Goal: Information Seeking & Learning: Learn about a topic

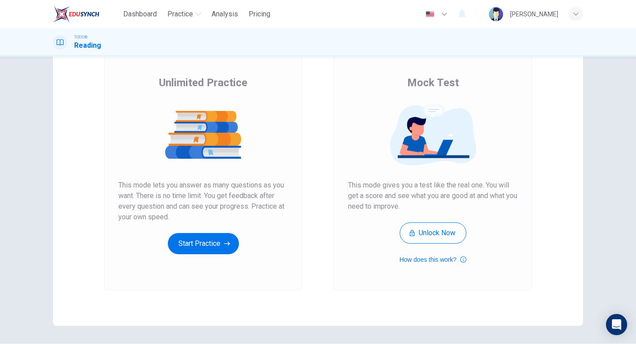
scroll to position [61, 0]
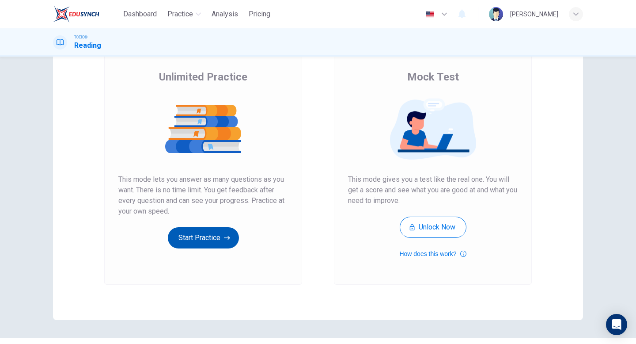
click at [211, 241] on button "Start Practice" at bounding box center [203, 237] width 71 height 21
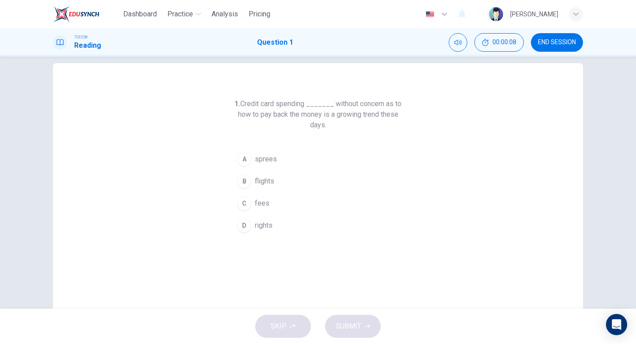
scroll to position [16, 0]
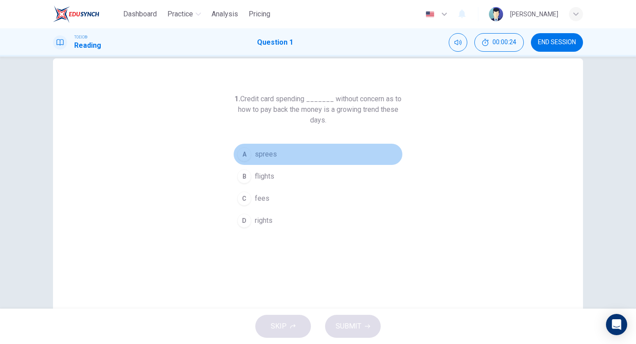
click at [242, 155] on div "A" at bounding box center [244, 154] width 14 height 14
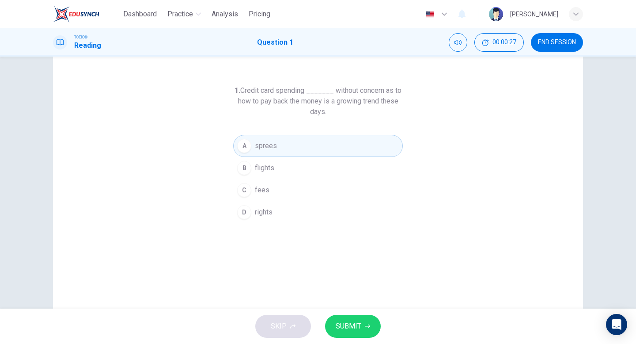
scroll to position [8, 0]
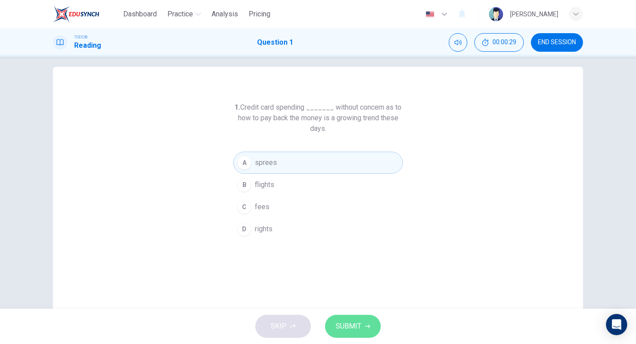
click at [353, 326] on span "SUBMIT" at bounding box center [349, 326] width 26 height 12
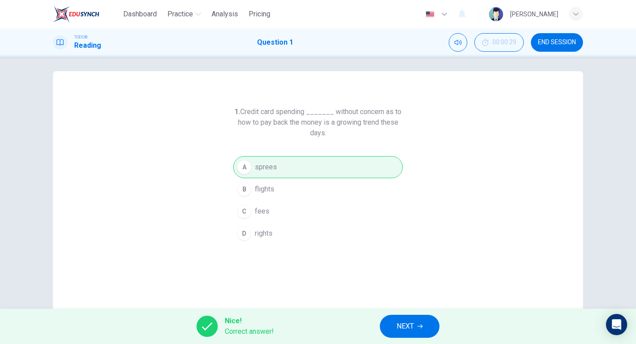
scroll to position [0, 0]
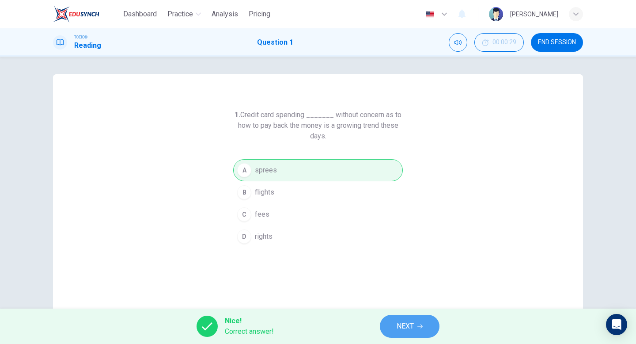
click at [415, 328] on button "NEXT" at bounding box center [410, 325] width 60 height 23
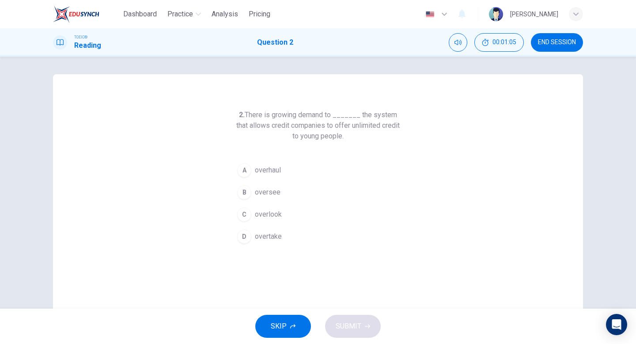
click at [247, 169] on div "A" at bounding box center [244, 170] width 14 height 14
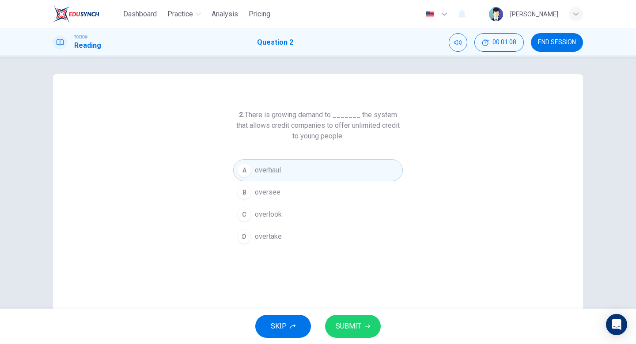
click at [245, 236] on div "D" at bounding box center [244, 236] width 14 height 14
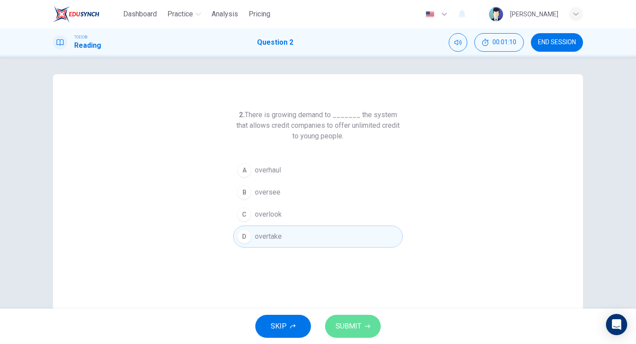
click at [353, 326] on span "SUBMIT" at bounding box center [349, 326] width 26 height 12
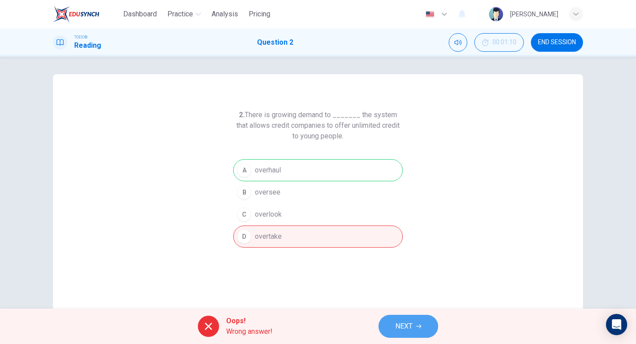
click at [404, 323] on span "NEXT" at bounding box center [403, 326] width 17 height 12
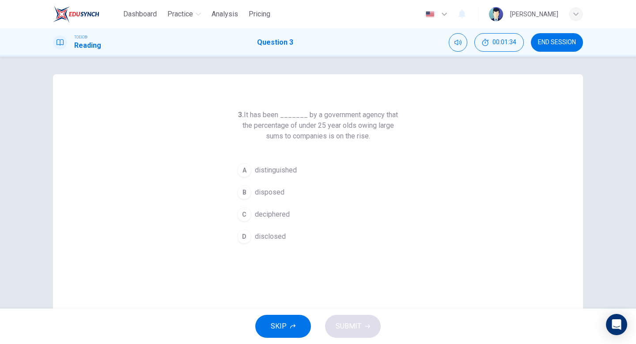
click at [245, 190] on div "B" at bounding box center [244, 192] width 14 height 14
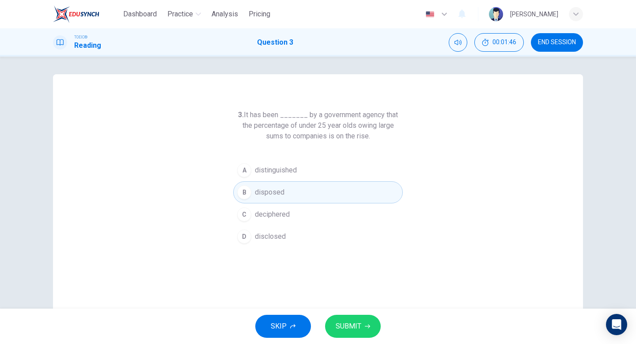
click at [355, 327] on span "SUBMIT" at bounding box center [349, 326] width 26 height 12
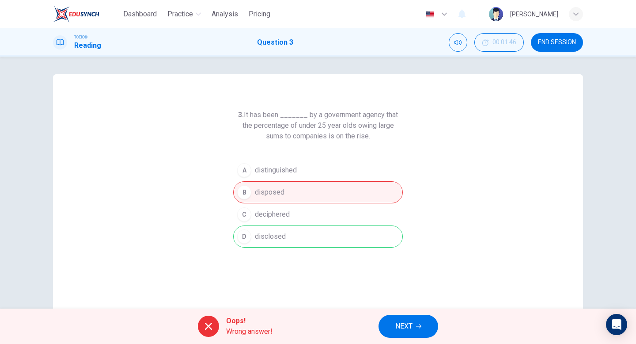
click at [408, 326] on span "NEXT" at bounding box center [403, 326] width 17 height 12
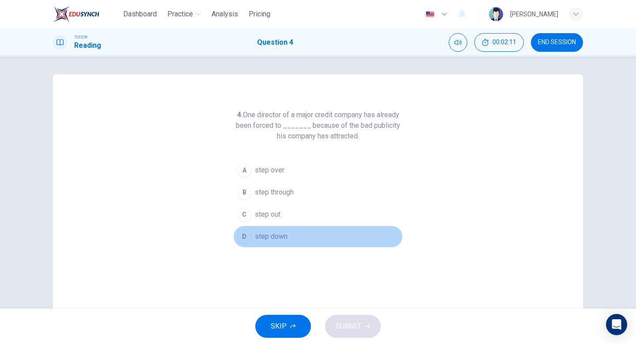
click at [245, 235] on div "D" at bounding box center [244, 236] width 14 height 14
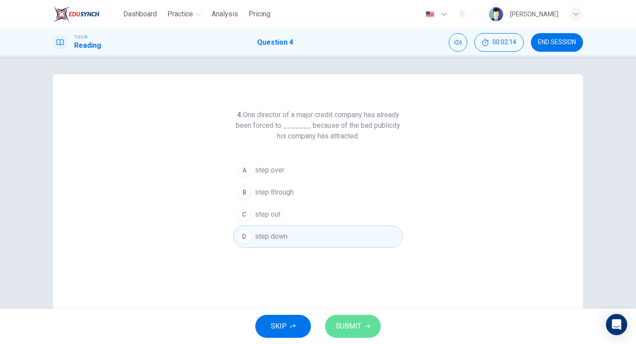
click at [351, 326] on span "SUBMIT" at bounding box center [349, 326] width 26 height 12
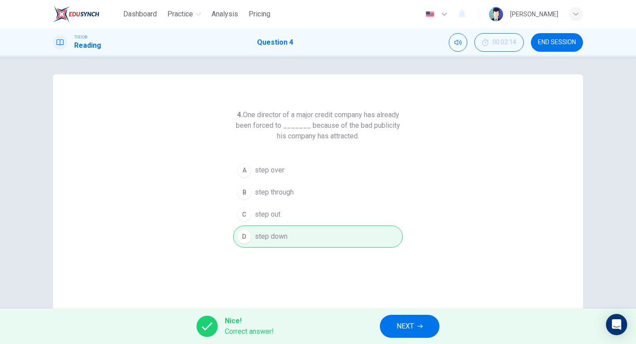
click at [404, 323] on span "NEXT" at bounding box center [405, 326] width 17 height 12
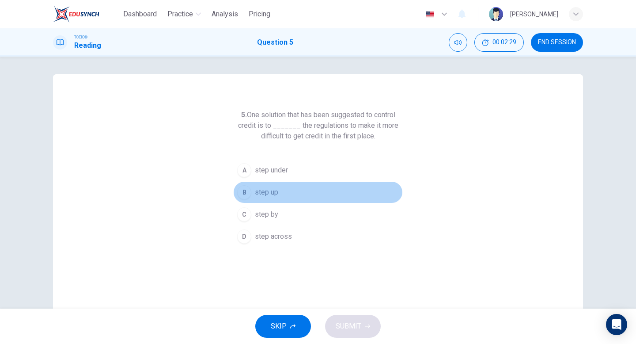
click at [247, 193] on div "B" at bounding box center [244, 192] width 14 height 14
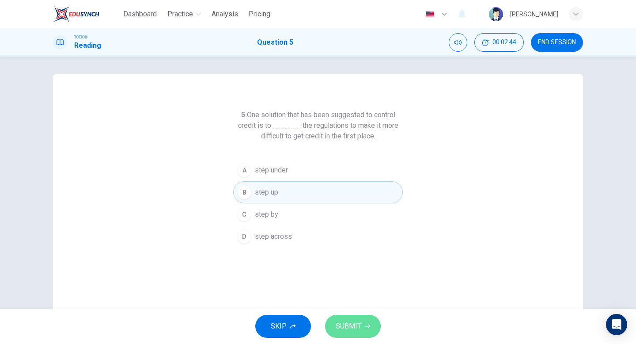
click at [352, 320] on span "SUBMIT" at bounding box center [349, 326] width 26 height 12
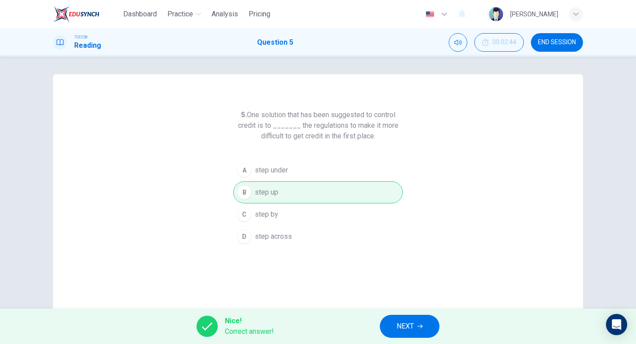
click at [414, 322] on button "NEXT" at bounding box center [410, 325] width 60 height 23
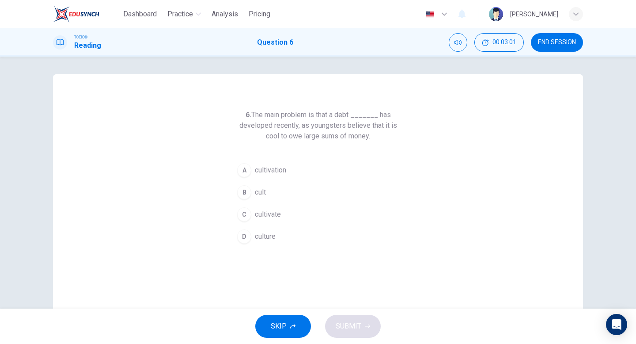
click at [245, 170] on div "A" at bounding box center [244, 170] width 14 height 14
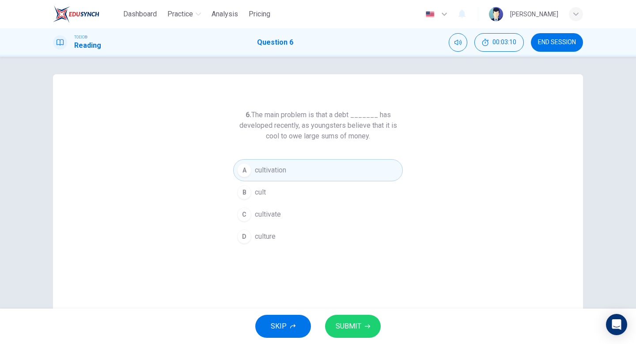
click at [350, 321] on span "SUBMIT" at bounding box center [349, 326] width 26 height 12
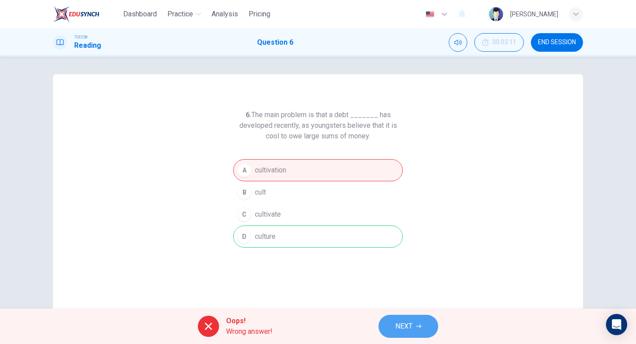
click at [404, 324] on span "NEXT" at bounding box center [403, 326] width 17 height 12
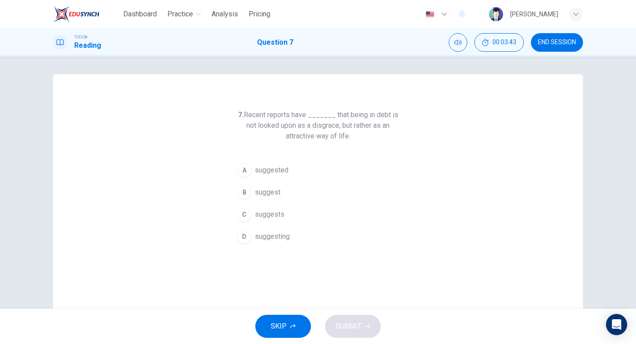
click at [245, 170] on div "A" at bounding box center [244, 170] width 14 height 14
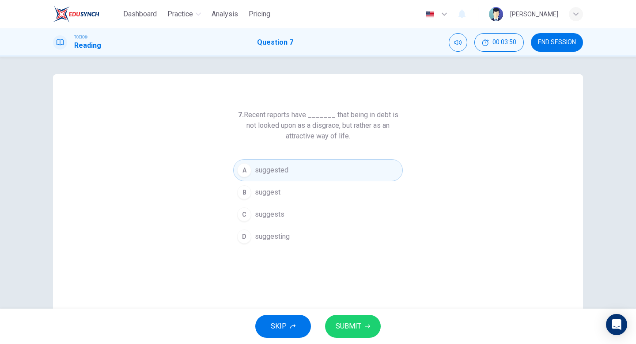
click at [350, 323] on span "SUBMIT" at bounding box center [349, 326] width 26 height 12
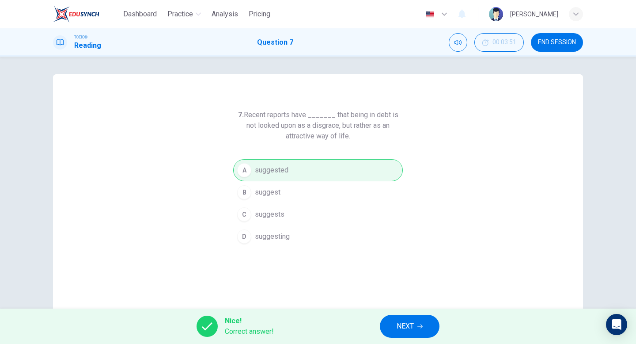
click at [404, 323] on span "NEXT" at bounding box center [405, 326] width 17 height 12
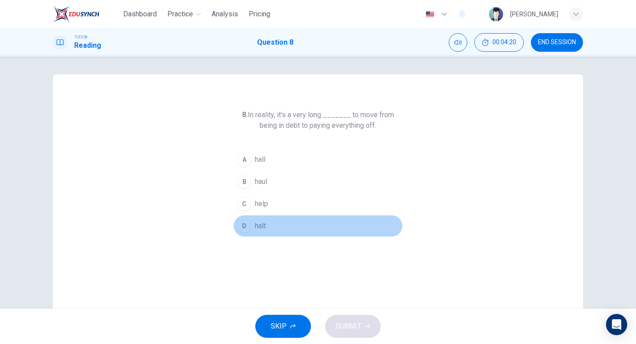
click at [246, 227] on div "D" at bounding box center [244, 226] width 14 height 14
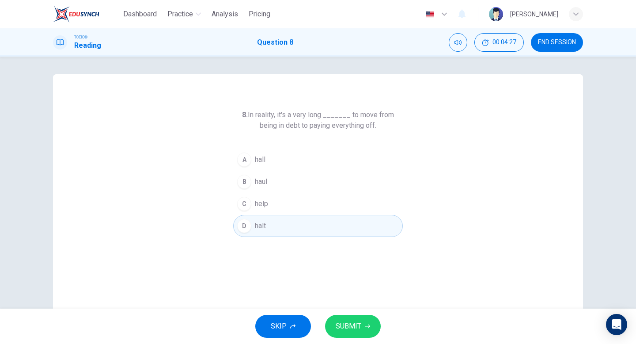
click at [247, 181] on div "B" at bounding box center [244, 181] width 14 height 14
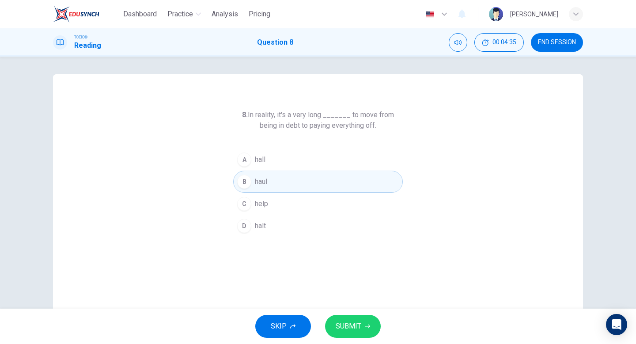
click at [247, 227] on div "D" at bounding box center [244, 226] width 14 height 14
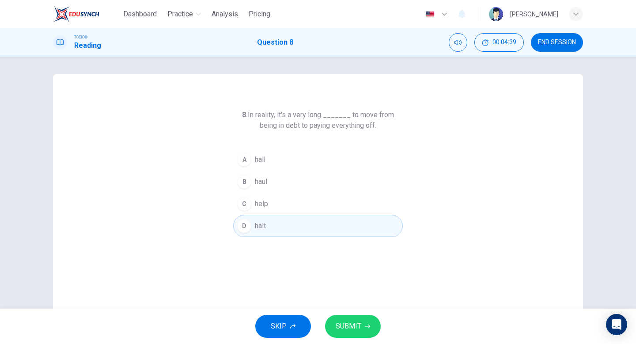
click at [351, 324] on span "SUBMIT" at bounding box center [349, 326] width 26 height 12
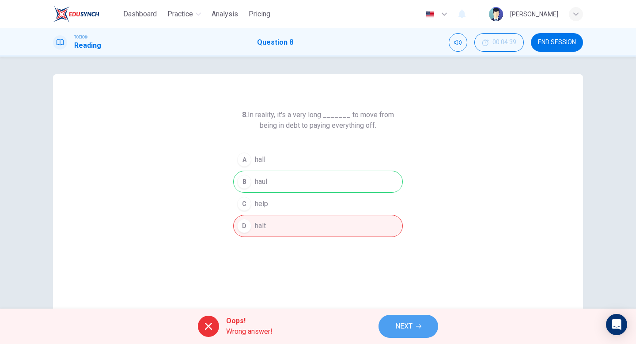
click at [411, 325] on span "NEXT" at bounding box center [403, 326] width 17 height 12
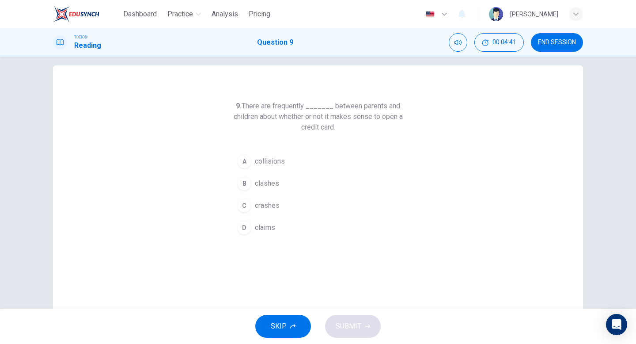
scroll to position [10, 0]
click at [245, 185] on div "B" at bounding box center [244, 182] width 14 height 14
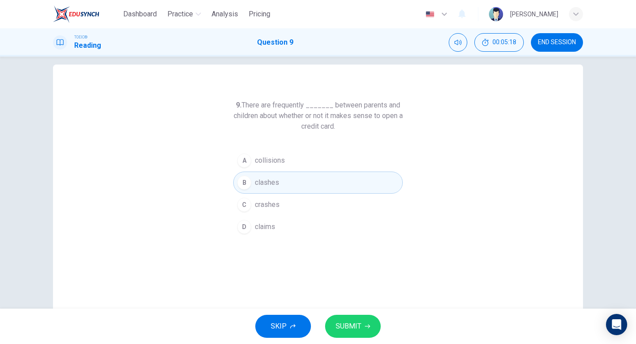
click at [359, 326] on span "SUBMIT" at bounding box center [349, 326] width 26 height 12
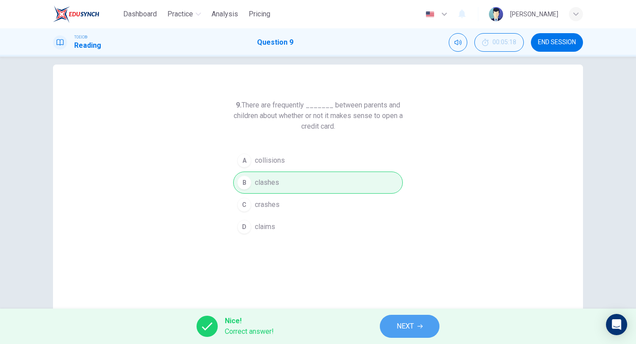
click at [407, 322] on span "NEXT" at bounding box center [405, 326] width 17 height 12
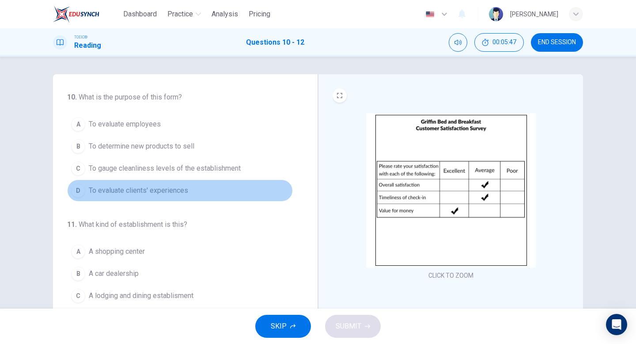
click at [79, 191] on div "D" at bounding box center [78, 190] width 14 height 14
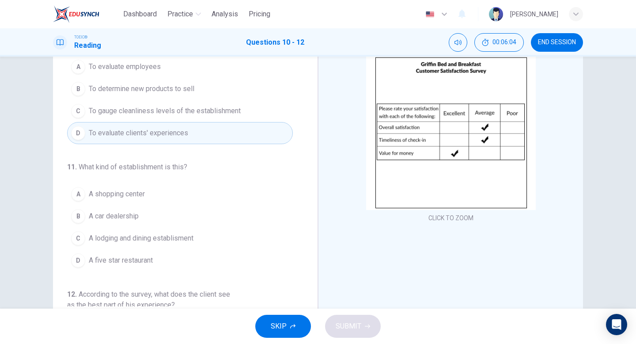
scroll to position [57, 0]
click at [80, 261] on div "D" at bounding box center [78, 260] width 14 height 14
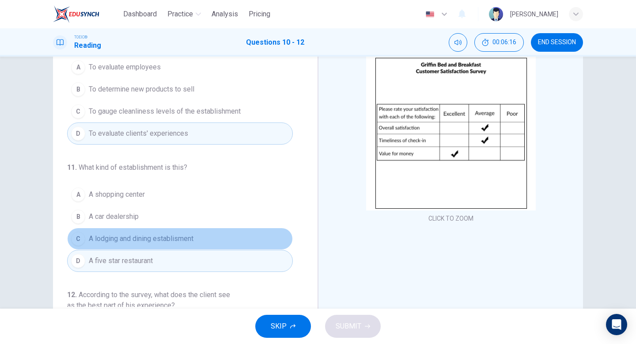
click at [80, 238] on div "C" at bounding box center [78, 238] width 14 height 14
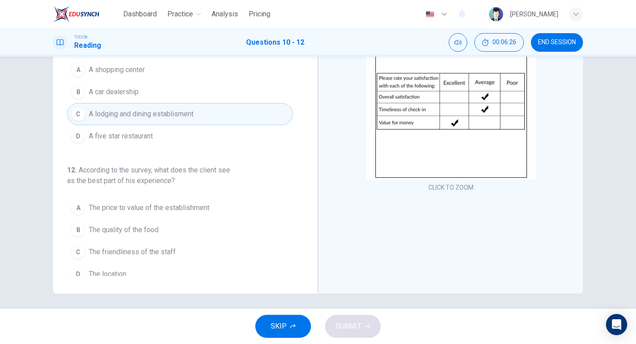
scroll to position [103, 0]
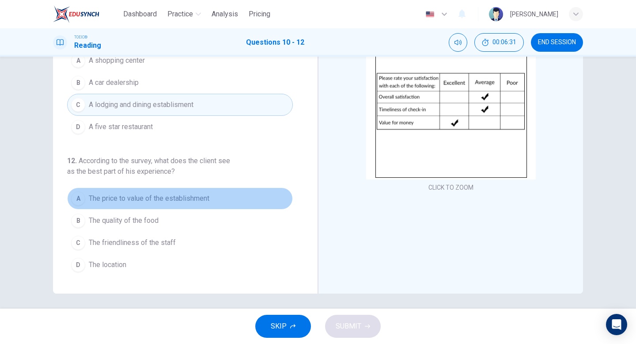
click at [118, 197] on span "The price to value of the establishment" at bounding box center [149, 198] width 121 height 11
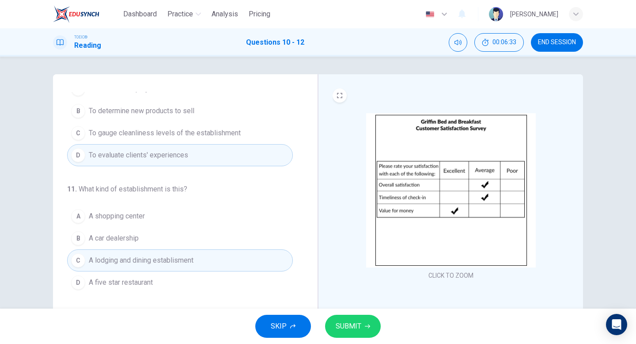
scroll to position [0, 0]
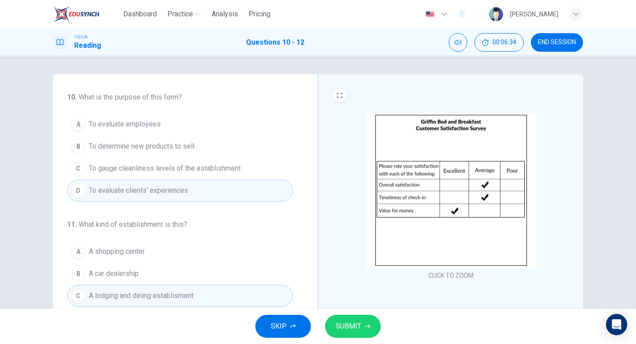
click at [345, 323] on span "SUBMIT" at bounding box center [349, 326] width 26 height 12
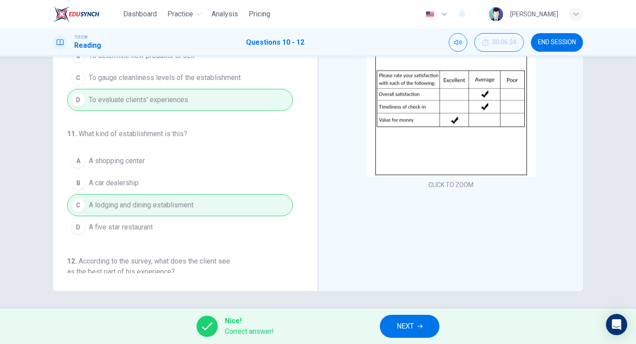
scroll to position [103, 0]
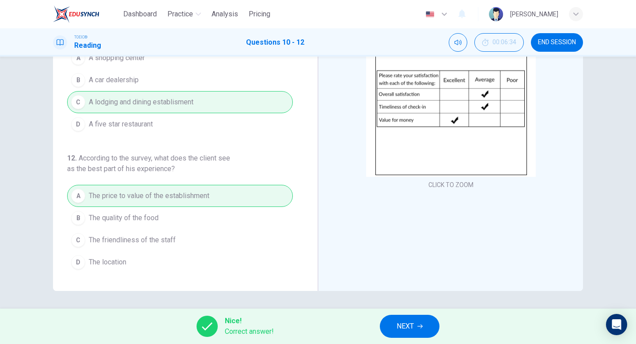
click at [405, 324] on span "NEXT" at bounding box center [405, 326] width 17 height 12
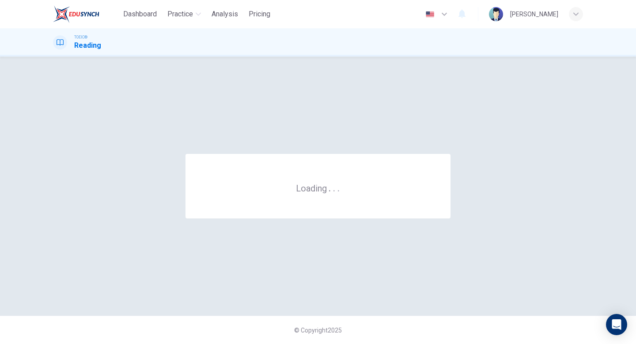
scroll to position [0, 0]
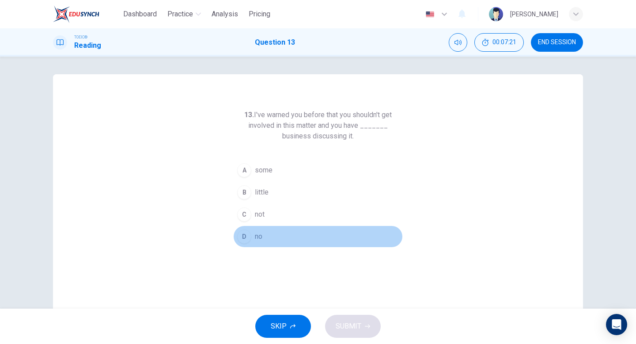
click at [244, 234] on div "D" at bounding box center [244, 236] width 14 height 14
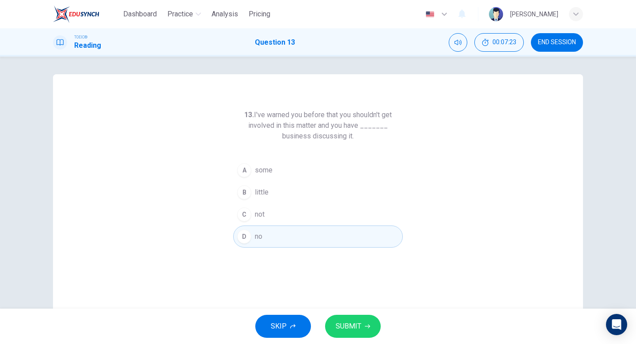
click at [349, 328] on span "SUBMIT" at bounding box center [349, 326] width 26 height 12
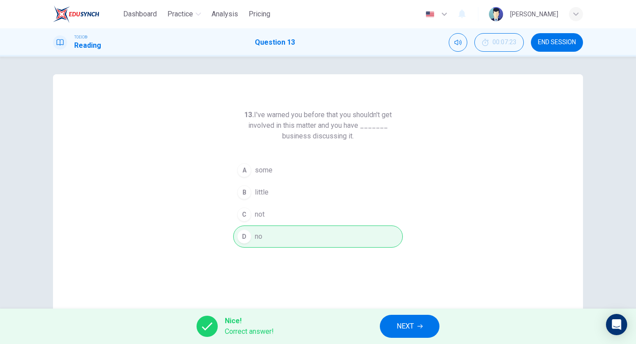
click at [404, 325] on span "NEXT" at bounding box center [405, 326] width 17 height 12
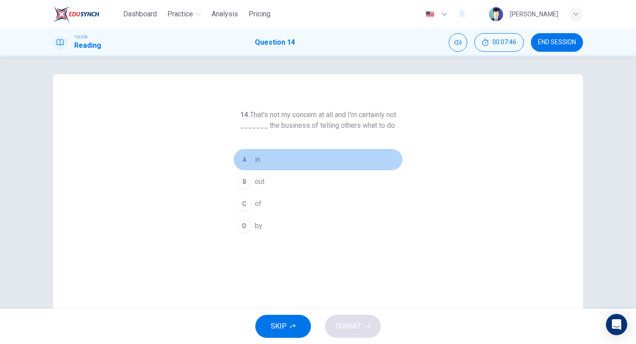
click at [244, 160] on div "A" at bounding box center [244, 159] width 14 height 14
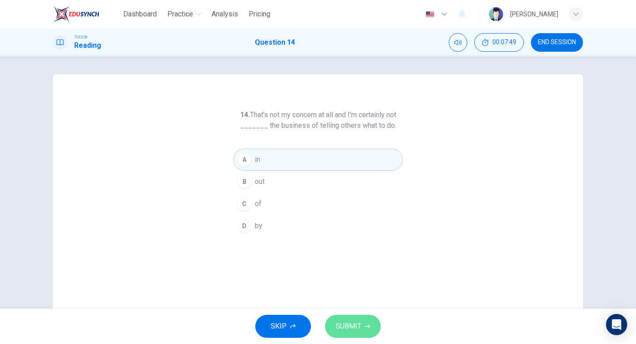
click at [347, 326] on span "SUBMIT" at bounding box center [349, 326] width 26 height 12
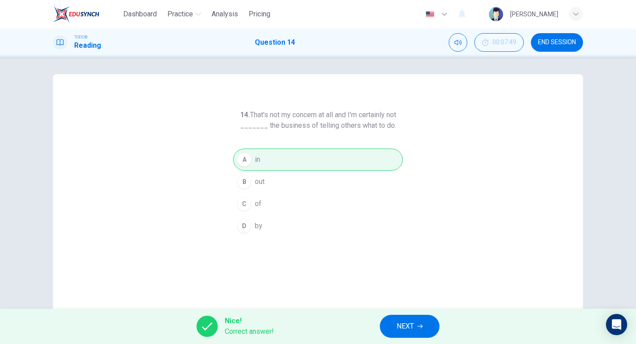
click at [410, 326] on span "NEXT" at bounding box center [405, 326] width 17 height 12
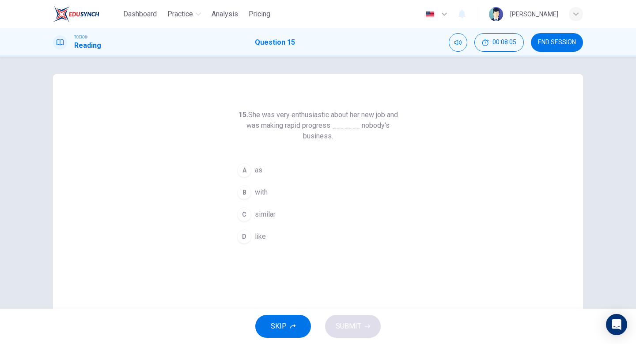
click at [247, 193] on div "B" at bounding box center [244, 192] width 14 height 14
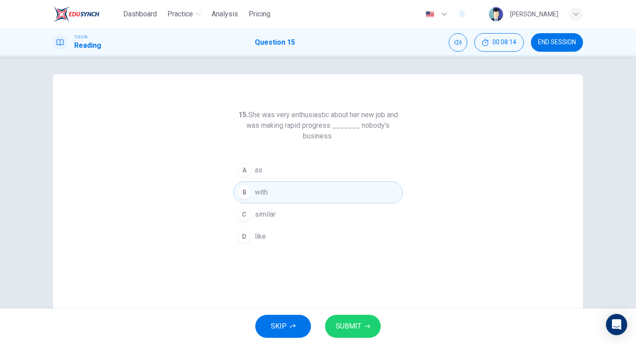
click at [244, 236] on div "D" at bounding box center [244, 236] width 14 height 14
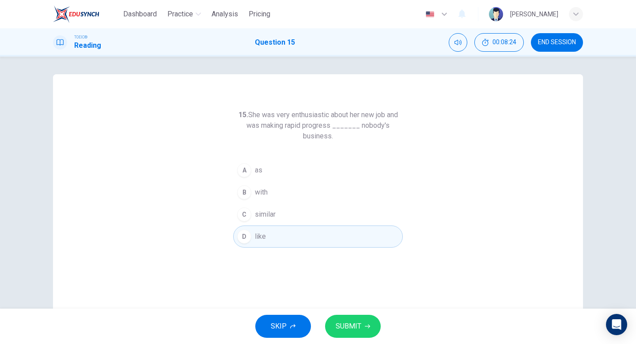
click at [243, 172] on div "A" at bounding box center [244, 170] width 14 height 14
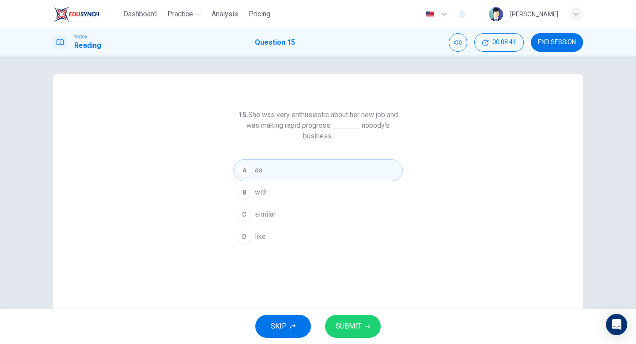
click at [248, 238] on div "D" at bounding box center [244, 236] width 14 height 14
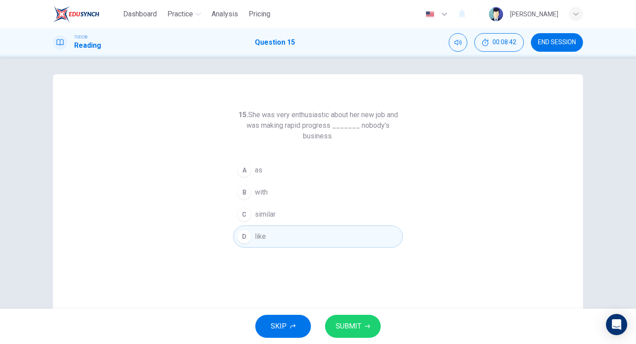
click at [352, 325] on span "SUBMIT" at bounding box center [349, 326] width 26 height 12
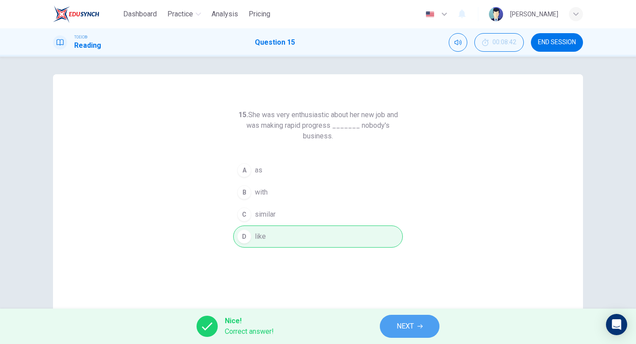
click at [404, 324] on span "NEXT" at bounding box center [405, 326] width 17 height 12
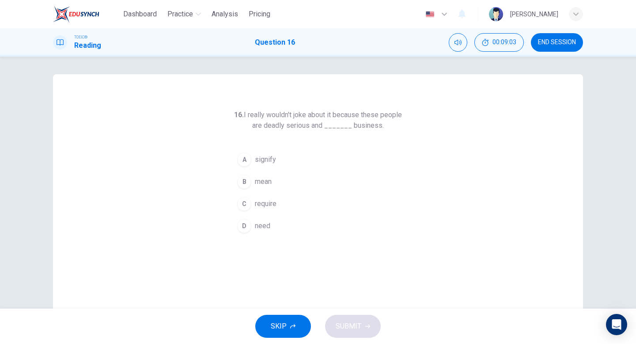
click at [244, 160] on div "A" at bounding box center [244, 159] width 14 height 14
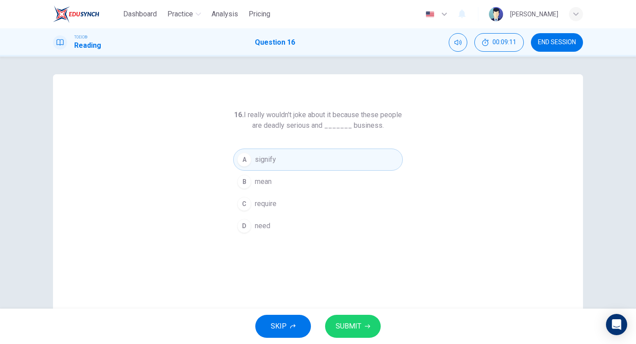
click at [349, 325] on span "SUBMIT" at bounding box center [349, 326] width 26 height 12
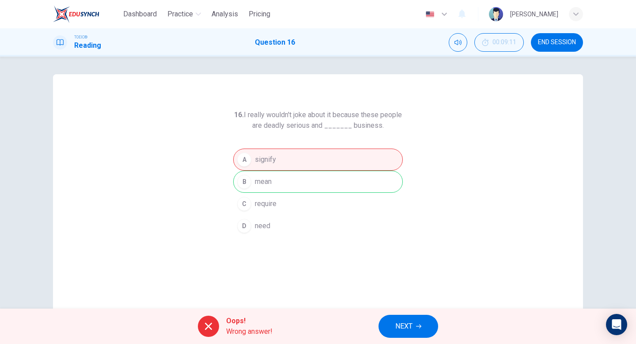
click at [405, 323] on span "NEXT" at bounding box center [403, 326] width 17 height 12
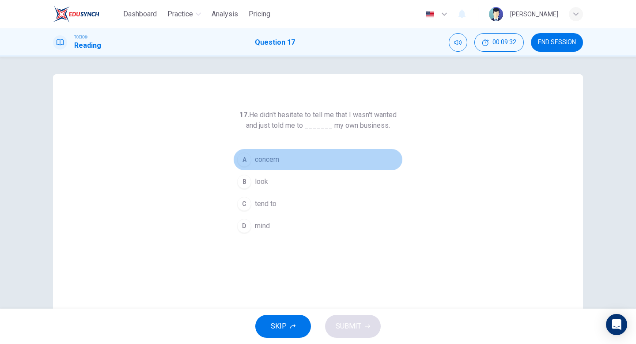
click at [245, 161] on div "A" at bounding box center [244, 159] width 14 height 14
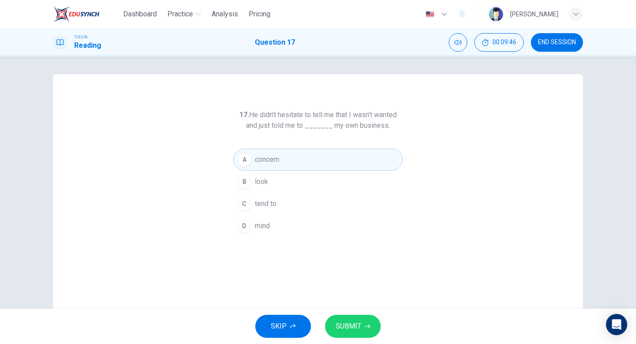
click at [245, 223] on div "D" at bounding box center [244, 226] width 14 height 14
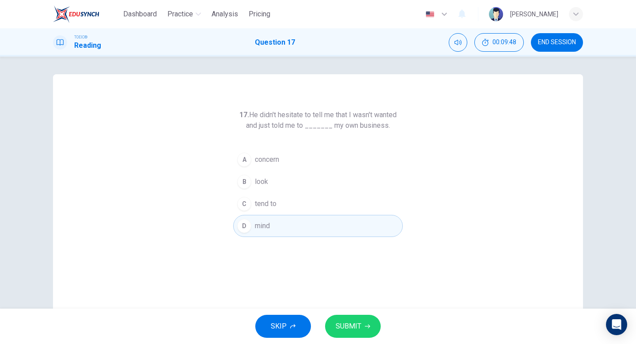
click at [354, 325] on span "SUBMIT" at bounding box center [349, 326] width 26 height 12
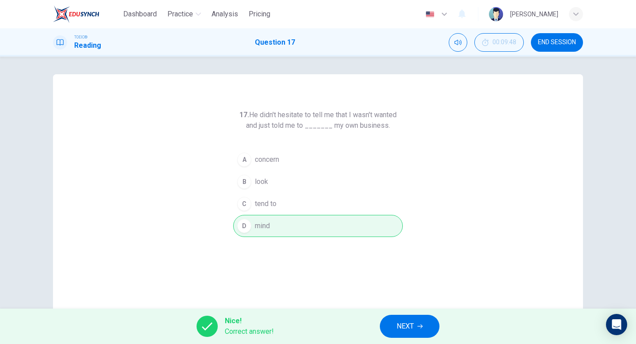
click at [401, 322] on span "NEXT" at bounding box center [405, 326] width 17 height 12
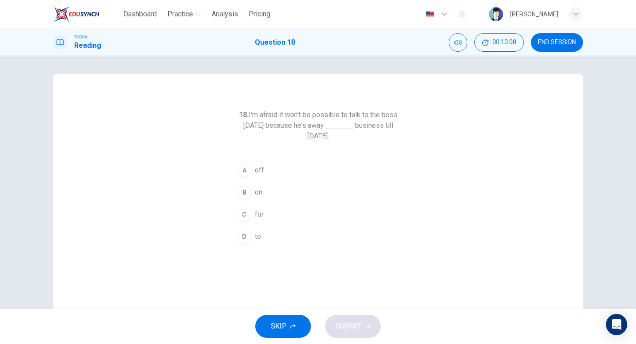
click at [247, 215] on div "C" at bounding box center [244, 214] width 14 height 14
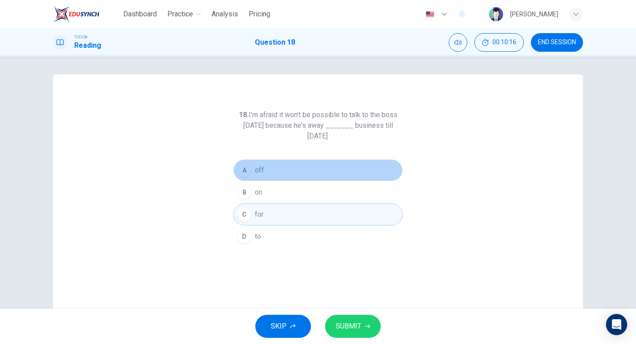
click at [246, 172] on div "A" at bounding box center [244, 170] width 14 height 14
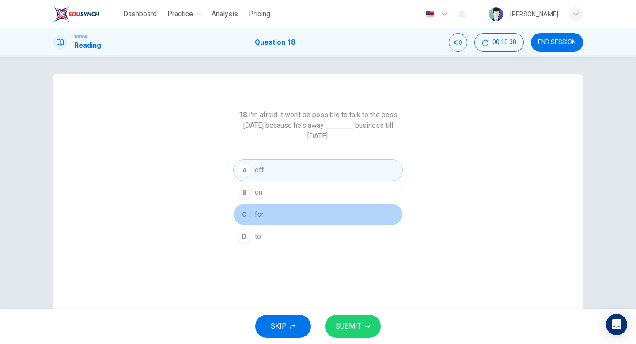
click at [257, 216] on span "for" at bounding box center [259, 214] width 9 height 11
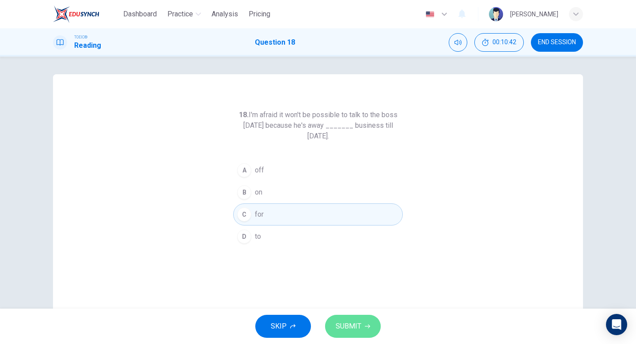
click at [352, 326] on span "SUBMIT" at bounding box center [349, 326] width 26 height 12
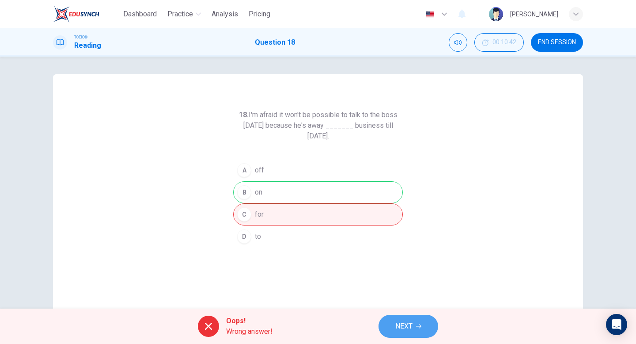
click at [408, 323] on span "NEXT" at bounding box center [403, 326] width 17 height 12
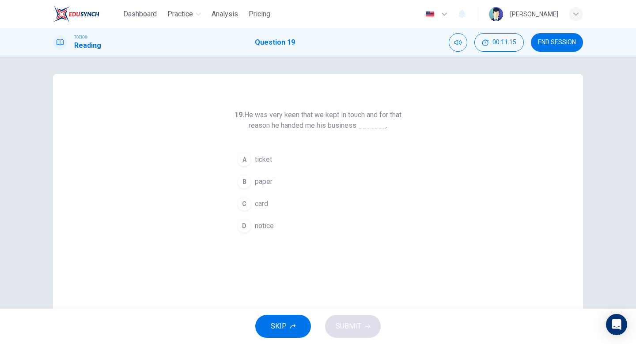
click at [249, 226] on div "D" at bounding box center [244, 226] width 14 height 14
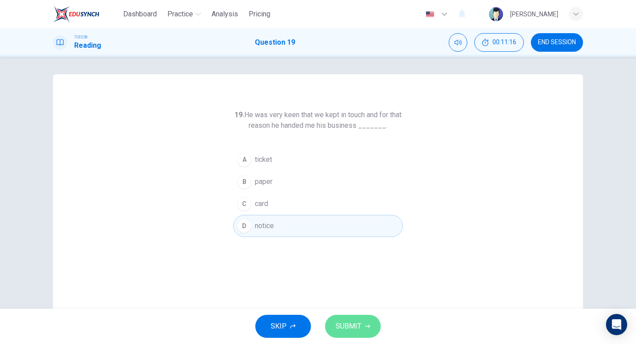
click at [349, 323] on span "SUBMIT" at bounding box center [349, 326] width 26 height 12
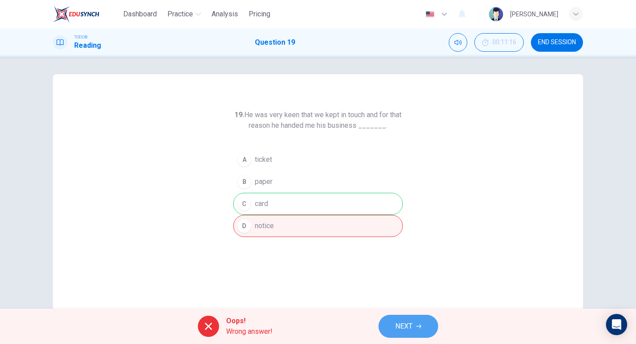
click at [400, 327] on span "NEXT" at bounding box center [403, 326] width 17 height 12
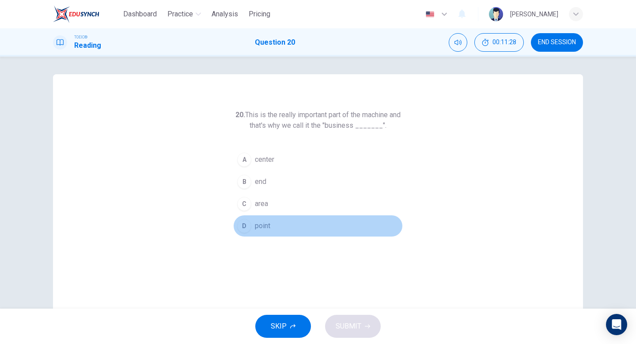
click at [246, 224] on div "D" at bounding box center [244, 226] width 14 height 14
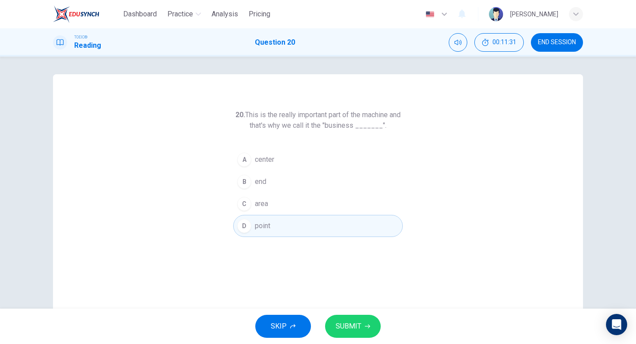
click at [353, 326] on span "SUBMIT" at bounding box center [349, 326] width 26 height 12
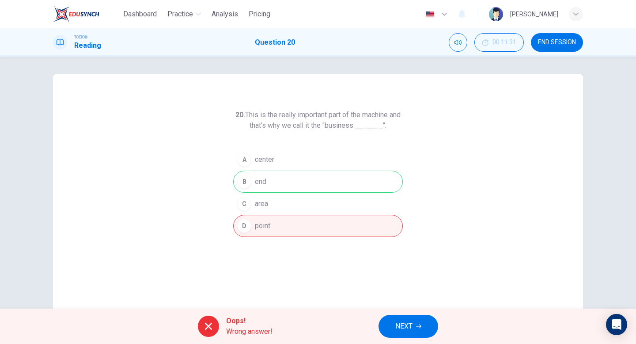
click at [405, 325] on span "NEXT" at bounding box center [403, 326] width 17 height 12
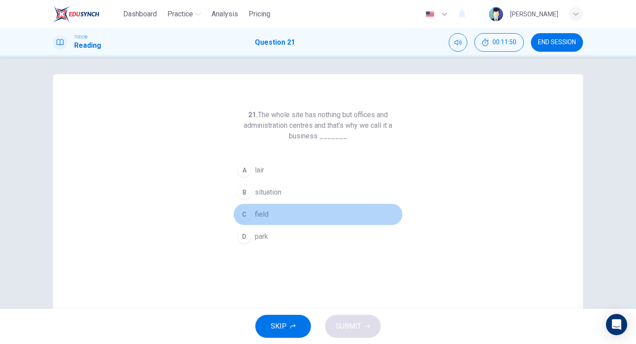
click at [261, 216] on span "field" at bounding box center [262, 214] width 14 height 11
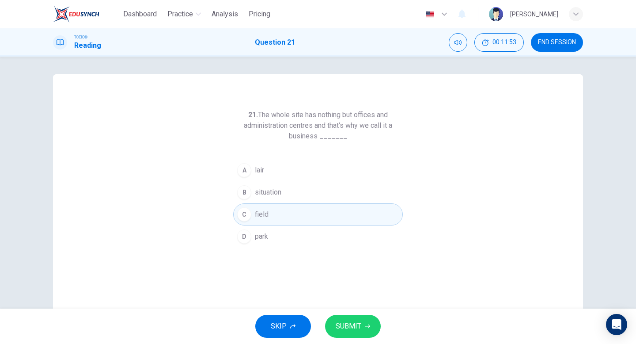
click at [350, 328] on span "SUBMIT" at bounding box center [349, 326] width 26 height 12
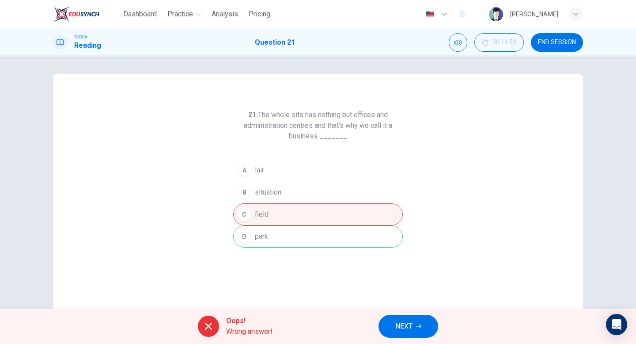
click at [402, 324] on span "NEXT" at bounding box center [403, 326] width 17 height 12
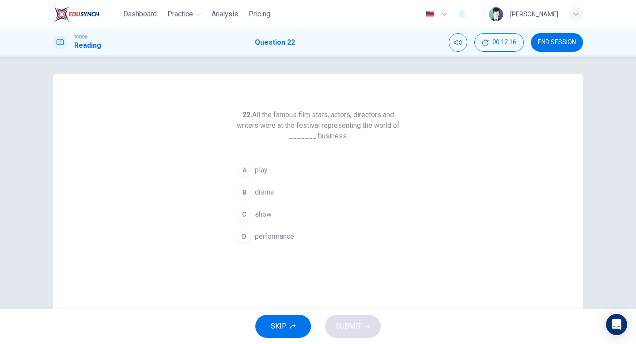
click at [246, 193] on div "B" at bounding box center [244, 192] width 14 height 14
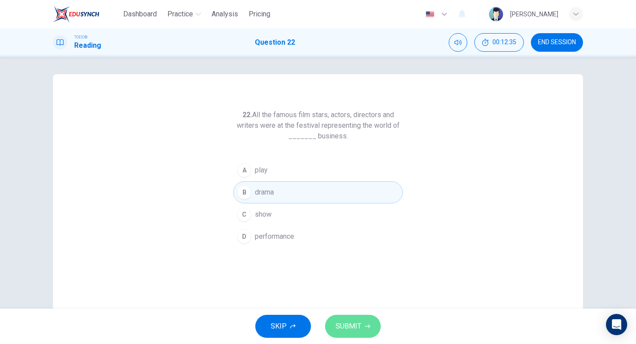
click at [352, 324] on span "SUBMIT" at bounding box center [349, 326] width 26 height 12
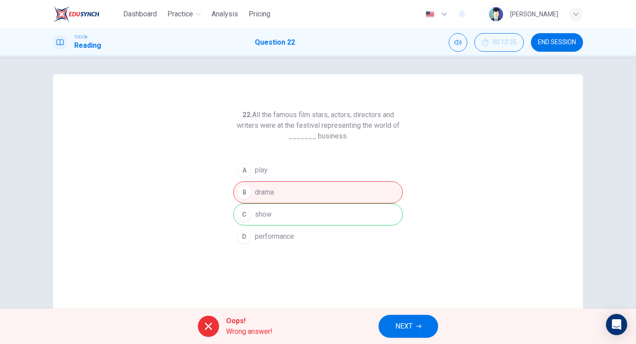
click at [403, 325] on span "NEXT" at bounding box center [403, 326] width 17 height 12
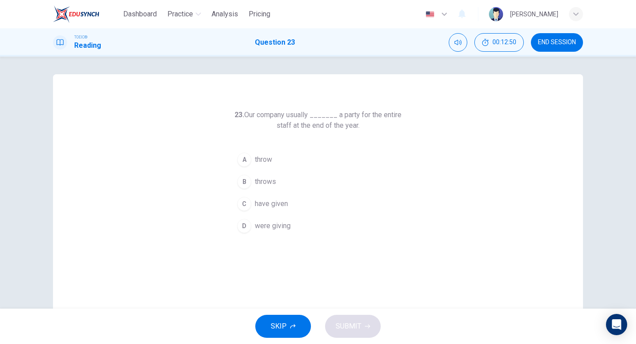
click at [242, 181] on div "B" at bounding box center [244, 181] width 14 height 14
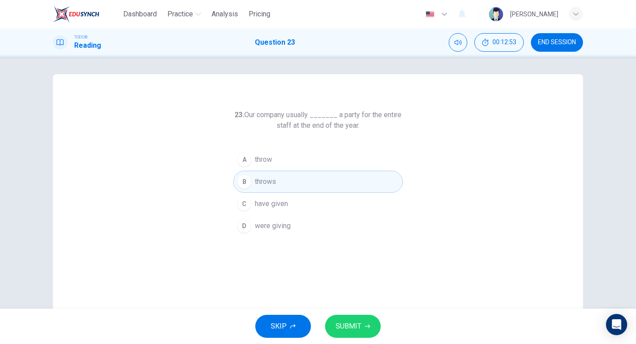
click at [354, 322] on span "SUBMIT" at bounding box center [349, 326] width 26 height 12
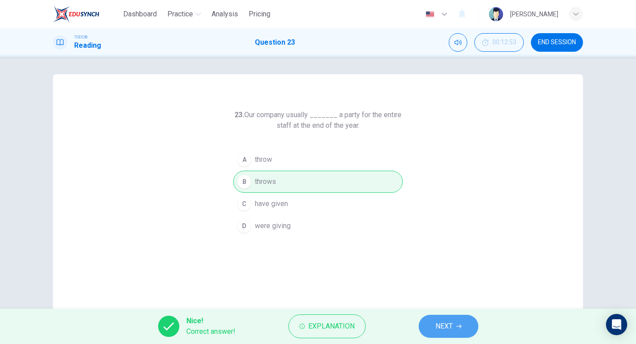
click at [442, 326] on span "NEXT" at bounding box center [443, 326] width 17 height 12
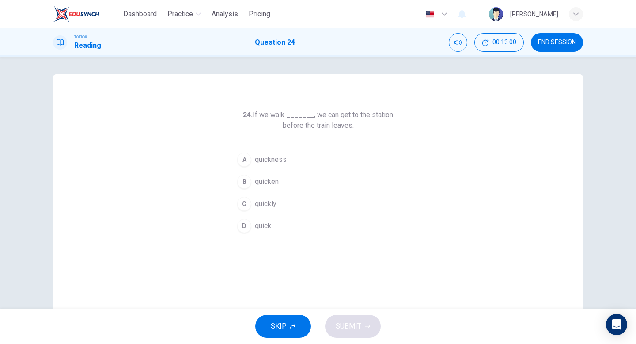
click at [246, 204] on div "C" at bounding box center [244, 204] width 14 height 14
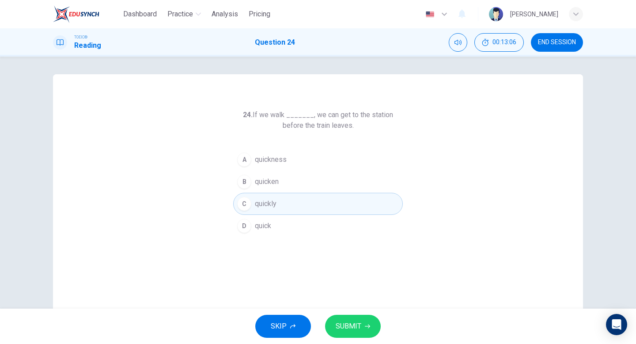
click at [355, 325] on span "SUBMIT" at bounding box center [349, 326] width 26 height 12
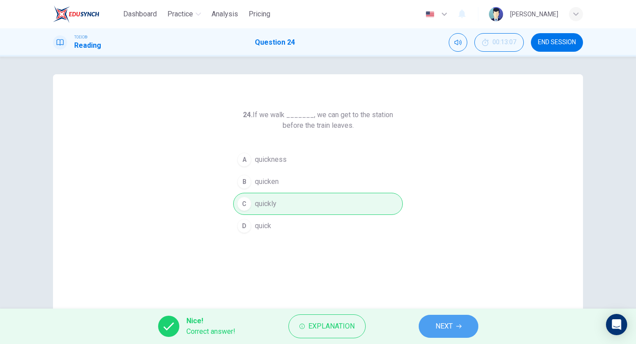
click at [442, 325] on span "NEXT" at bounding box center [443, 326] width 17 height 12
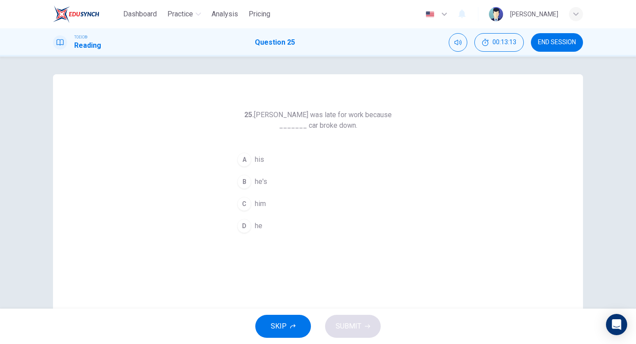
click at [246, 159] on div "A" at bounding box center [244, 159] width 14 height 14
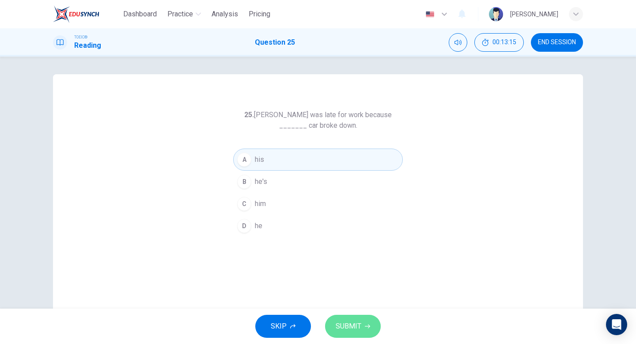
click at [355, 327] on span "SUBMIT" at bounding box center [349, 326] width 26 height 12
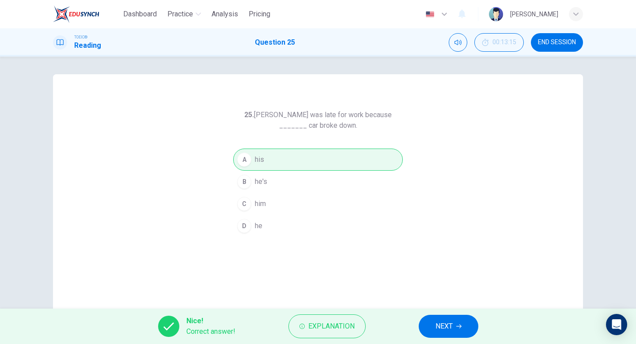
click at [439, 323] on span "NEXT" at bounding box center [443, 326] width 17 height 12
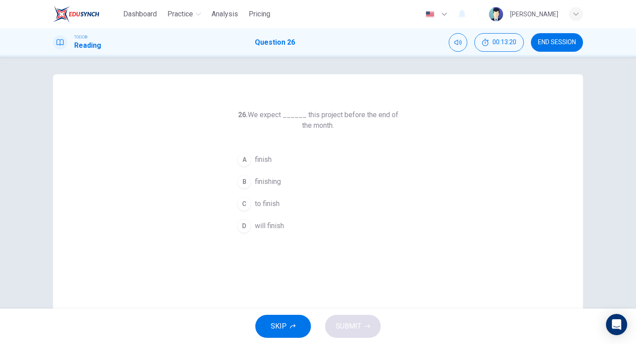
click at [245, 202] on div "C" at bounding box center [244, 204] width 14 height 14
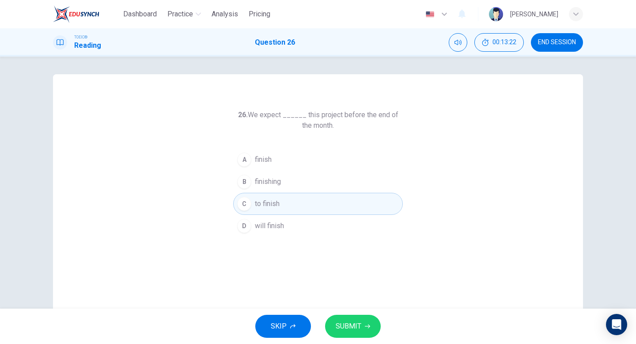
click at [359, 321] on span "SUBMIT" at bounding box center [349, 326] width 26 height 12
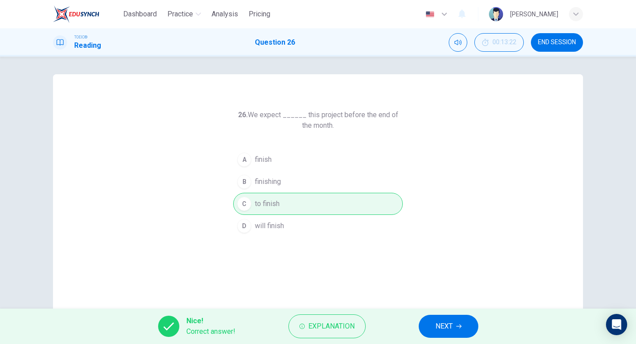
click at [440, 323] on span "NEXT" at bounding box center [443, 326] width 17 height 12
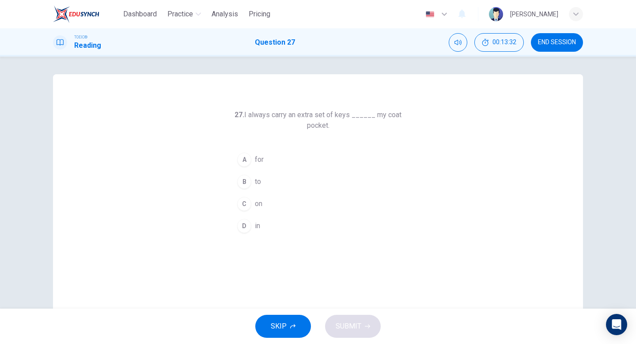
click at [243, 225] on div "D" at bounding box center [244, 226] width 14 height 14
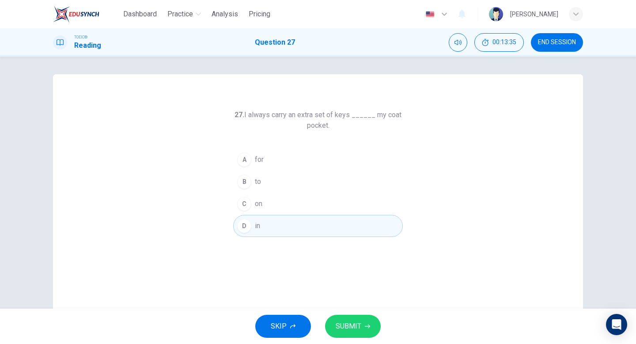
click at [354, 324] on span "SUBMIT" at bounding box center [349, 326] width 26 height 12
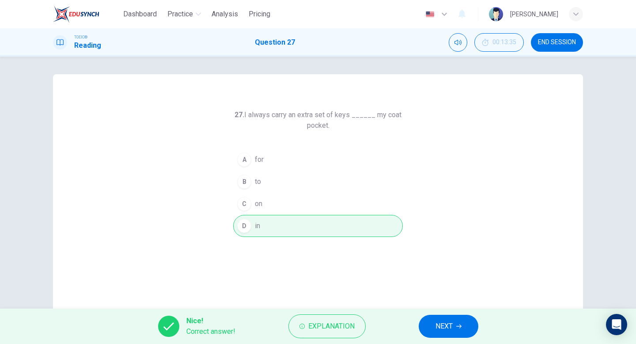
click at [453, 325] on span "NEXT" at bounding box center [443, 326] width 17 height 12
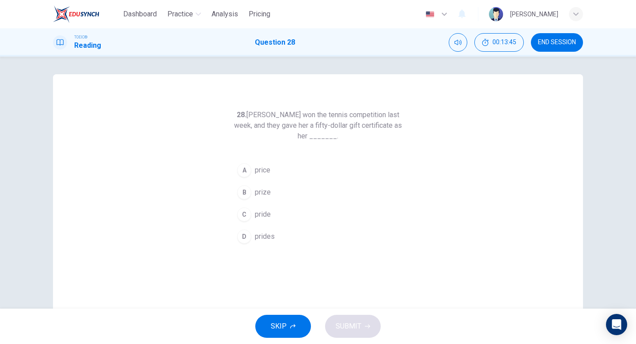
click at [246, 193] on div "B" at bounding box center [244, 192] width 14 height 14
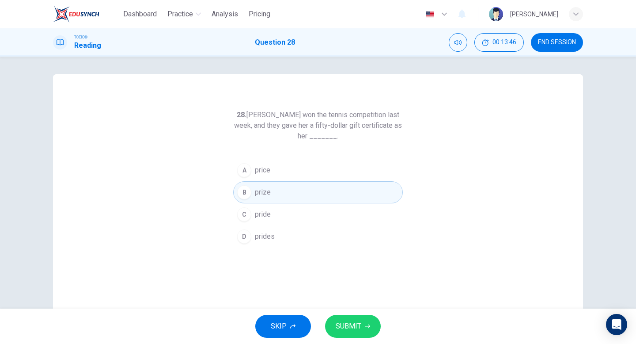
click at [347, 326] on span "SUBMIT" at bounding box center [349, 326] width 26 height 12
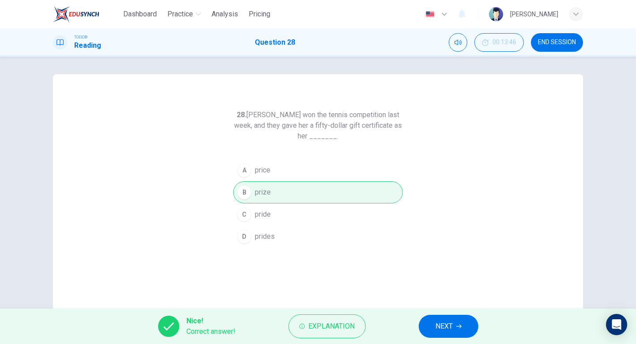
click at [438, 327] on span "NEXT" at bounding box center [443, 326] width 17 height 12
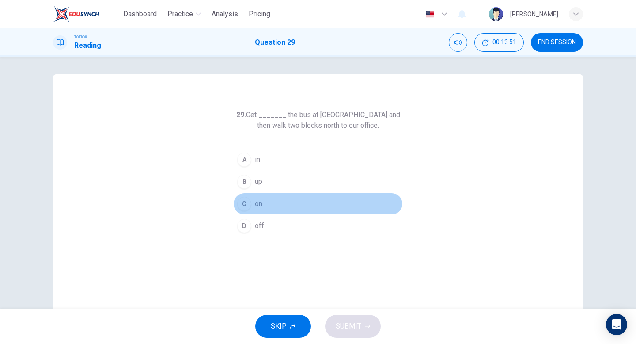
click at [246, 202] on div "C" at bounding box center [244, 204] width 14 height 14
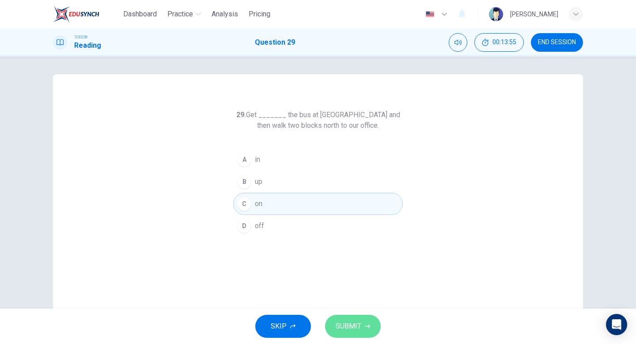
click at [356, 322] on span "SUBMIT" at bounding box center [349, 326] width 26 height 12
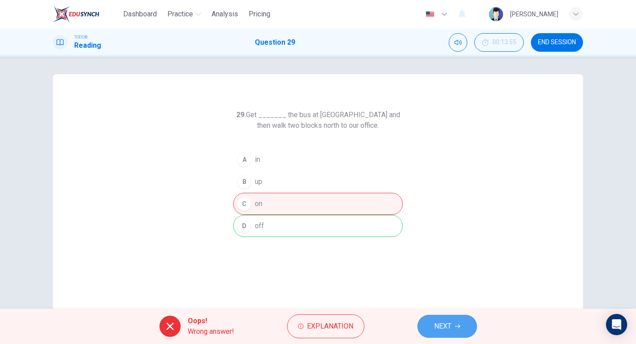
click at [445, 325] on span "NEXT" at bounding box center [442, 326] width 17 height 12
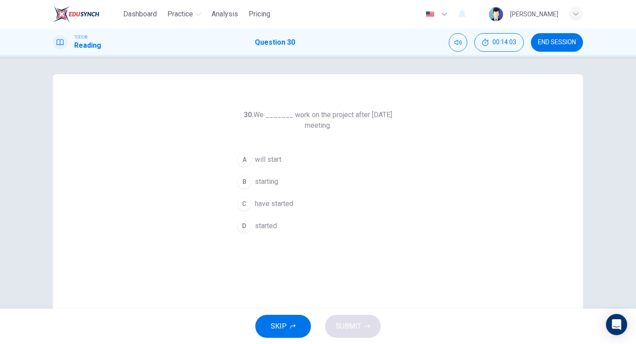
click at [247, 159] on div "A" at bounding box center [244, 159] width 14 height 14
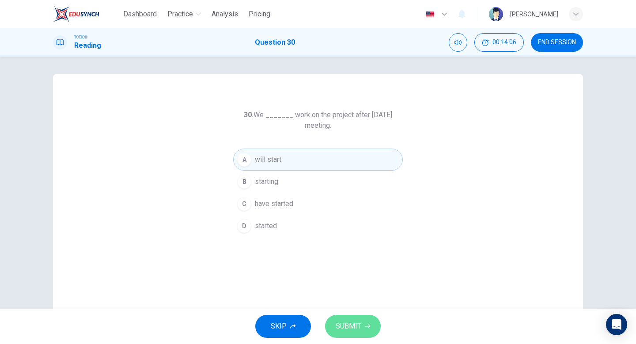
click at [357, 324] on span "SUBMIT" at bounding box center [349, 326] width 26 height 12
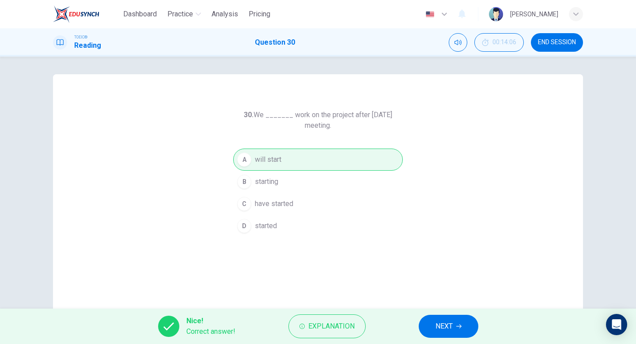
click at [445, 333] on button "NEXT" at bounding box center [449, 325] width 60 height 23
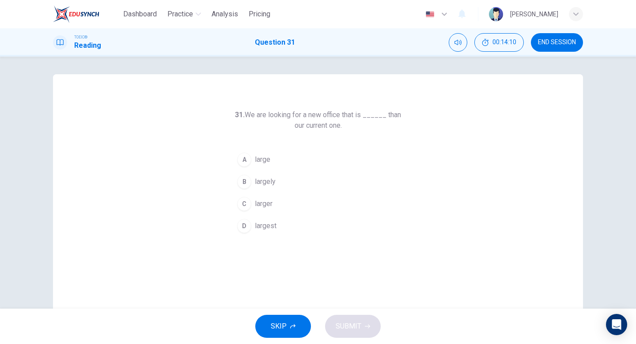
click at [261, 203] on span "larger" at bounding box center [264, 203] width 18 height 11
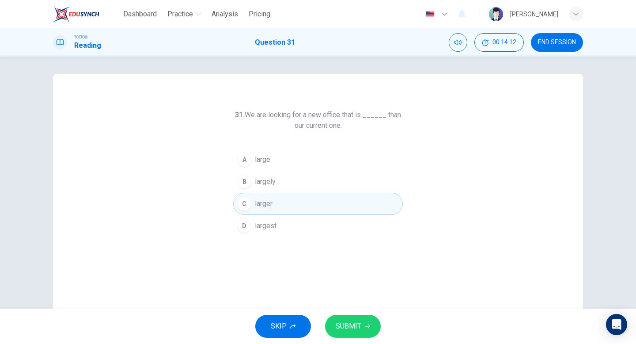
click at [359, 327] on span "SUBMIT" at bounding box center [349, 326] width 26 height 12
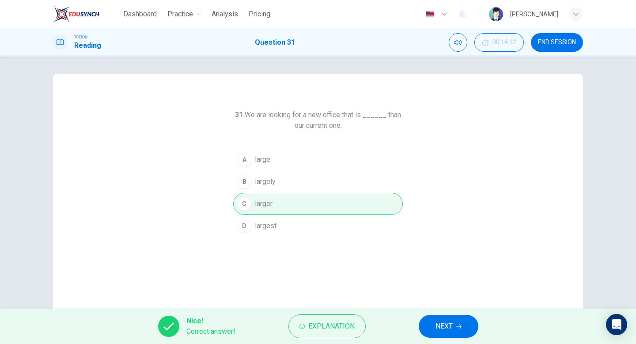
click at [446, 329] on span "NEXT" at bounding box center [443, 326] width 17 height 12
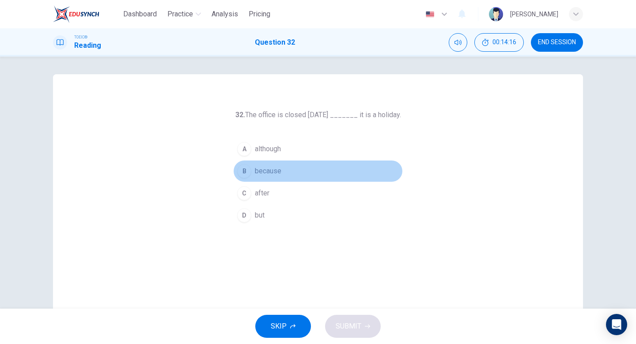
click at [271, 170] on span "because" at bounding box center [268, 171] width 26 height 11
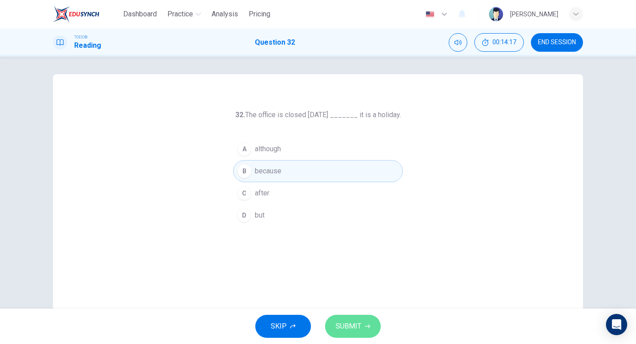
click at [354, 323] on span "SUBMIT" at bounding box center [349, 326] width 26 height 12
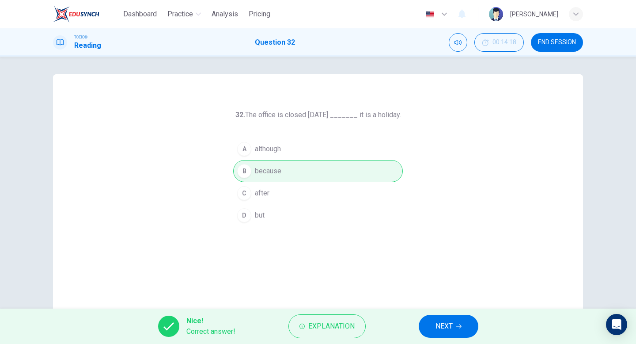
click at [441, 329] on span "NEXT" at bounding box center [443, 326] width 17 height 12
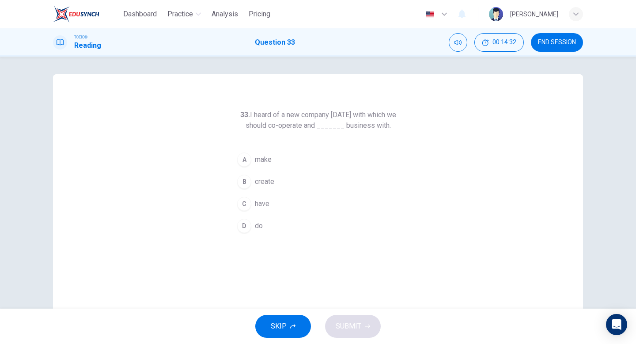
click at [244, 159] on div "A" at bounding box center [244, 159] width 14 height 14
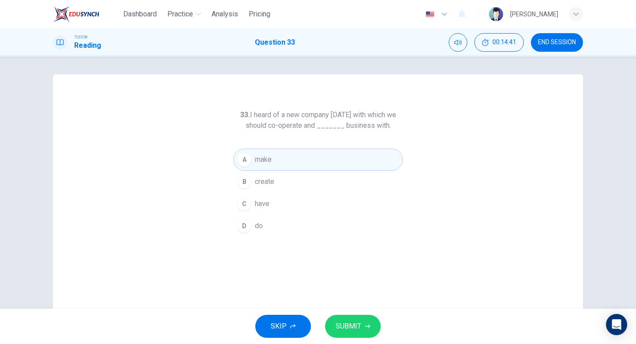
click at [257, 223] on span "do" at bounding box center [259, 225] width 8 height 11
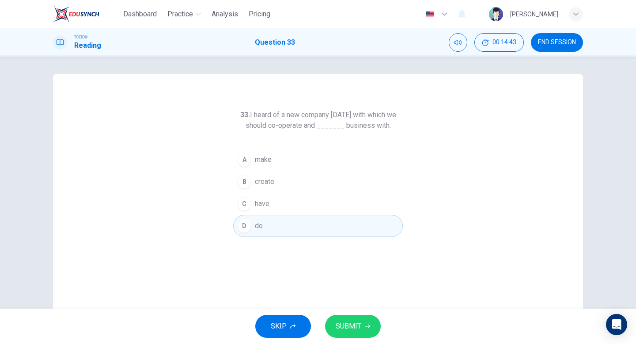
click at [352, 323] on span "SUBMIT" at bounding box center [349, 326] width 26 height 12
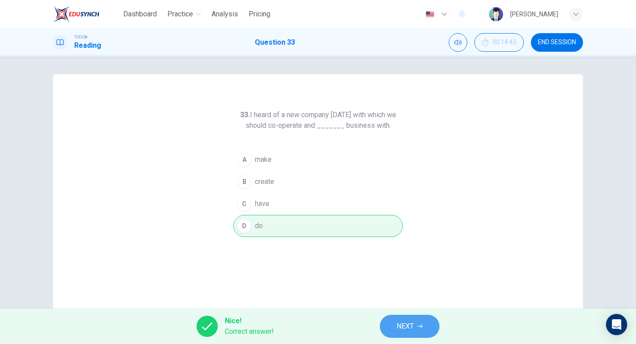
click at [403, 330] on span "NEXT" at bounding box center [405, 326] width 17 height 12
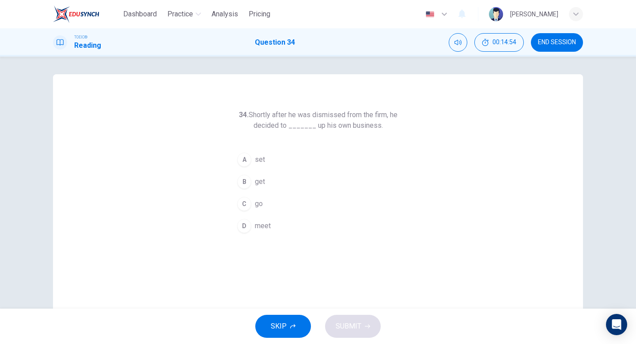
click at [244, 159] on div "A" at bounding box center [244, 159] width 14 height 14
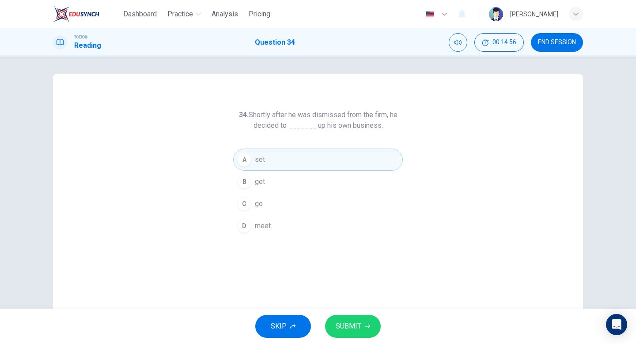
click at [347, 323] on span "SUBMIT" at bounding box center [349, 326] width 26 height 12
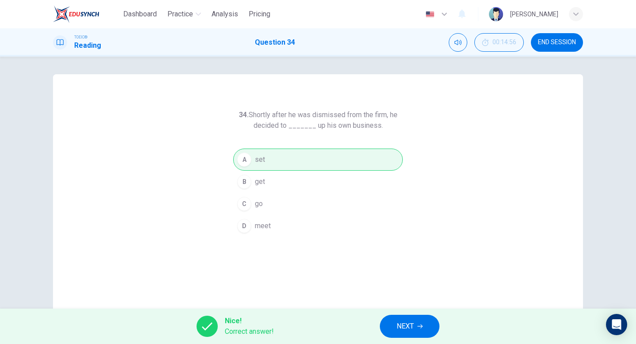
click at [408, 324] on span "NEXT" at bounding box center [405, 326] width 17 height 12
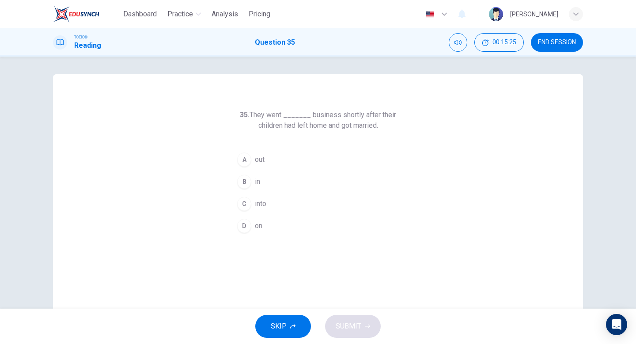
click at [247, 230] on div "D" at bounding box center [244, 226] width 14 height 14
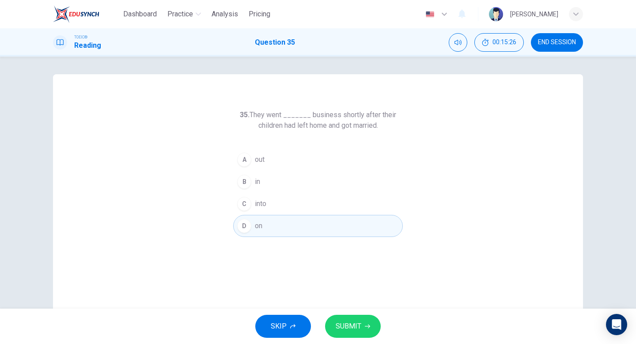
click at [351, 325] on span "SUBMIT" at bounding box center [349, 326] width 26 height 12
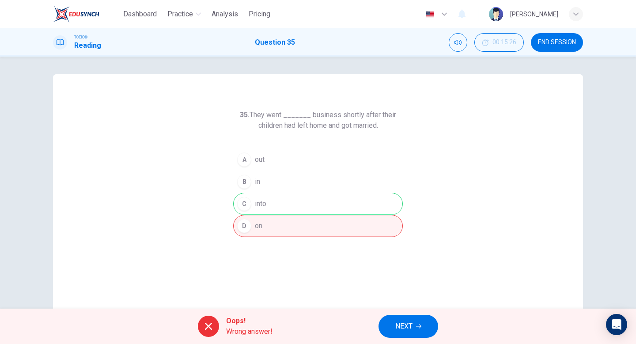
click at [402, 329] on span "NEXT" at bounding box center [403, 326] width 17 height 12
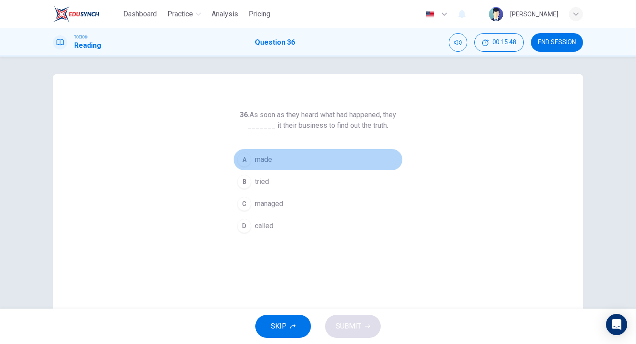
click at [261, 160] on span "made" at bounding box center [263, 159] width 17 height 11
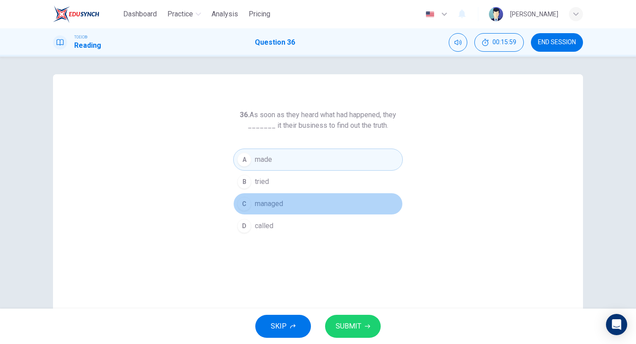
click at [279, 206] on span "managed" at bounding box center [269, 203] width 28 height 11
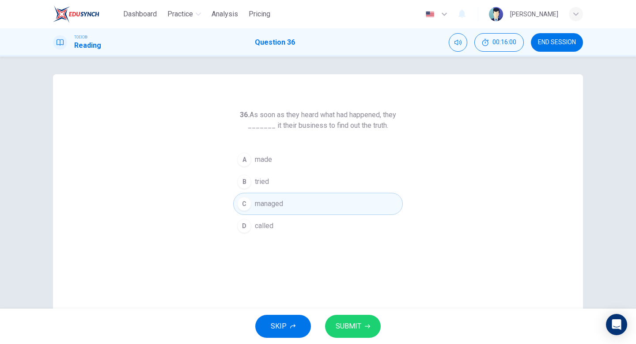
click at [347, 321] on span "SUBMIT" at bounding box center [349, 326] width 26 height 12
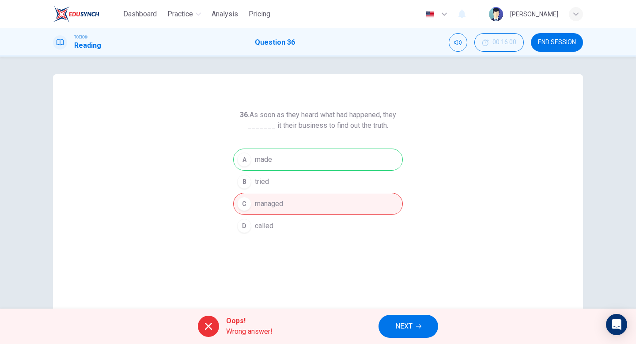
click at [401, 321] on span "NEXT" at bounding box center [403, 326] width 17 height 12
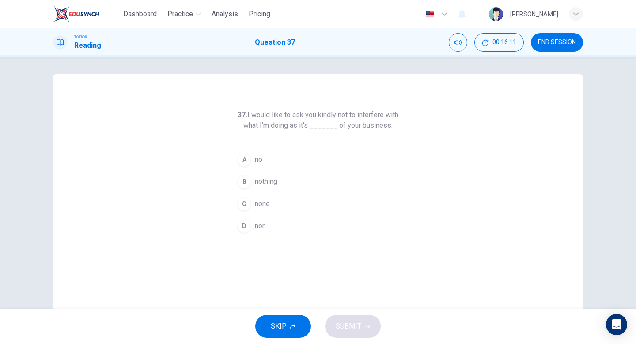
click at [246, 201] on div "C" at bounding box center [244, 204] width 14 height 14
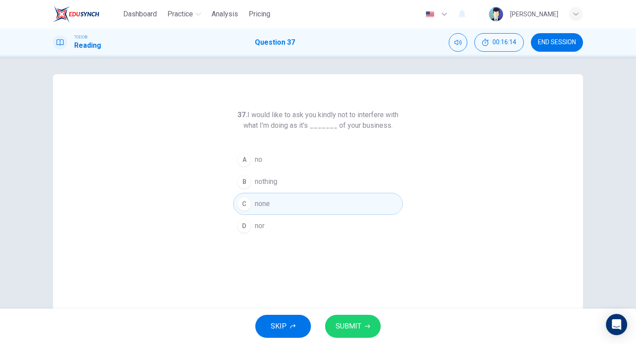
click at [346, 323] on span "SUBMIT" at bounding box center [349, 326] width 26 height 12
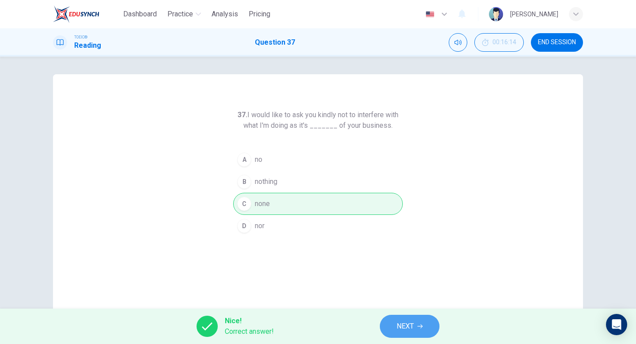
click at [396, 324] on button "NEXT" at bounding box center [410, 325] width 60 height 23
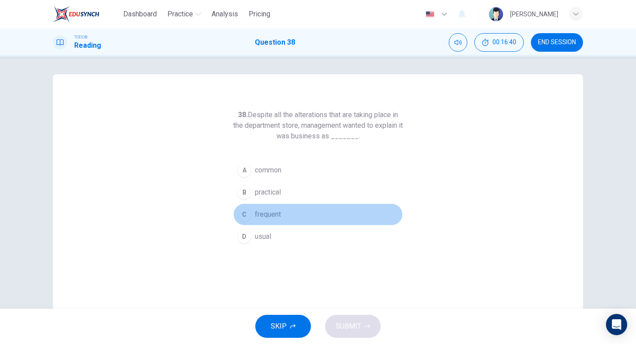
click at [244, 210] on div "C" at bounding box center [244, 214] width 14 height 14
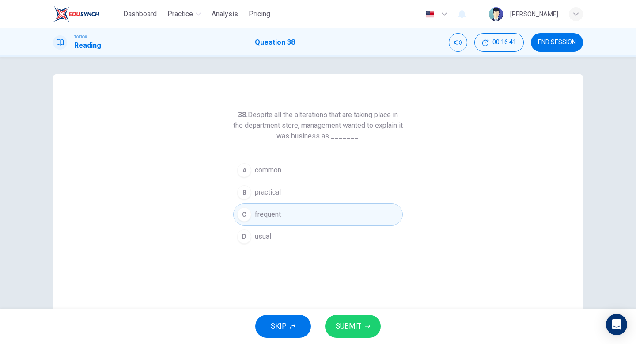
click at [249, 234] on div "D" at bounding box center [244, 236] width 14 height 14
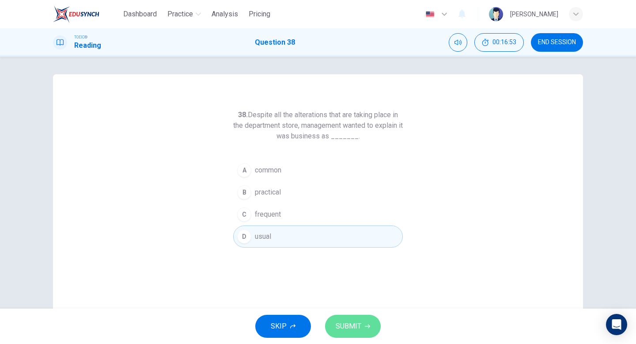
click at [348, 323] on span "SUBMIT" at bounding box center [349, 326] width 26 height 12
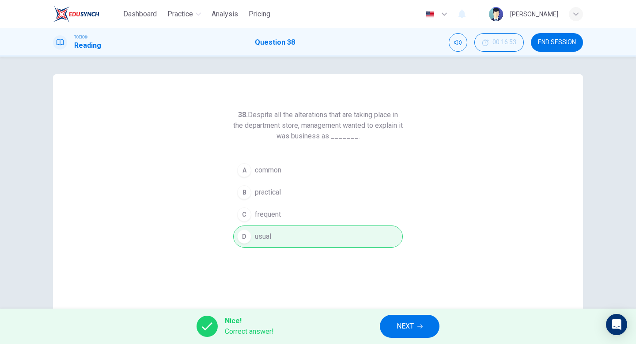
click at [404, 327] on span "NEXT" at bounding box center [405, 326] width 17 height 12
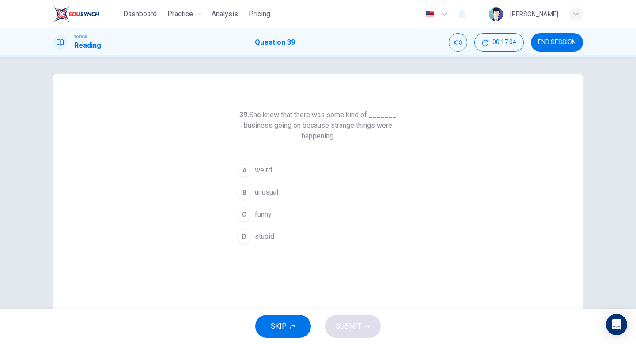
click at [242, 190] on div "B" at bounding box center [244, 192] width 14 height 14
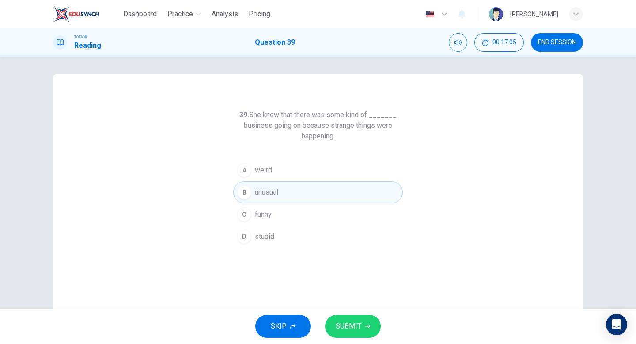
click at [347, 325] on span "SUBMIT" at bounding box center [349, 326] width 26 height 12
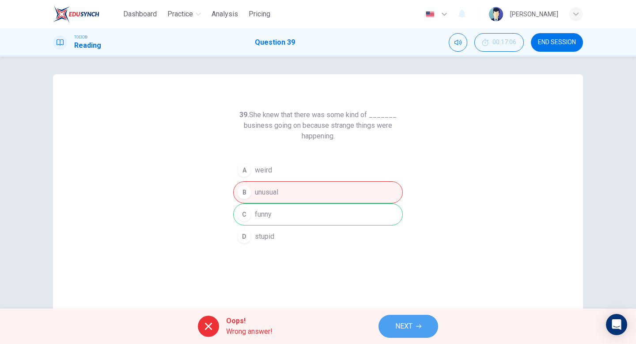
click at [408, 324] on span "NEXT" at bounding box center [403, 326] width 17 height 12
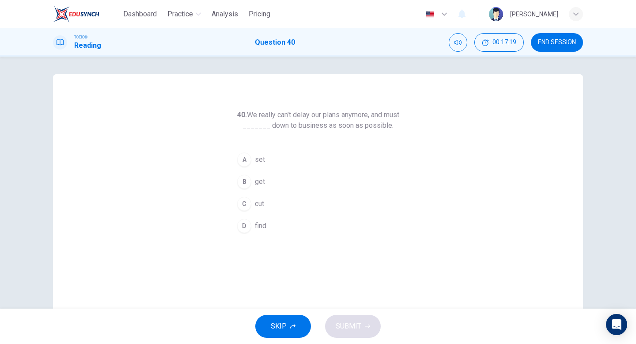
click at [246, 157] on div "A" at bounding box center [244, 159] width 14 height 14
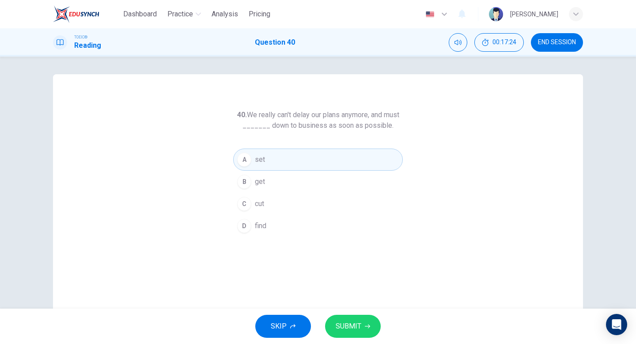
click at [353, 323] on span "SUBMIT" at bounding box center [349, 326] width 26 height 12
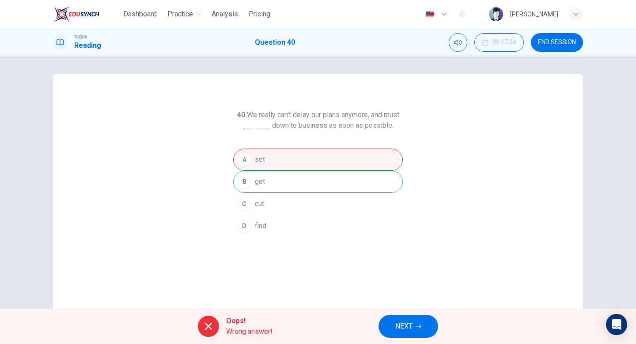
click at [400, 330] on span "NEXT" at bounding box center [403, 326] width 17 height 12
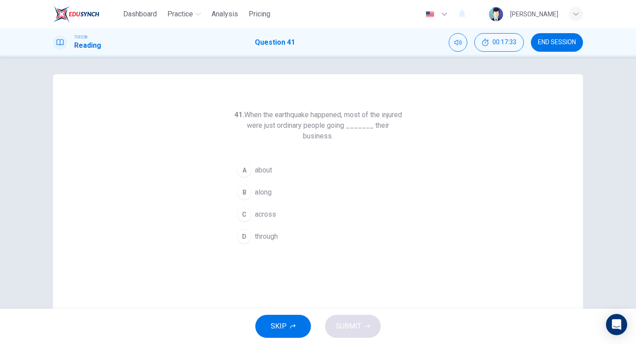
click at [245, 194] on div "B" at bounding box center [244, 192] width 14 height 14
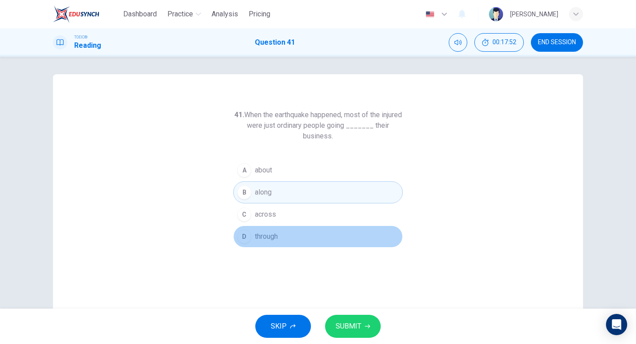
click at [265, 237] on span "through" at bounding box center [266, 236] width 23 height 11
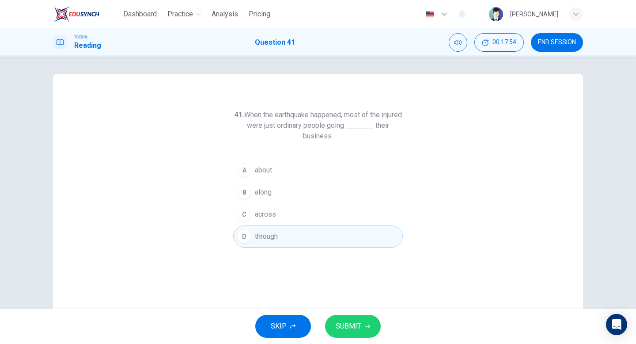
click at [287, 194] on button "B along" at bounding box center [318, 192] width 170 height 22
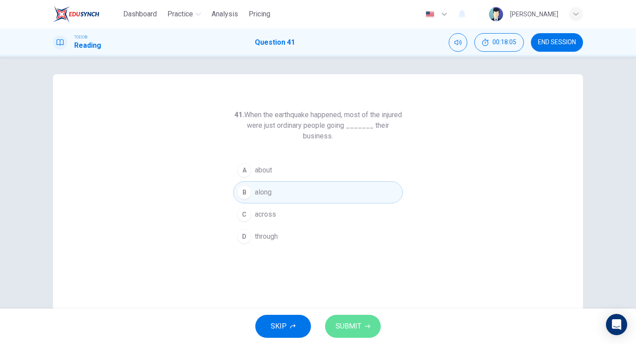
click at [342, 325] on span "SUBMIT" at bounding box center [349, 326] width 26 height 12
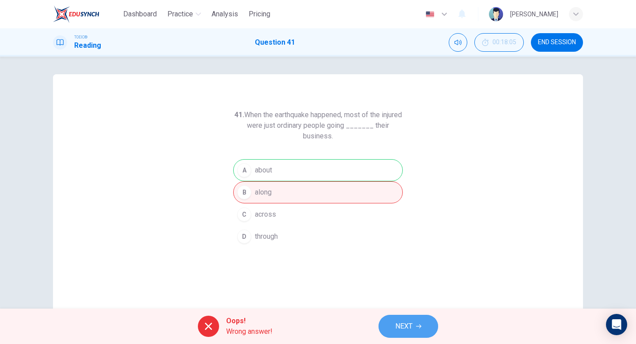
click at [404, 323] on span "NEXT" at bounding box center [403, 326] width 17 height 12
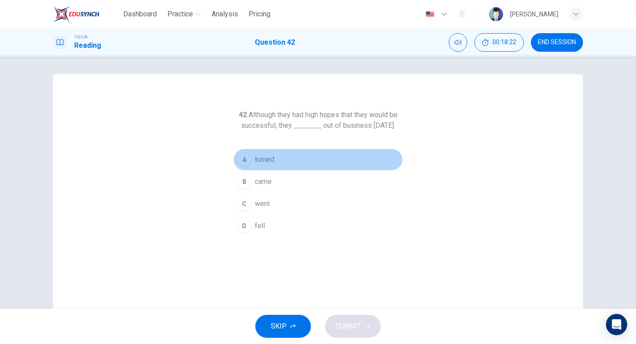
click at [268, 165] on span "turned" at bounding box center [264, 159] width 19 height 11
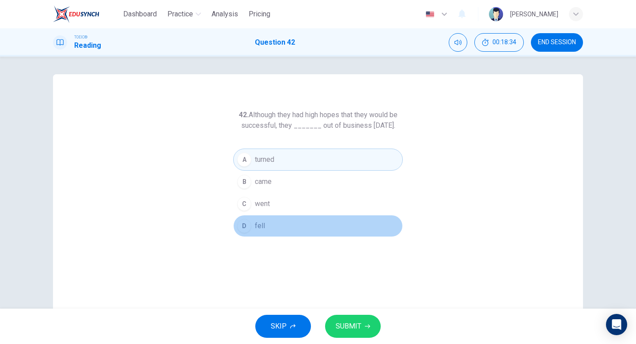
click at [263, 231] on span "fell" at bounding box center [260, 225] width 10 height 11
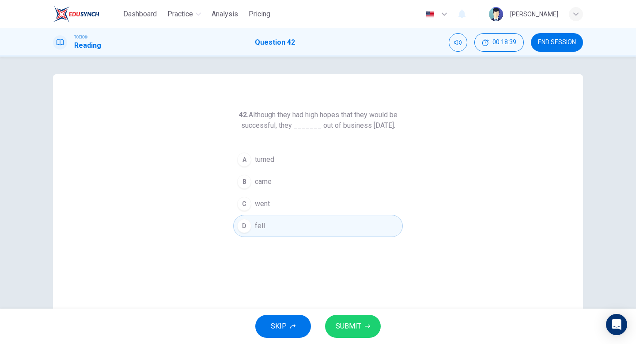
click at [346, 324] on span "SUBMIT" at bounding box center [349, 326] width 26 height 12
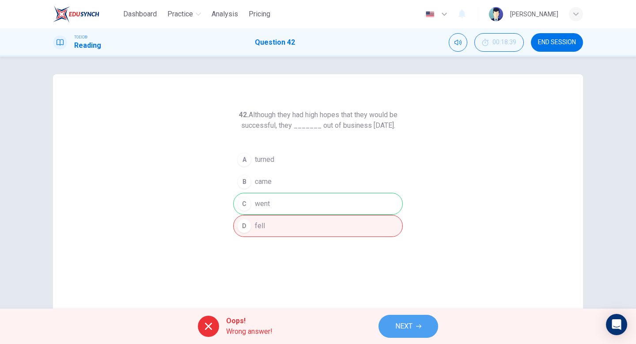
click at [400, 321] on span "NEXT" at bounding box center [403, 326] width 17 height 12
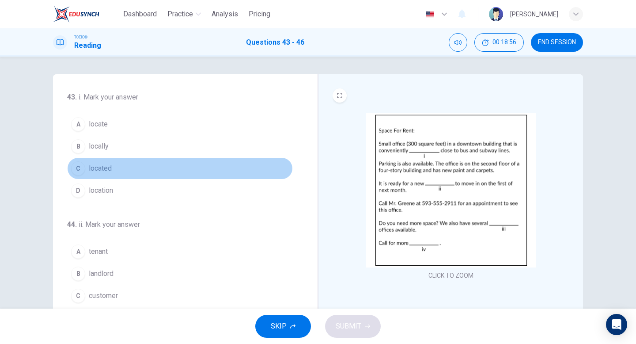
click at [81, 169] on div "C" at bounding box center [78, 168] width 14 height 14
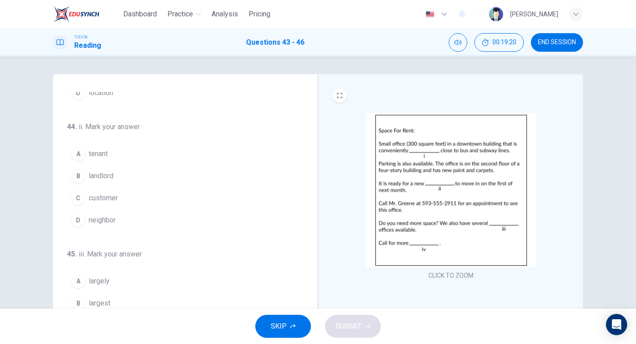
scroll to position [98, 0]
click at [80, 149] on div "A" at bounding box center [78, 153] width 14 height 14
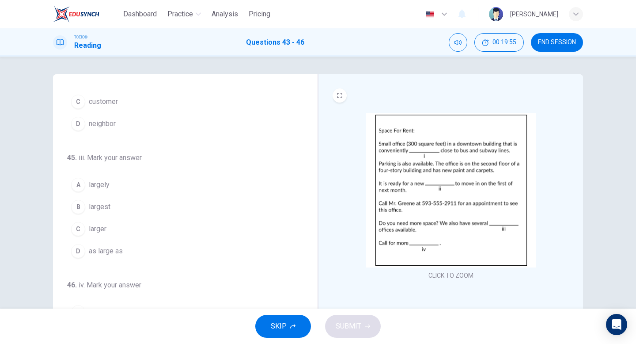
scroll to position [199, 0]
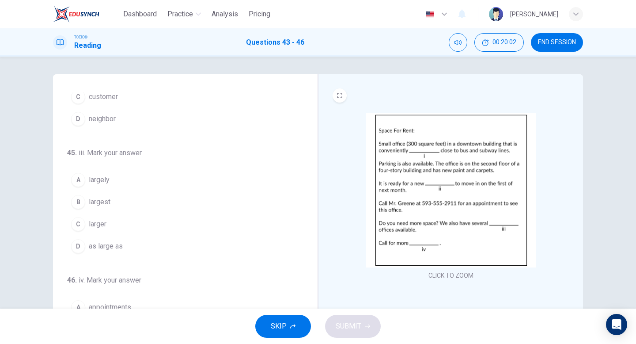
click at [98, 225] on span "larger" at bounding box center [98, 224] width 18 height 11
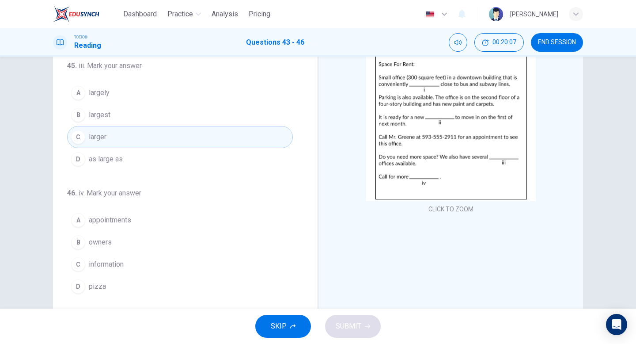
scroll to position [70, 0]
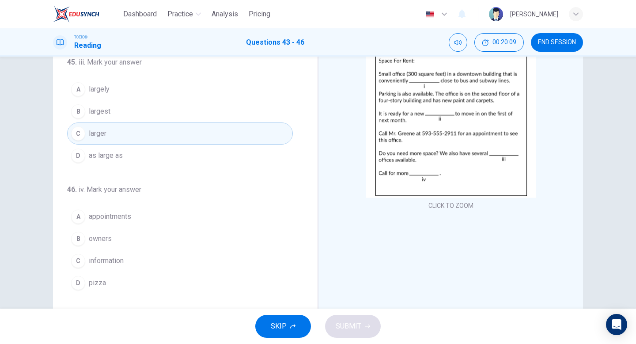
click at [102, 260] on span "information" at bounding box center [106, 260] width 35 height 11
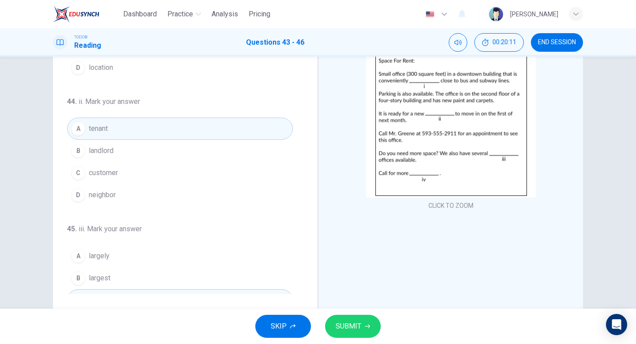
scroll to position [29, 0]
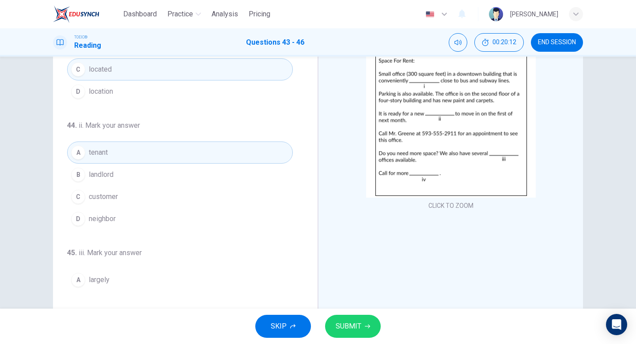
click at [343, 326] on span "SUBMIT" at bounding box center [349, 326] width 26 height 12
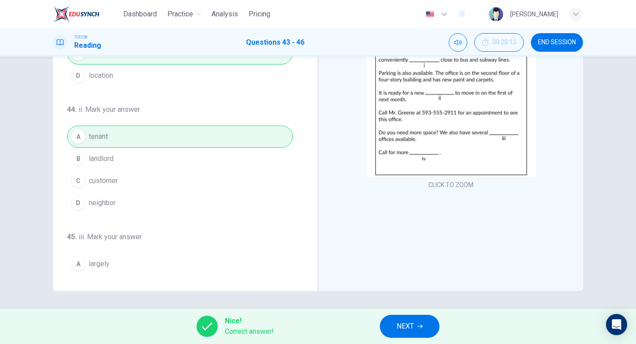
scroll to position [0, 0]
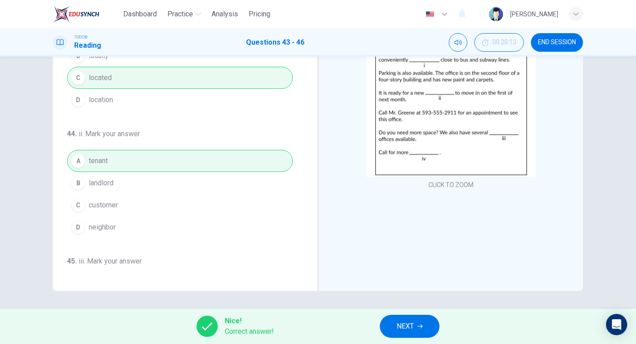
click at [397, 325] on span "NEXT" at bounding box center [405, 326] width 17 height 12
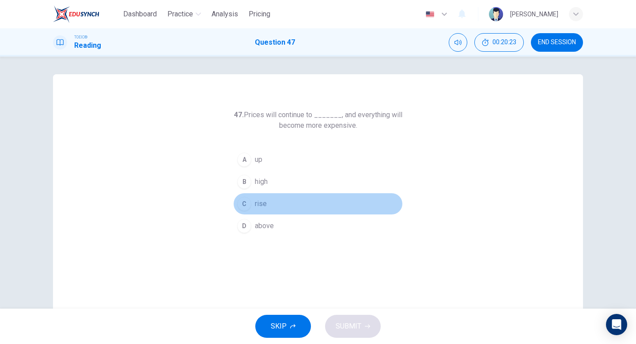
click at [246, 199] on div "C" at bounding box center [244, 204] width 14 height 14
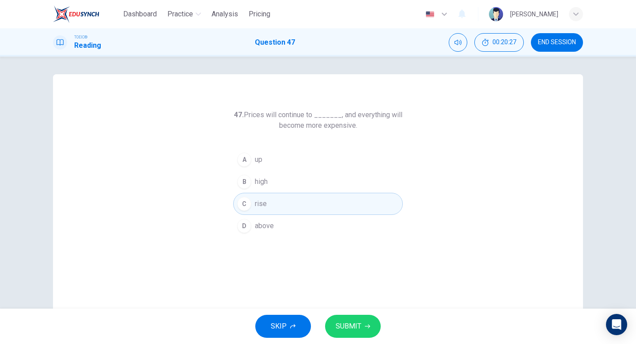
click at [246, 182] on div "B" at bounding box center [244, 181] width 14 height 14
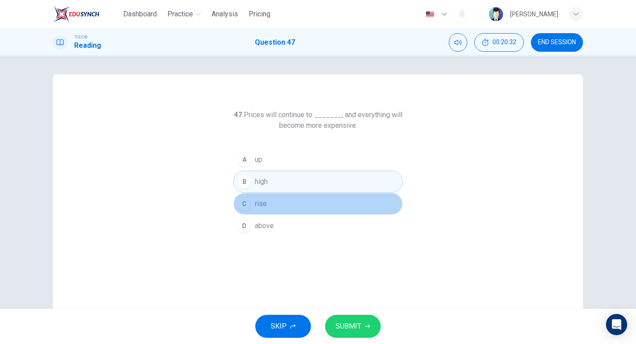
click at [249, 204] on div "C" at bounding box center [244, 204] width 14 height 14
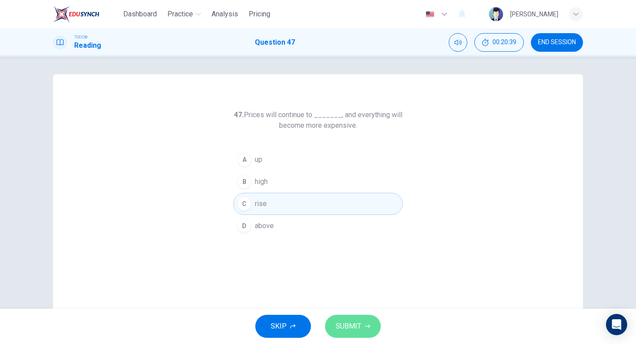
click at [342, 325] on span "SUBMIT" at bounding box center [349, 326] width 26 height 12
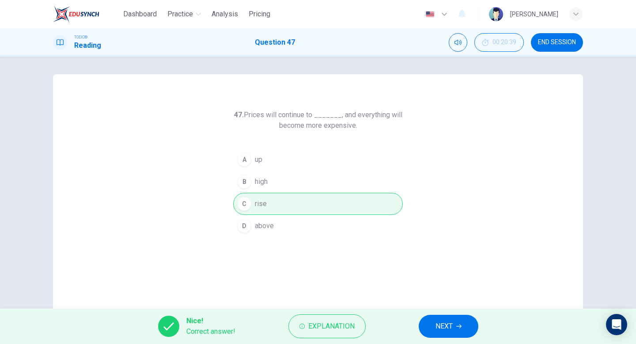
click at [440, 325] on span "NEXT" at bounding box center [443, 326] width 17 height 12
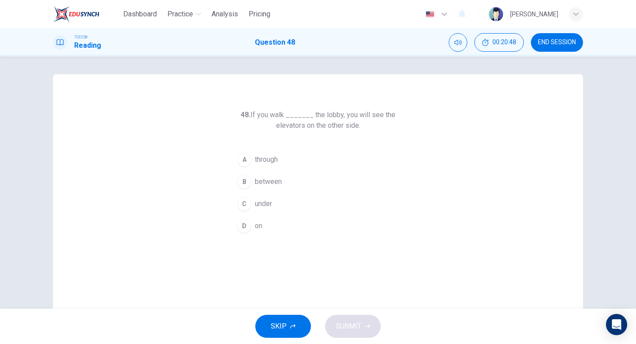
click at [240, 160] on div "A" at bounding box center [244, 159] width 14 height 14
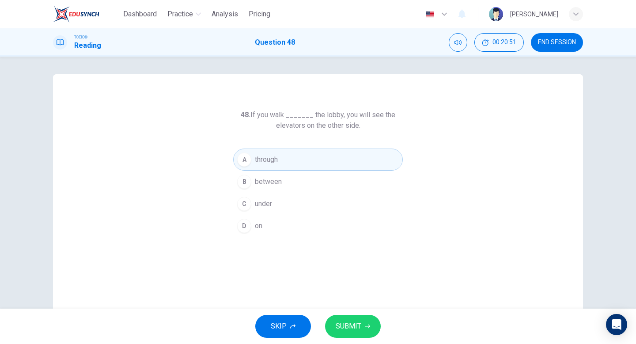
click at [348, 327] on span "SUBMIT" at bounding box center [349, 326] width 26 height 12
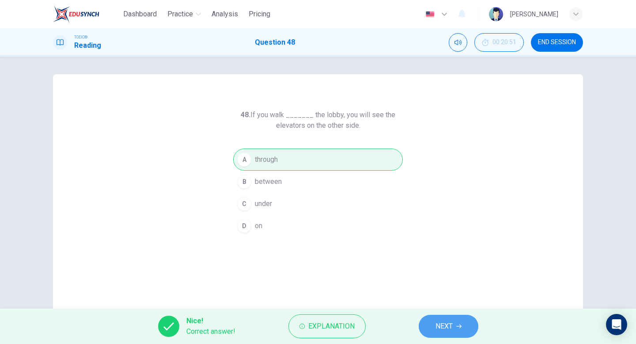
click at [447, 329] on span "NEXT" at bounding box center [443, 326] width 17 height 12
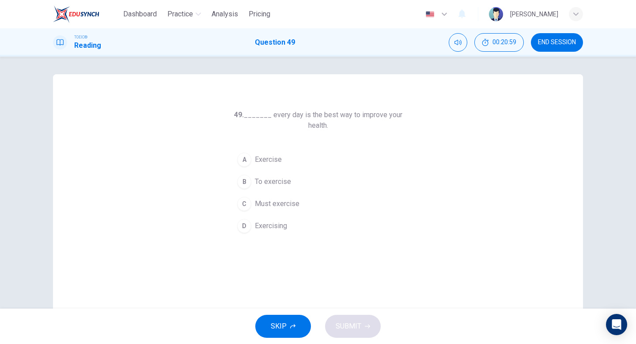
click at [266, 225] on span "Exercising" at bounding box center [271, 225] width 32 height 11
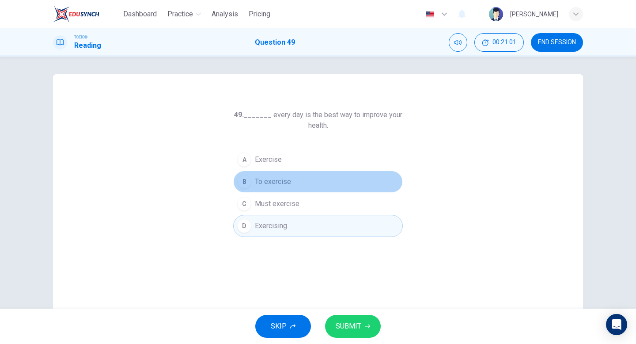
click at [270, 184] on span "To exercise" at bounding box center [273, 181] width 36 height 11
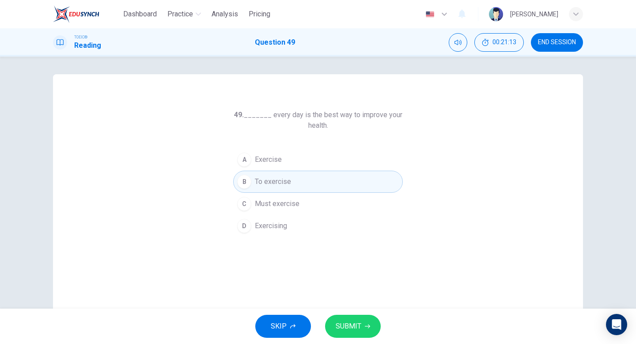
click at [343, 325] on span "SUBMIT" at bounding box center [349, 326] width 26 height 12
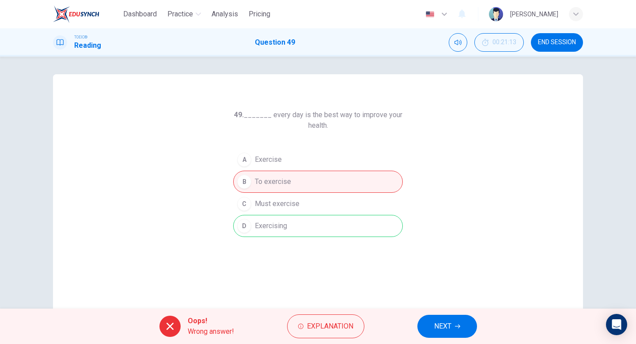
click at [438, 325] on span "NEXT" at bounding box center [442, 326] width 17 height 12
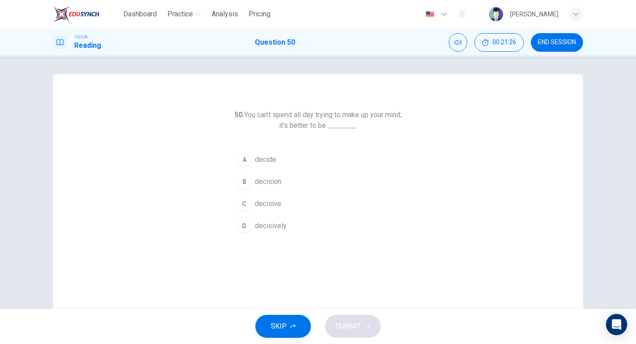
click at [266, 203] on span "decisive" at bounding box center [268, 203] width 26 height 11
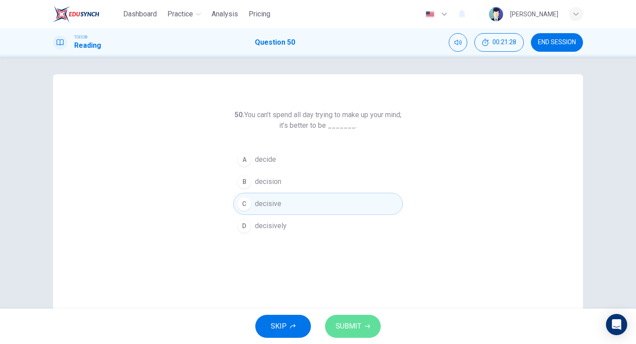
click at [352, 327] on span "SUBMIT" at bounding box center [349, 326] width 26 height 12
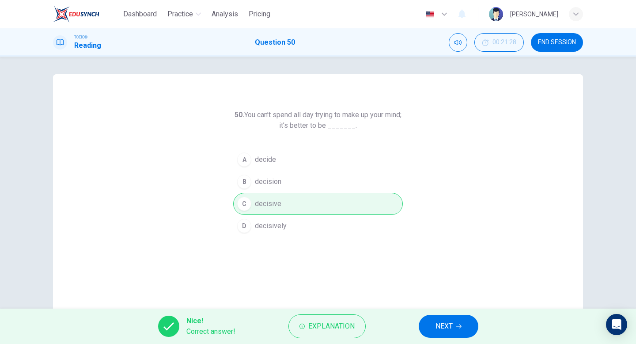
click at [441, 324] on span "NEXT" at bounding box center [443, 326] width 17 height 12
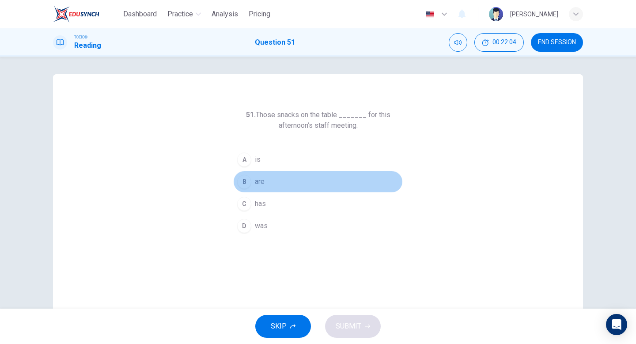
click at [246, 183] on div "B" at bounding box center [244, 181] width 14 height 14
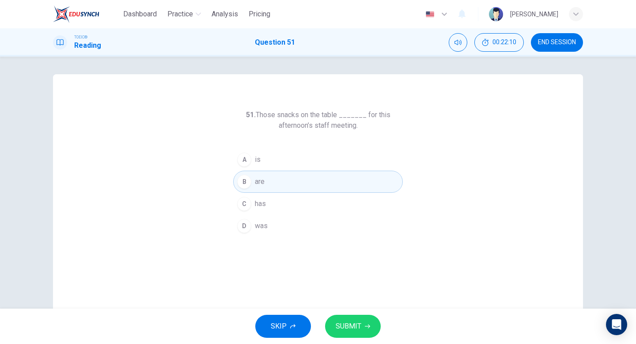
click at [355, 324] on span "SUBMIT" at bounding box center [349, 326] width 26 height 12
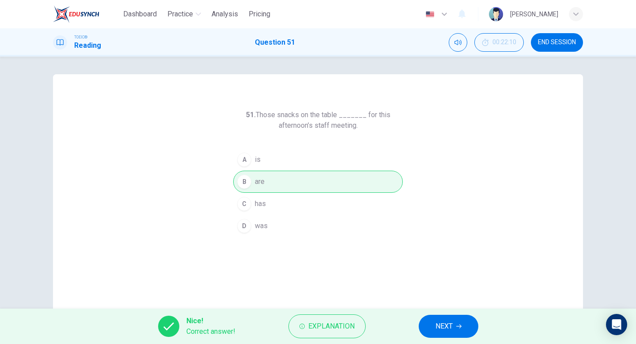
click at [441, 329] on span "NEXT" at bounding box center [443, 326] width 17 height 12
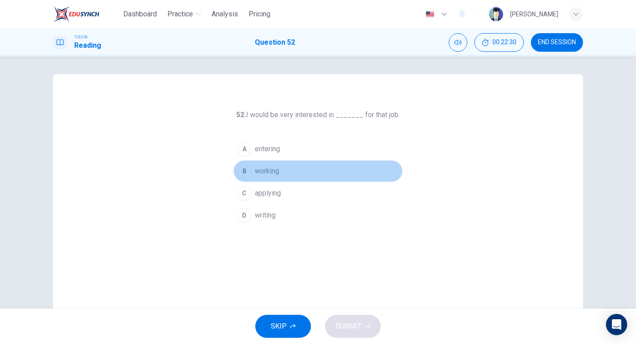
click at [265, 172] on span "working" at bounding box center [267, 171] width 24 height 11
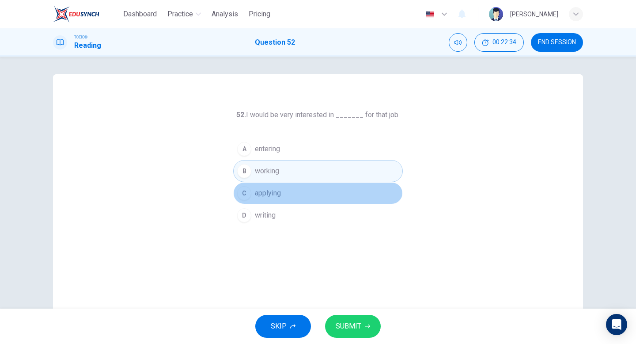
click at [272, 191] on span "applying" at bounding box center [268, 193] width 26 height 11
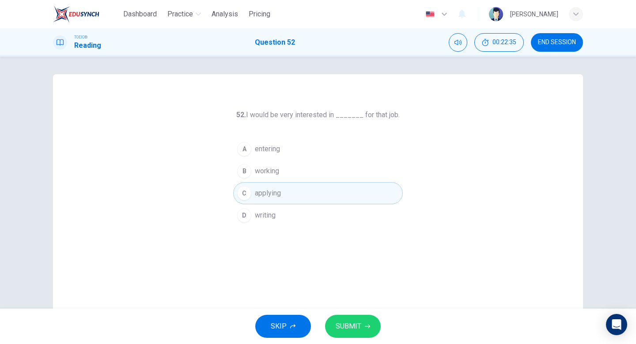
click at [349, 325] on span "SUBMIT" at bounding box center [349, 326] width 26 height 12
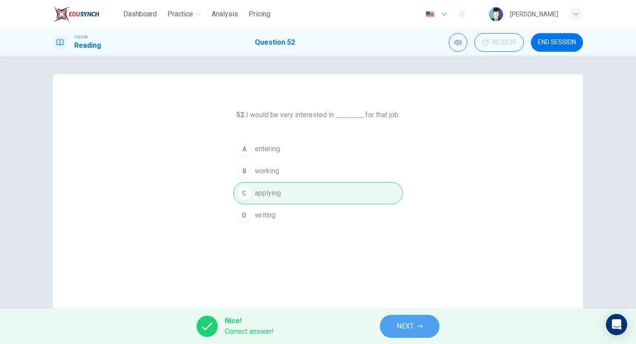
click at [408, 326] on span "NEXT" at bounding box center [405, 326] width 17 height 12
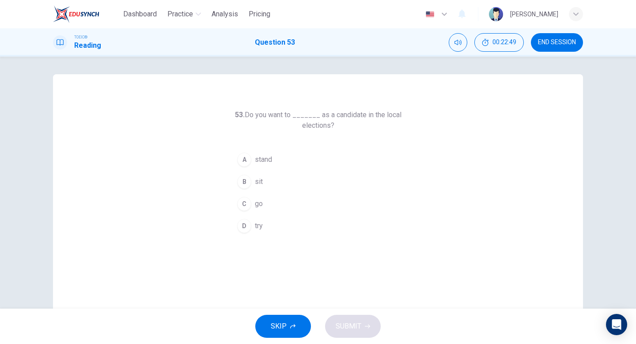
click at [246, 162] on div "A" at bounding box center [244, 159] width 14 height 14
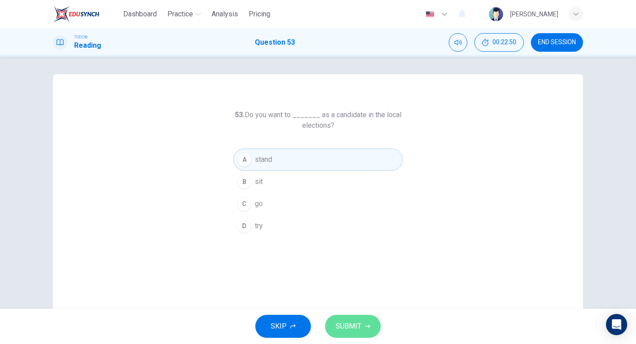
click at [349, 328] on span "SUBMIT" at bounding box center [349, 326] width 26 height 12
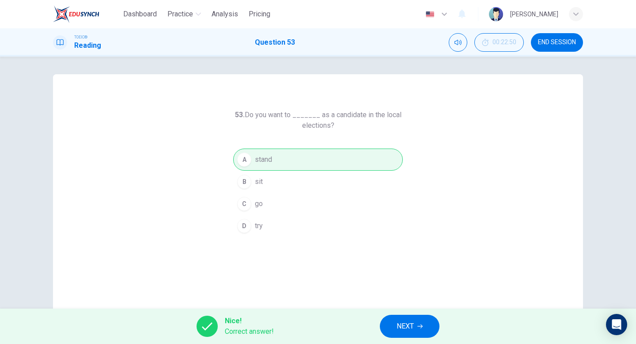
click at [403, 327] on span "NEXT" at bounding box center [405, 326] width 17 height 12
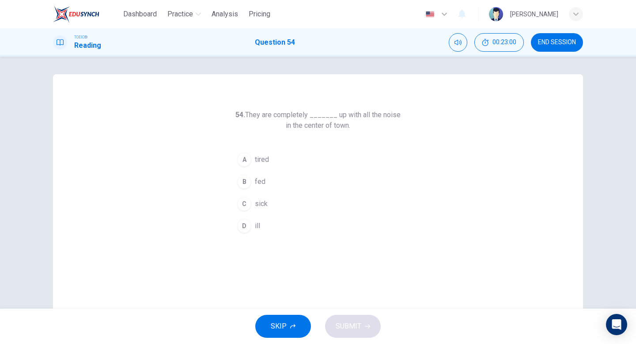
click at [245, 161] on div "A" at bounding box center [244, 159] width 14 height 14
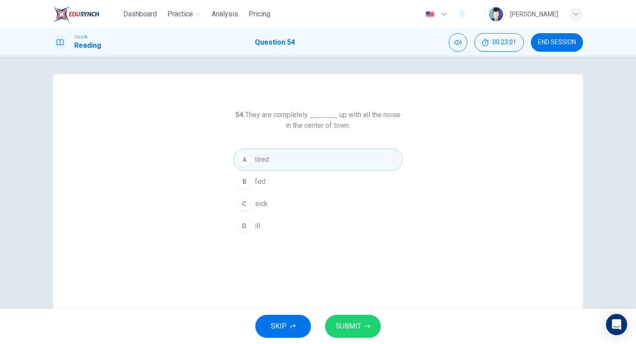
click at [344, 327] on span "SUBMIT" at bounding box center [349, 326] width 26 height 12
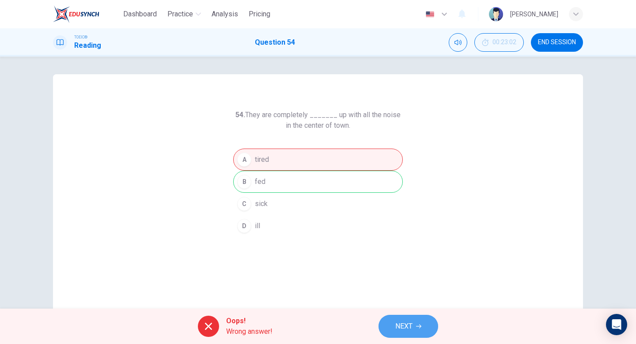
click at [404, 326] on span "NEXT" at bounding box center [403, 326] width 17 height 12
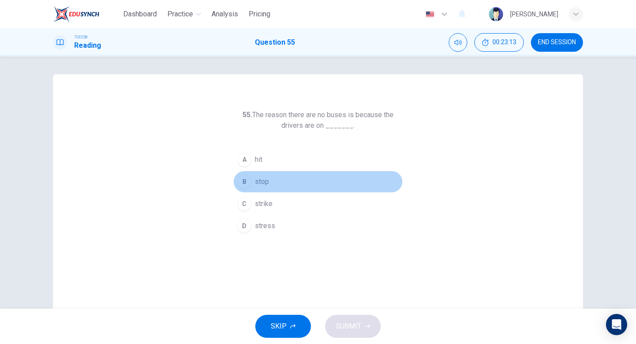
click at [256, 179] on span "stop" at bounding box center [262, 181] width 14 height 11
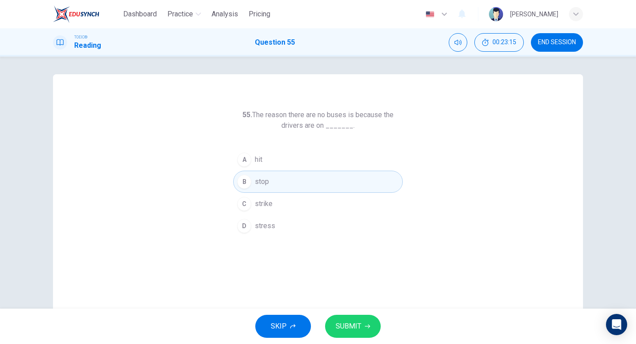
click at [360, 324] on span "SUBMIT" at bounding box center [349, 326] width 26 height 12
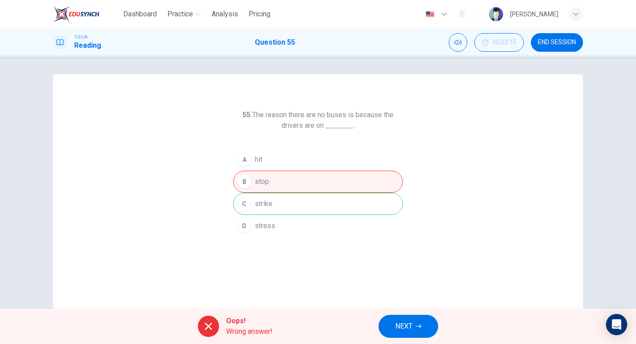
click at [401, 324] on span "NEXT" at bounding box center [403, 326] width 17 height 12
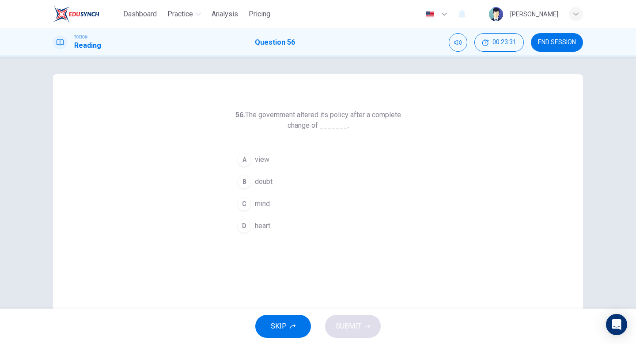
click at [246, 179] on div "B" at bounding box center [244, 181] width 14 height 14
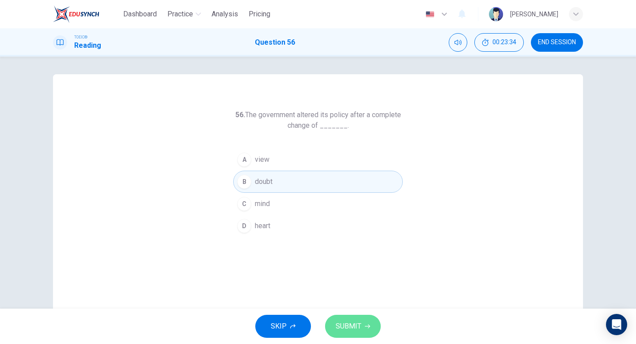
click at [344, 322] on span "SUBMIT" at bounding box center [349, 326] width 26 height 12
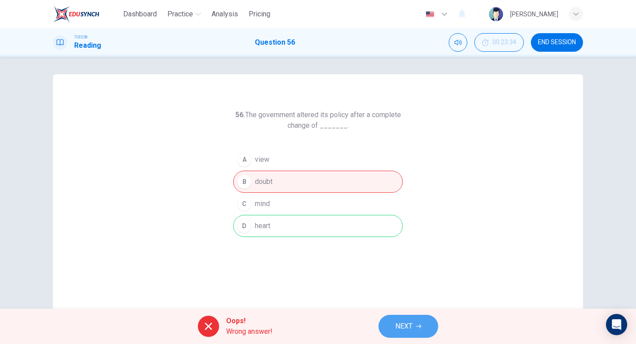
click at [396, 325] on span "NEXT" at bounding box center [403, 326] width 17 height 12
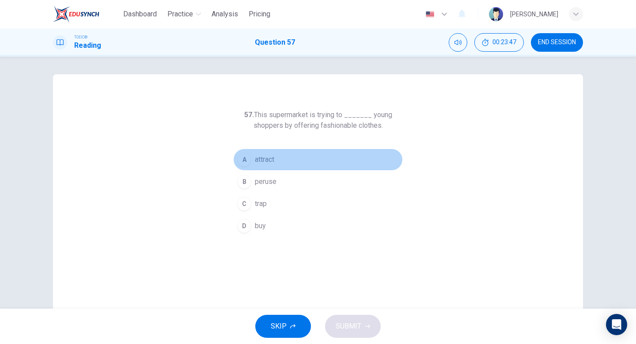
click at [243, 159] on div "A" at bounding box center [244, 159] width 14 height 14
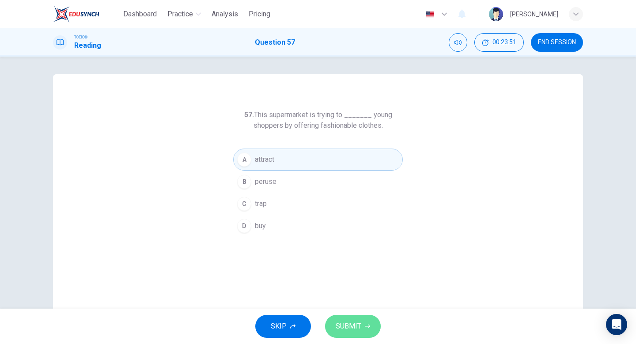
click at [351, 327] on span "SUBMIT" at bounding box center [349, 326] width 26 height 12
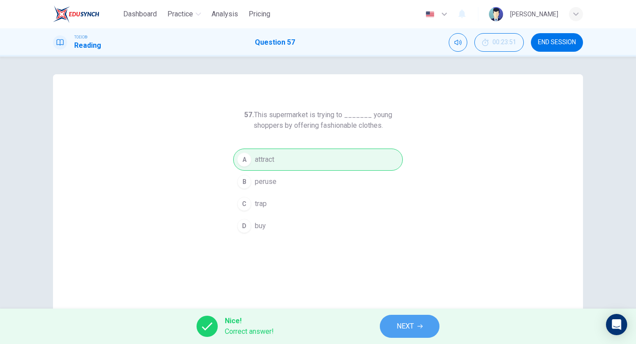
click at [402, 327] on span "NEXT" at bounding box center [405, 326] width 17 height 12
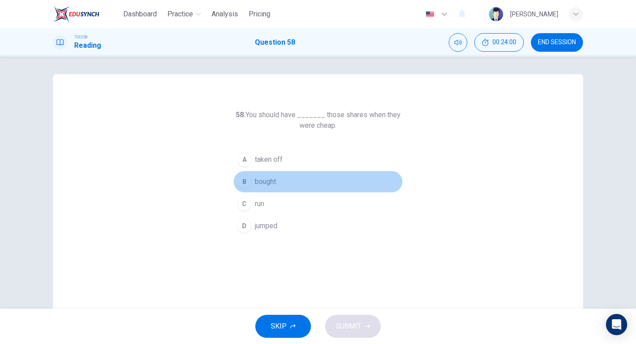
click at [247, 181] on div "B" at bounding box center [244, 181] width 14 height 14
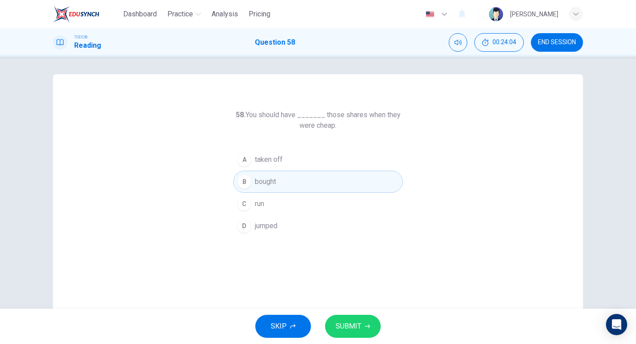
click at [354, 324] on span "SUBMIT" at bounding box center [349, 326] width 26 height 12
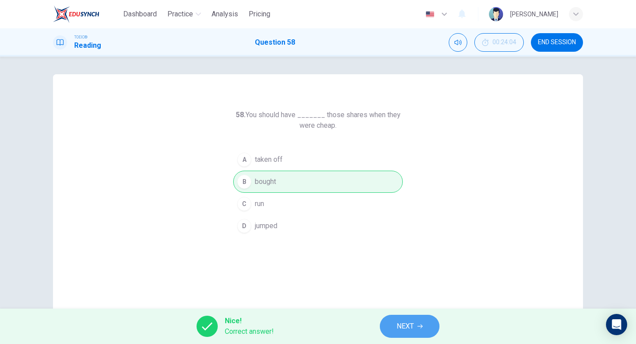
click at [409, 324] on span "NEXT" at bounding box center [405, 326] width 17 height 12
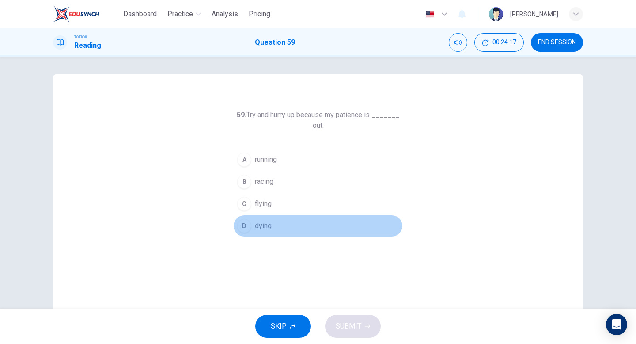
click at [247, 226] on div "D" at bounding box center [244, 226] width 14 height 14
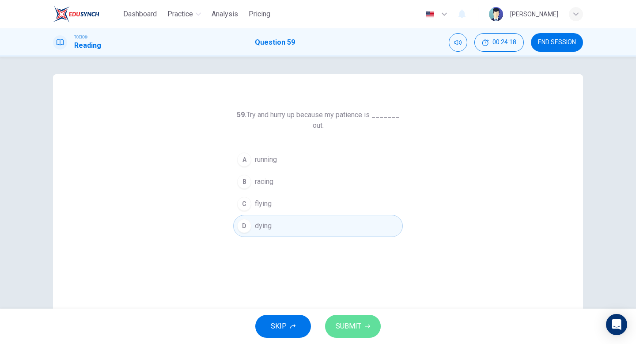
click at [344, 326] on span "SUBMIT" at bounding box center [349, 326] width 26 height 12
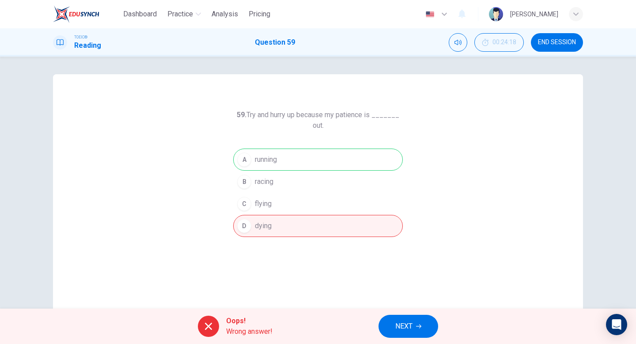
click at [401, 325] on span "NEXT" at bounding box center [403, 326] width 17 height 12
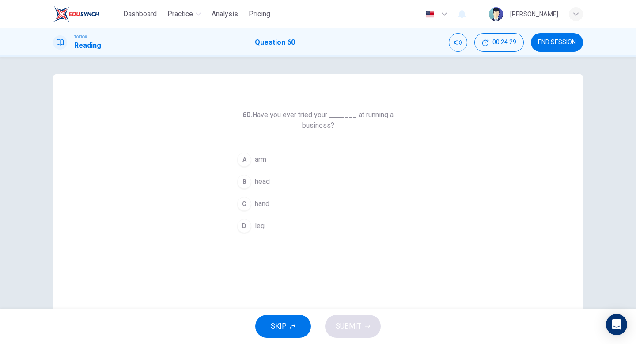
click at [248, 225] on div "D" at bounding box center [244, 226] width 14 height 14
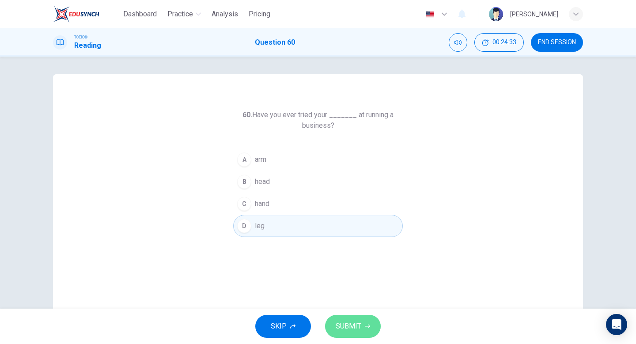
click at [353, 326] on span "SUBMIT" at bounding box center [349, 326] width 26 height 12
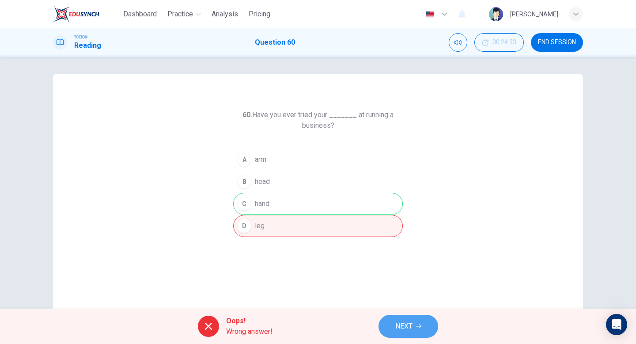
click at [404, 325] on span "NEXT" at bounding box center [403, 326] width 17 height 12
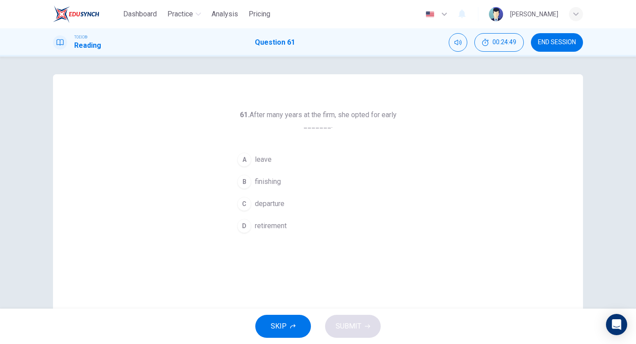
click at [248, 225] on div "D" at bounding box center [244, 226] width 14 height 14
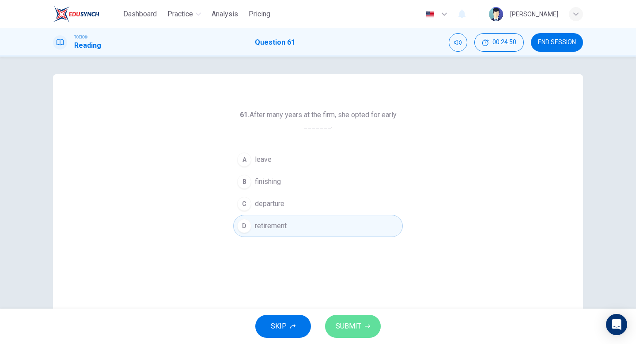
click at [346, 318] on button "SUBMIT" at bounding box center [353, 325] width 56 height 23
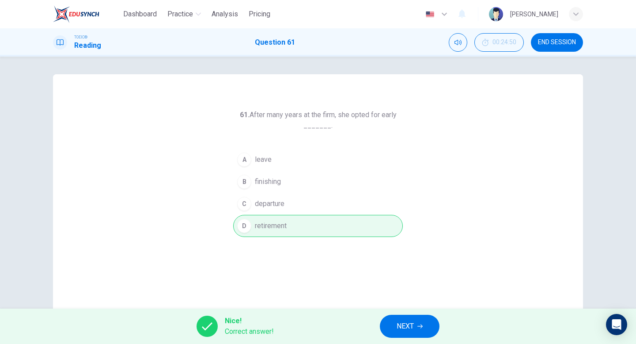
click at [402, 327] on span "NEXT" at bounding box center [405, 326] width 17 height 12
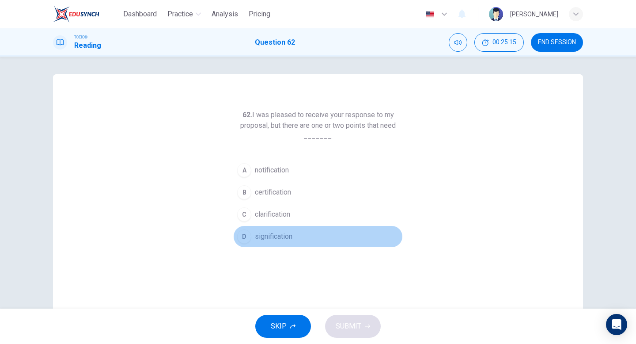
click at [248, 238] on div "D" at bounding box center [244, 236] width 14 height 14
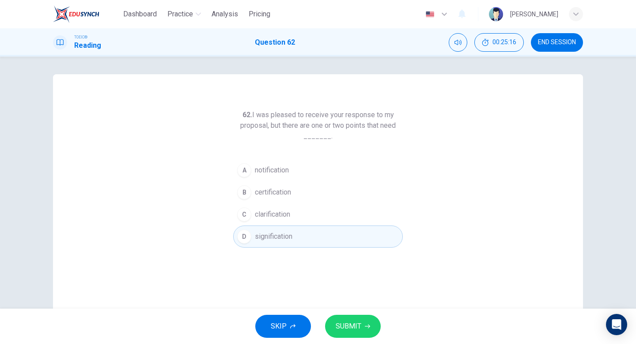
click at [355, 326] on span "SUBMIT" at bounding box center [349, 326] width 26 height 12
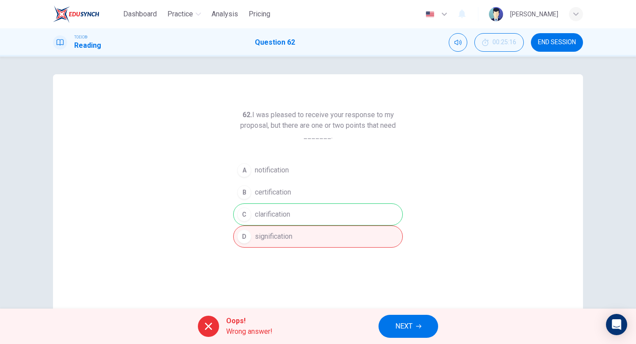
click at [397, 325] on span "NEXT" at bounding box center [403, 326] width 17 height 12
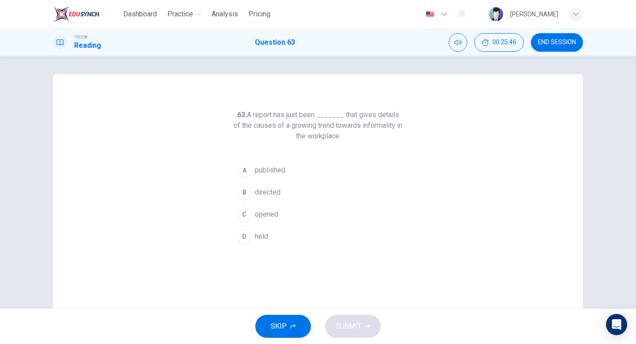
click at [247, 169] on div "A" at bounding box center [244, 170] width 14 height 14
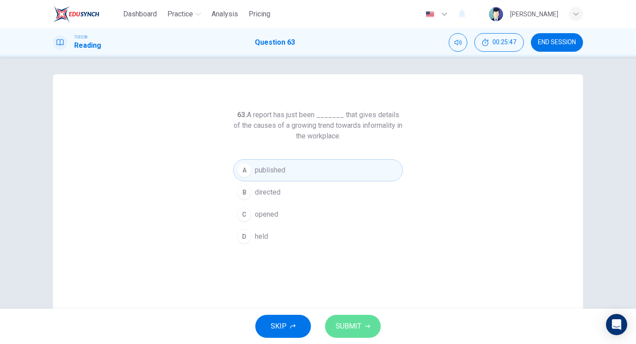
click at [345, 328] on span "SUBMIT" at bounding box center [349, 326] width 26 height 12
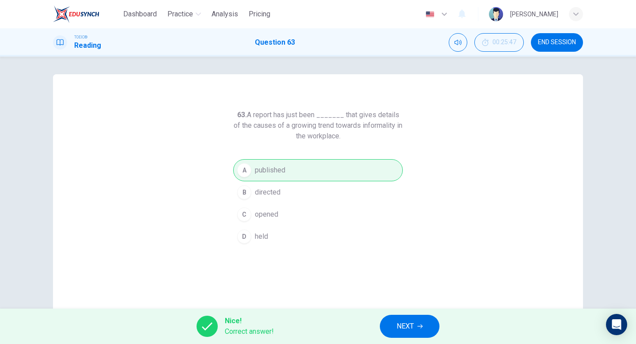
click at [401, 326] on span "NEXT" at bounding box center [405, 326] width 17 height 12
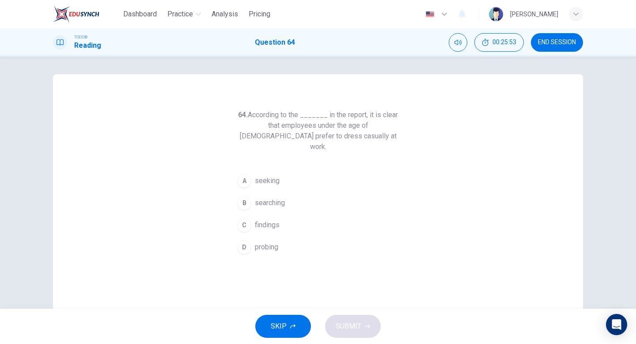
click at [267, 219] on span "findings" at bounding box center [267, 224] width 25 height 11
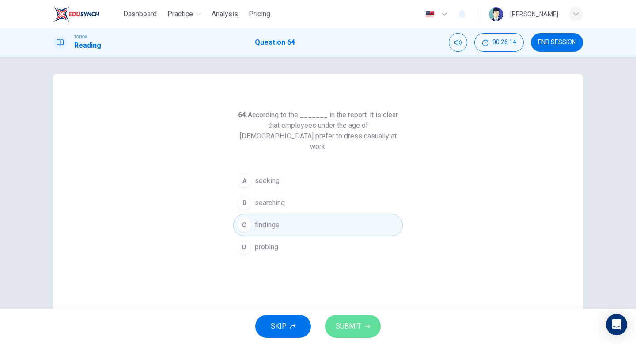
click at [350, 325] on span "SUBMIT" at bounding box center [349, 326] width 26 height 12
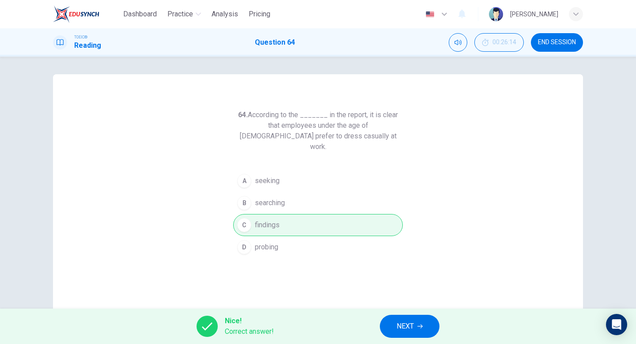
click at [401, 326] on span "NEXT" at bounding box center [405, 326] width 17 height 12
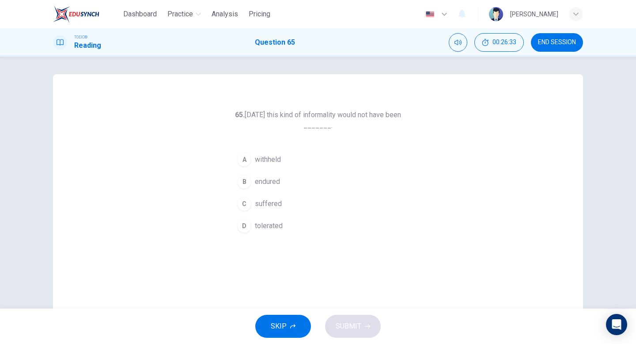
click at [242, 156] on div "A" at bounding box center [244, 159] width 14 height 14
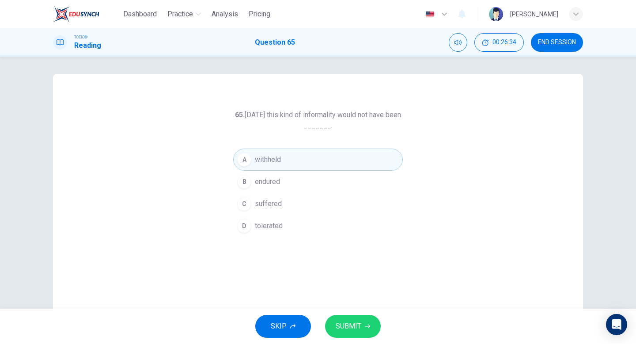
click at [245, 185] on div "B" at bounding box center [244, 181] width 14 height 14
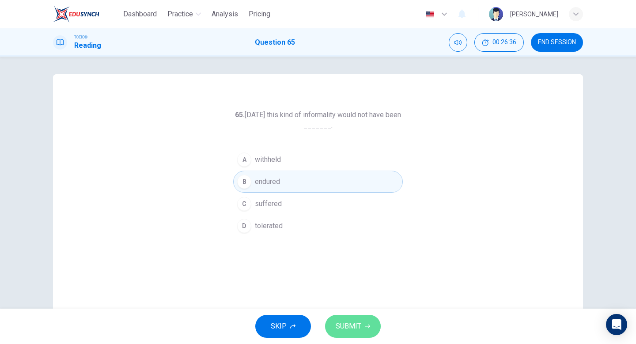
click at [353, 329] on span "SUBMIT" at bounding box center [349, 326] width 26 height 12
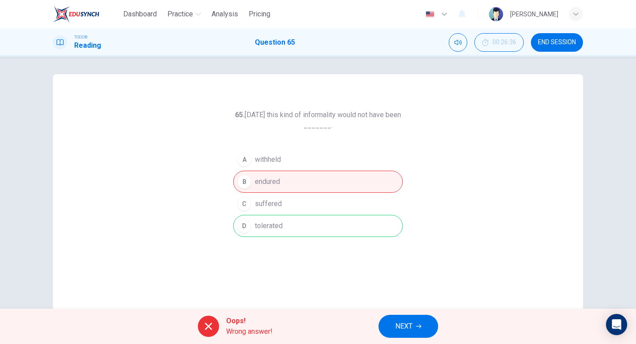
click at [399, 324] on span "NEXT" at bounding box center [403, 326] width 17 height 12
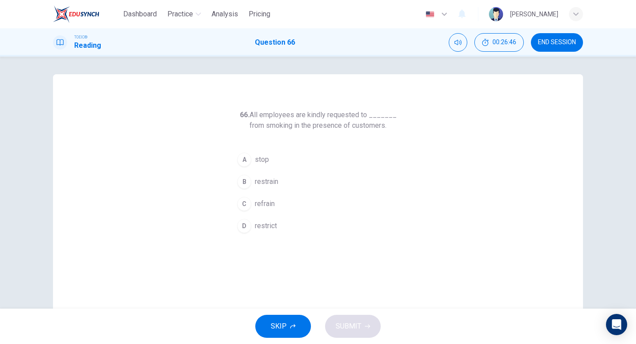
click at [242, 158] on div "A" at bounding box center [244, 159] width 14 height 14
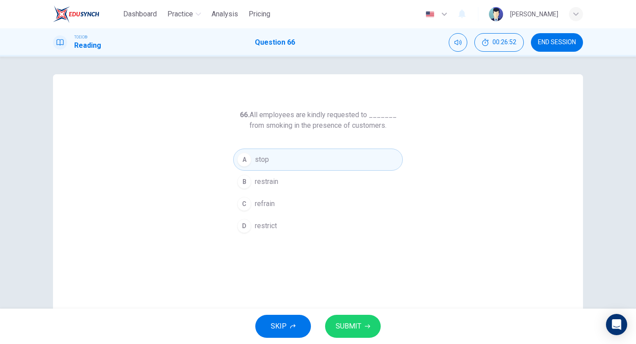
click at [349, 323] on span "SUBMIT" at bounding box center [349, 326] width 26 height 12
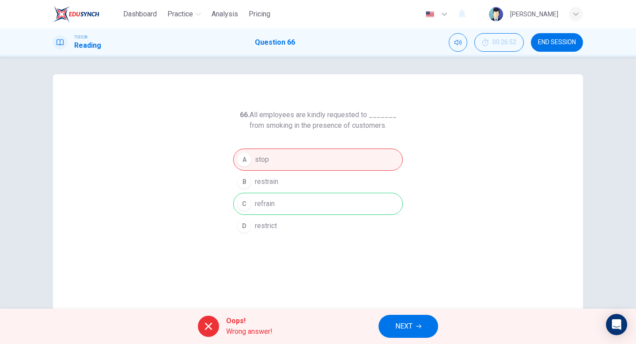
click at [408, 323] on span "NEXT" at bounding box center [403, 326] width 17 height 12
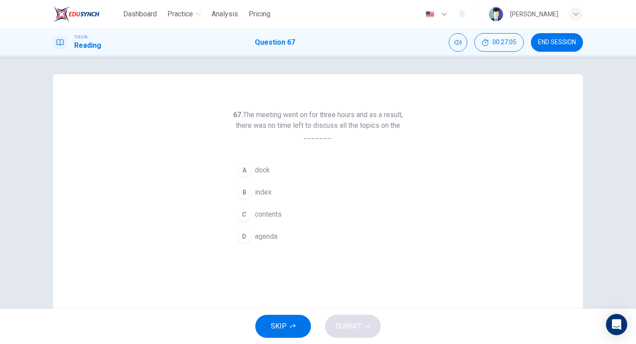
click at [243, 165] on div "A" at bounding box center [244, 170] width 14 height 14
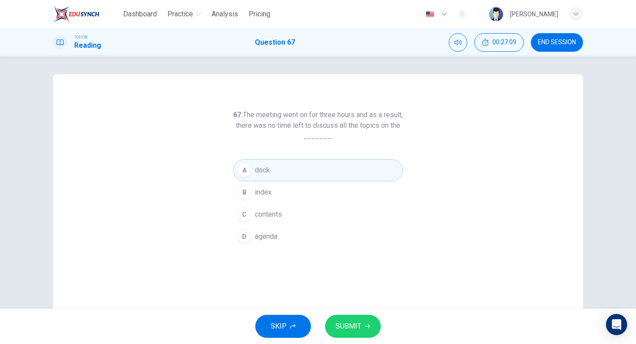
click at [351, 330] on span "SUBMIT" at bounding box center [349, 326] width 26 height 12
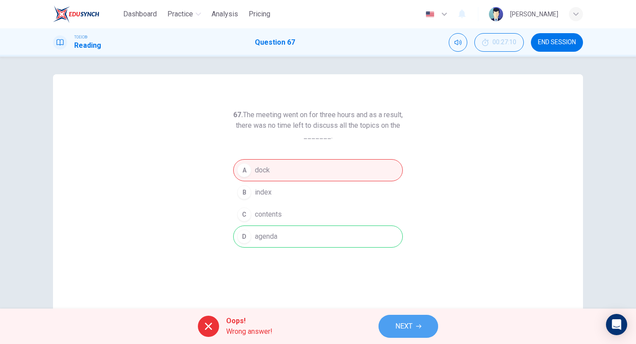
click at [399, 326] on span "NEXT" at bounding box center [403, 326] width 17 height 12
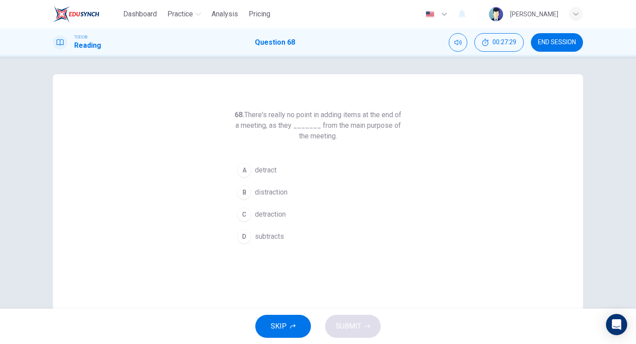
click at [247, 169] on div "A" at bounding box center [244, 170] width 14 height 14
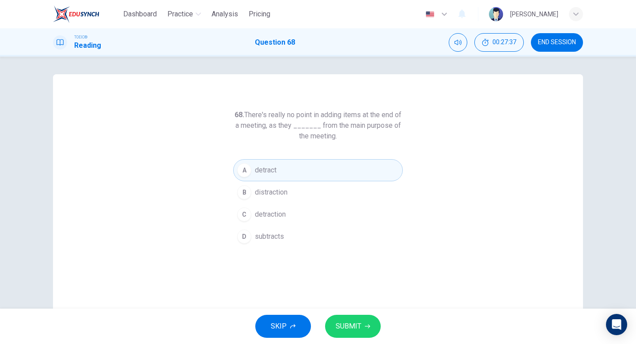
click at [266, 192] on span "distraction" at bounding box center [271, 192] width 33 height 11
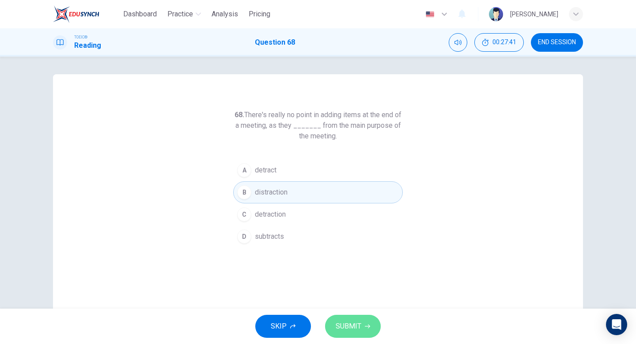
click at [340, 329] on span "SUBMIT" at bounding box center [349, 326] width 26 height 12
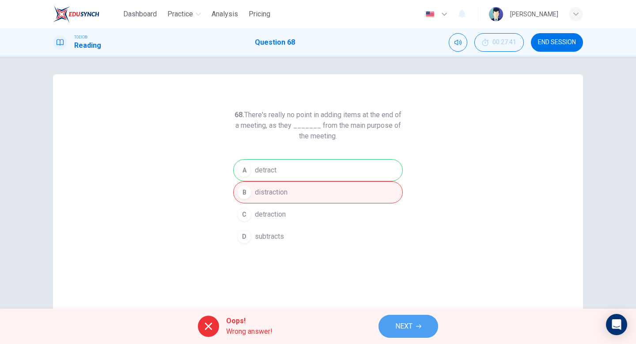
click at [409, 323] on span "NEXT" at bounding box center [403, 326] width 17 height 12
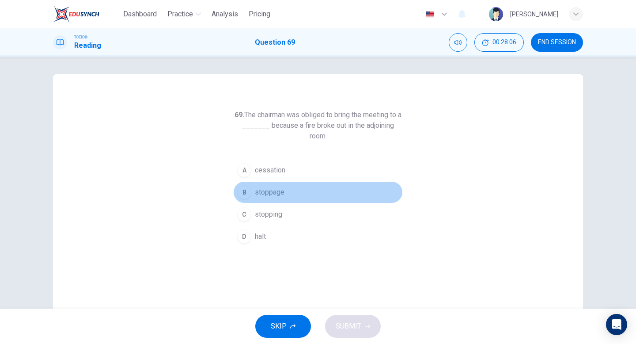
click at [269, 193] on span "stoppage" at bounding box center [270, 192] width 30 height 11
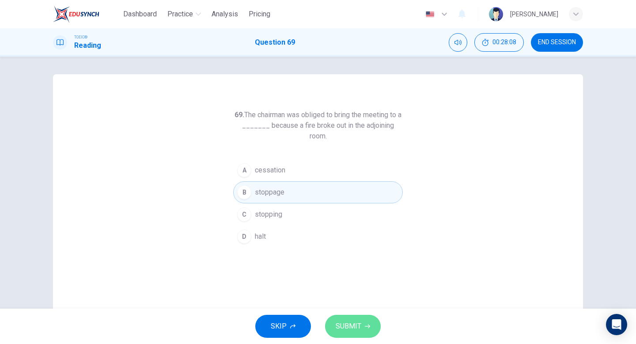
click at [346, 326] on span "SUBMIT" at bounding box center [349, 326] width 26 height 12
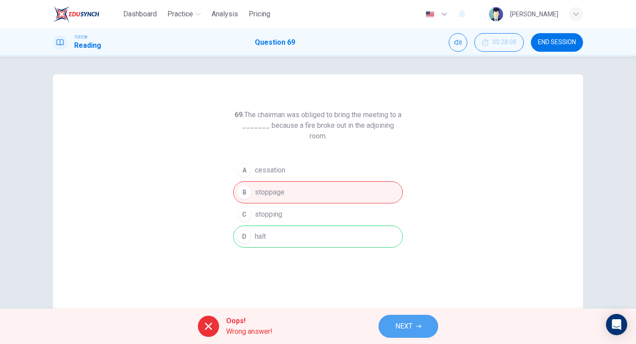
click at [401, 321] on span "NEXT" at bounding box center [403, 326] width 17 height 12
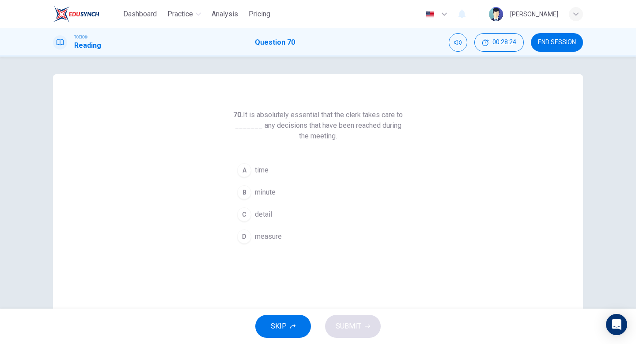
click at [261, 170] on span "time" at bounding box center [262, 170] width 14 height 11
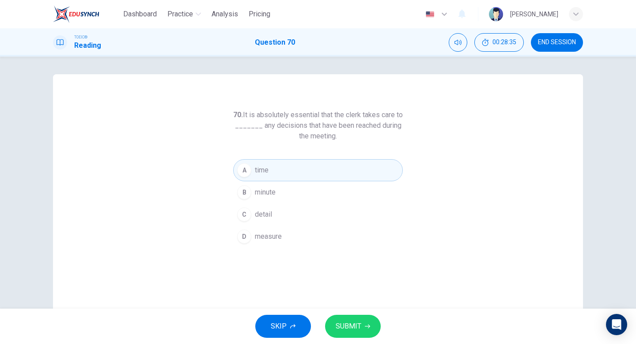
click at [269, 238] on span "measure" at bounding box center [268, 236] width 27 height 11
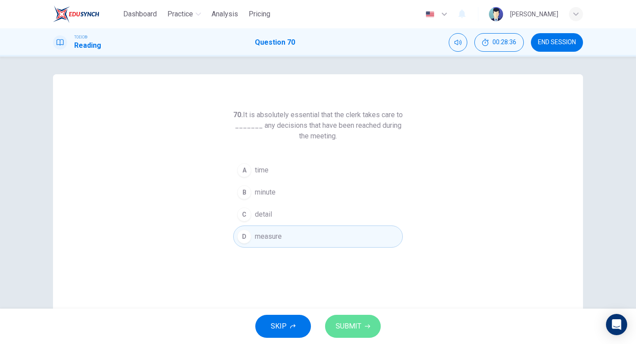
click at [356, 325] on span "SUBMIT" at bounding box center [349, 326] width 26 height 12
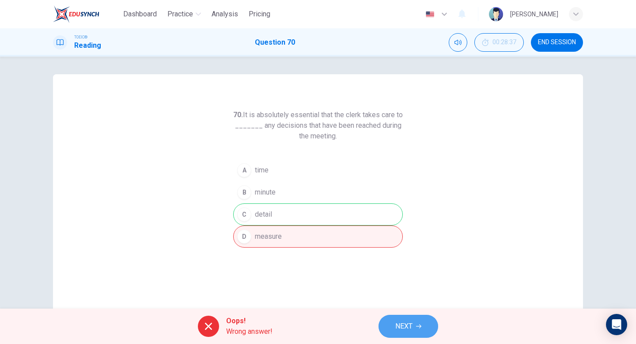
click at [404, 325] on span "NEXT" at bounding box center [403, 326] width 17 height 12
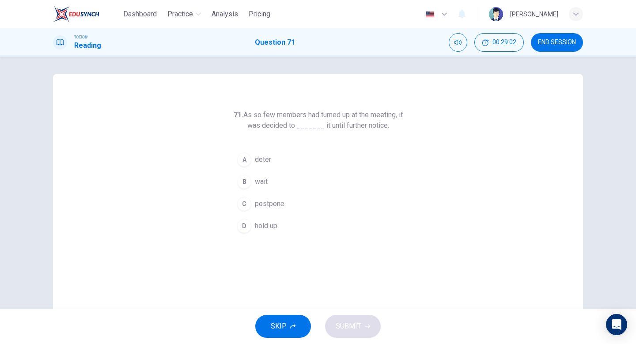
click at [268, 225] on span "hold up" at bounding box center [266, 225] width 23 height 11
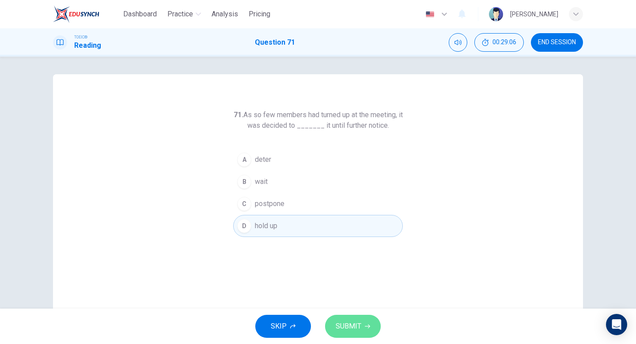
click at [353, 327] on span "SUBMIT" at bounding box center [349, 326] width 26 height 12
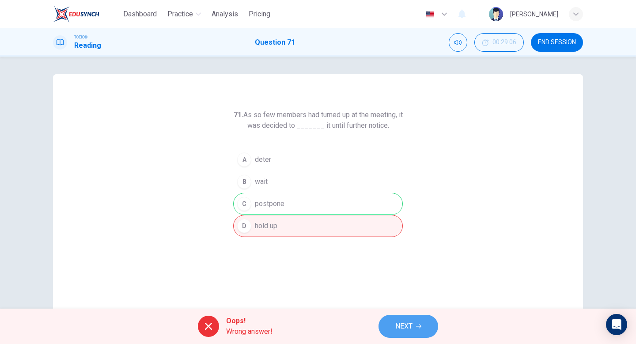
click at [398, 325] on span "NEXT" at bounding box center [403, 326] width 17 height 12
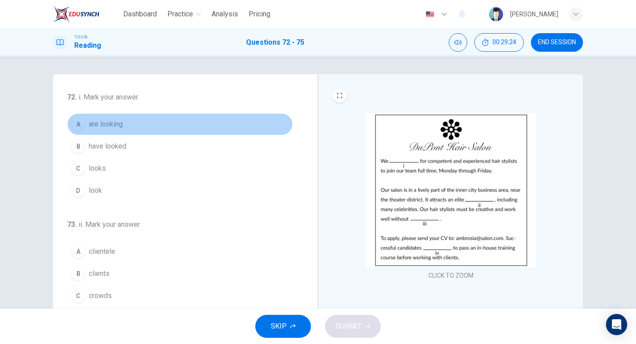
click at [104, 127] on span "are looking" at bounding box center [106, 124] width 34 height 11
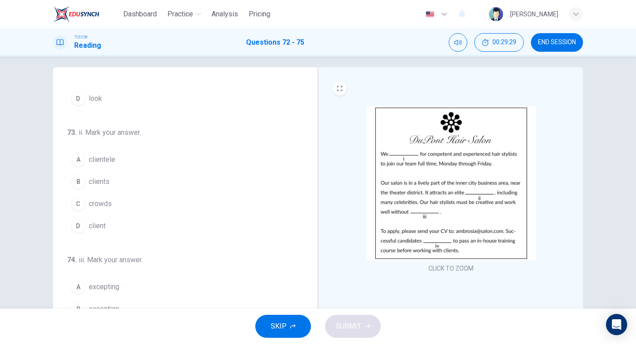
scroll to position [84, 0]
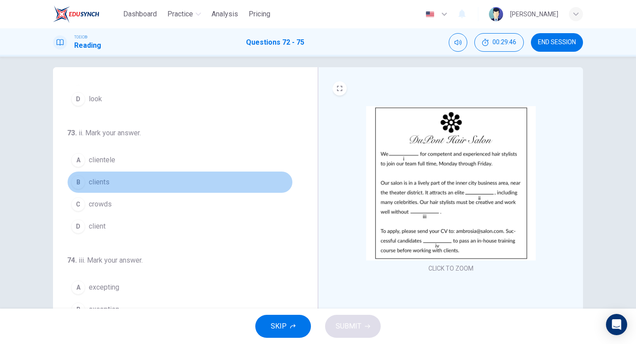
click at [98, 183] on span "clients" at bounding box center [99, 182] width 21 height 11
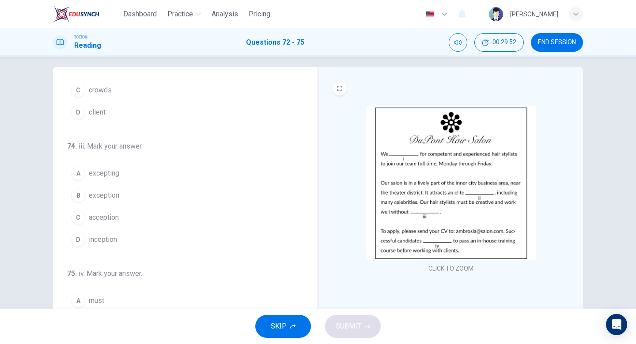
scroll to position [210, 0]
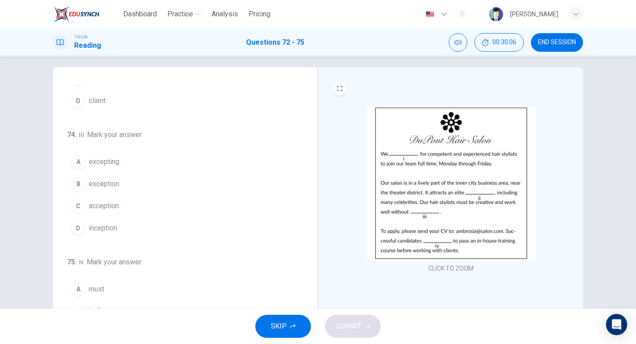
click at [101, 185] on span "exception" at bounding box center [104, 183] width 30 height 11
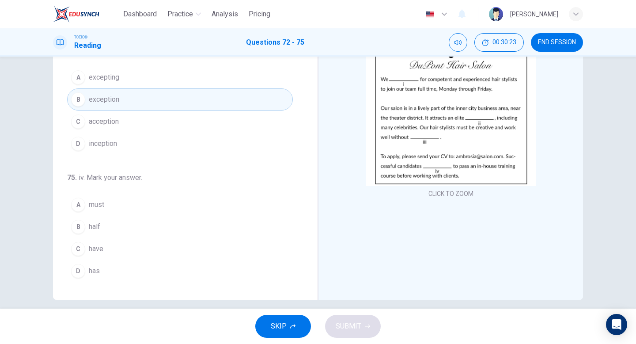
scroll to position [85, 0]
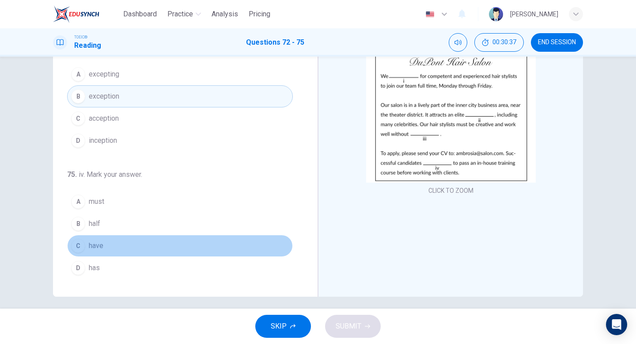
click at [94, 246] on span "have" at bounding box center [96, 245] width 15 height 11
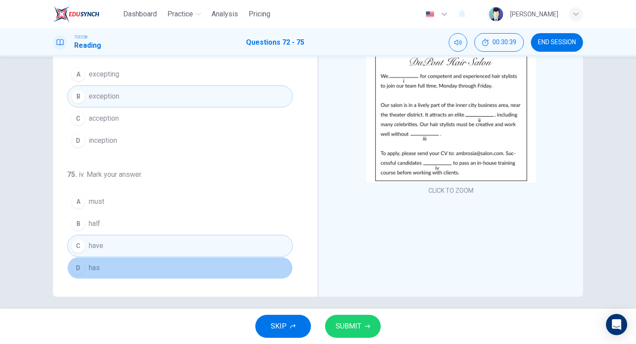
click at [92, 270] on span "has" at bounding box center [94, 267] width 11 height 11
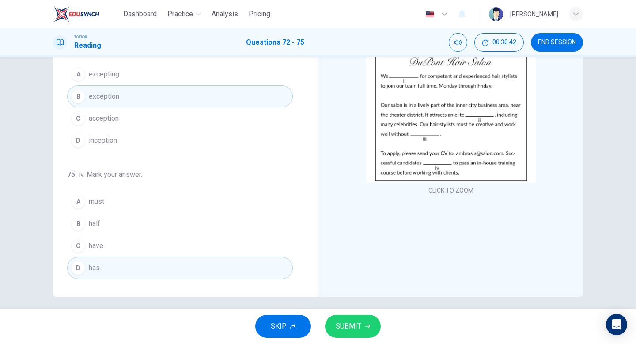
click at [102, 244] on span "have" at bounding box center [96, 245] width 15 height 11
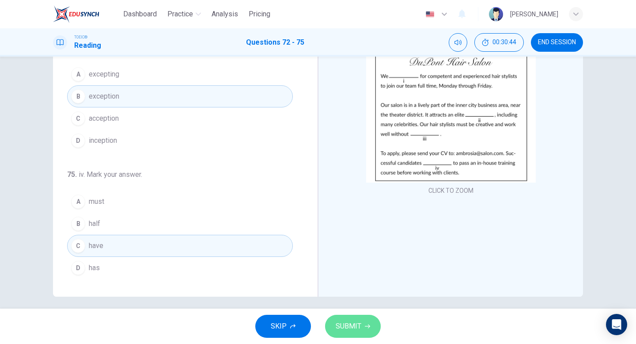
click at [345, 330] on span "SUBMIT" at bounding box center [349, 326] width 26 height 12
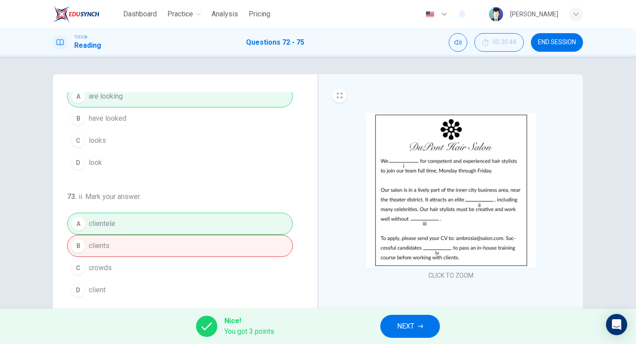
scroll to position [23, 0]
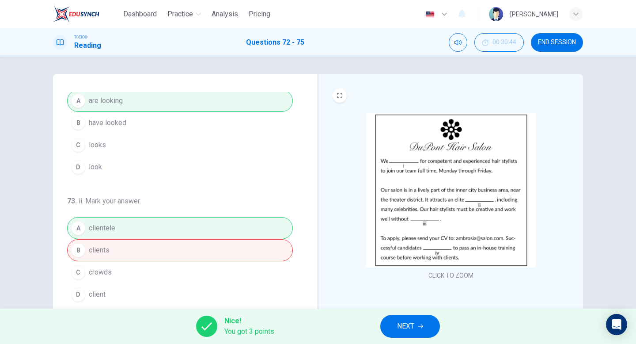
click at [405, 329] on span "NEXT" at bounding box center [405, 326] width 17 height 12
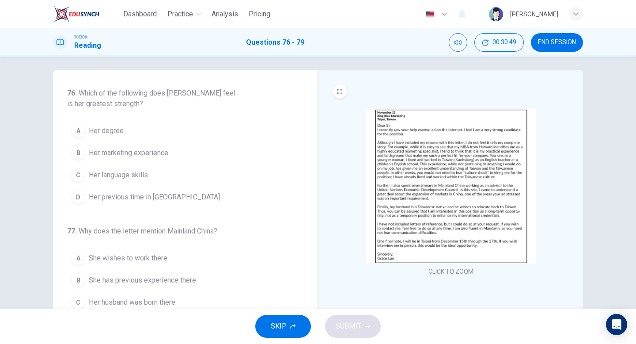
scroll to position [4, 0]
click at [427, 232] on img at bounding box center [451, 187] width 170 height 154
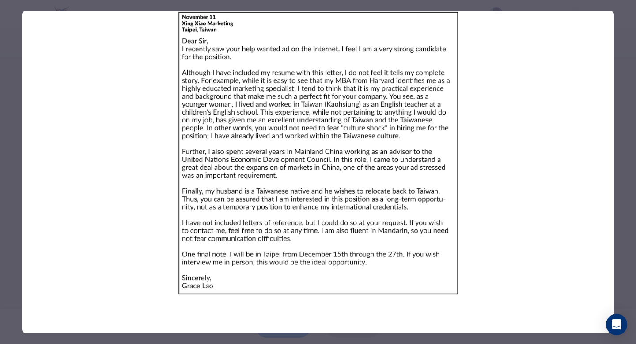
click at [624, 171] on div at bounding box center [318, 172] width 636 height 344
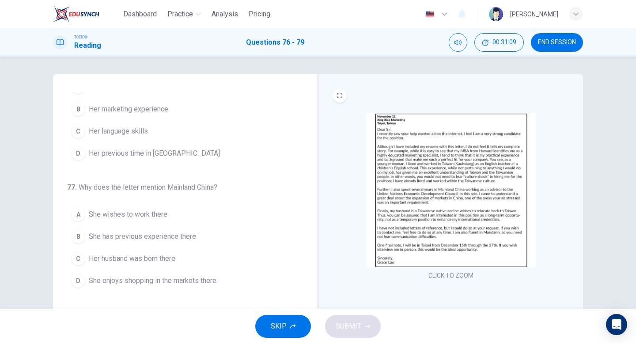
scroll to position [0, 0]
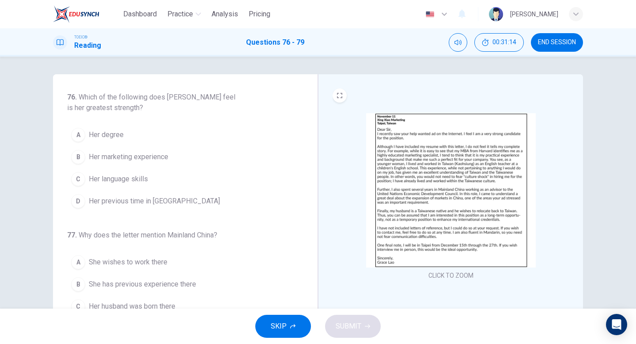
click at [442, 206] on img at bounding box center [451, 190] width 170 height 154
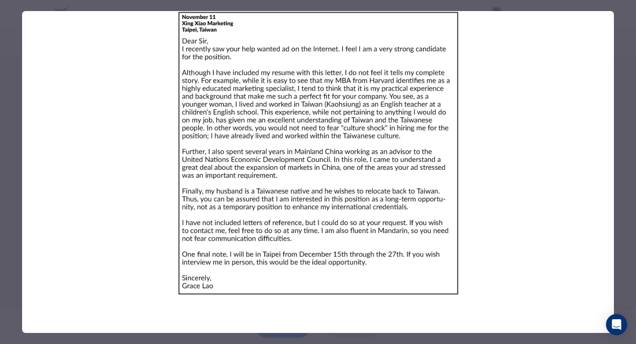
click at [620, 100] on div at bounding box center [318, 172] width 636 height 344
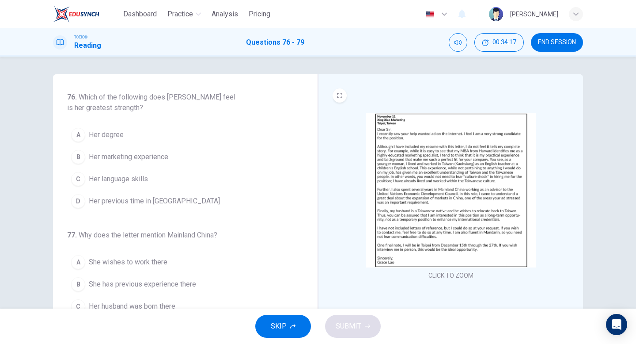
click at [101, 134] on span "Her degree" at bounding box center [106, 134] width 35 height 11
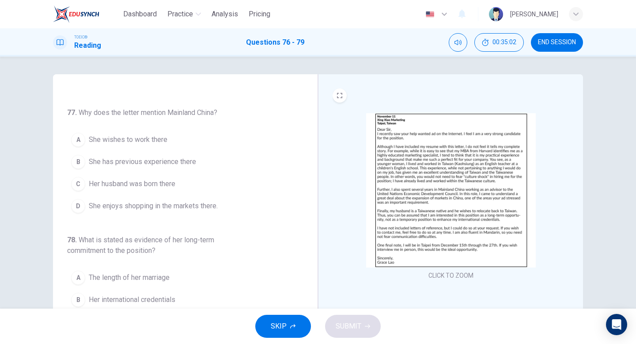
scroll to position [124, 0]
click at [142, 155] on span "She has previous experience there" at bounding box center [142, 160] width 107 height 11
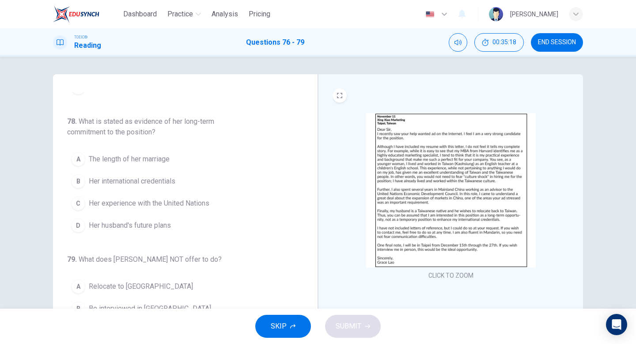
scroll to position [240, 0]
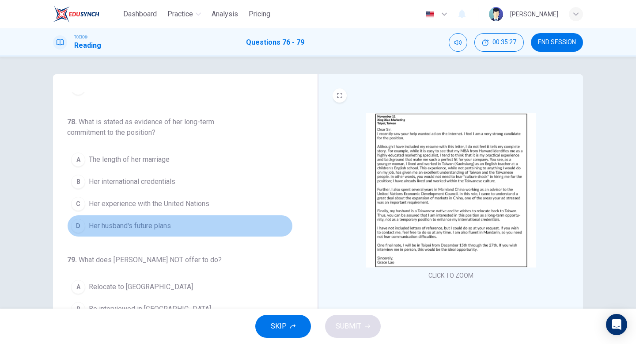
click at [130, 227] on span "Her husband's future plans" at bounding box center [130, 225] width 82 height 11
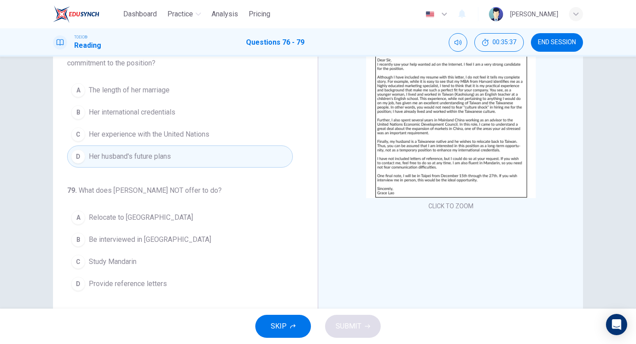
scroll to position [91, 0]
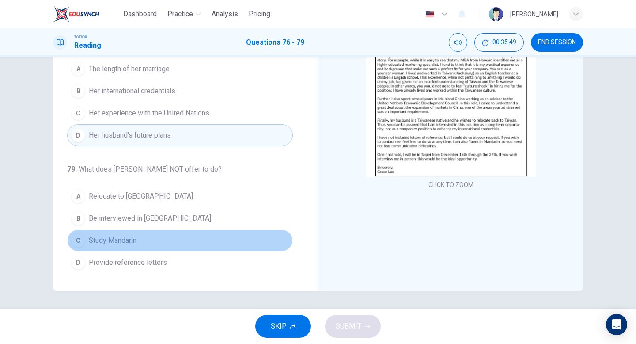
click at [80, 240] on div "C" at bounding box center [78, 240] width 14 height 14
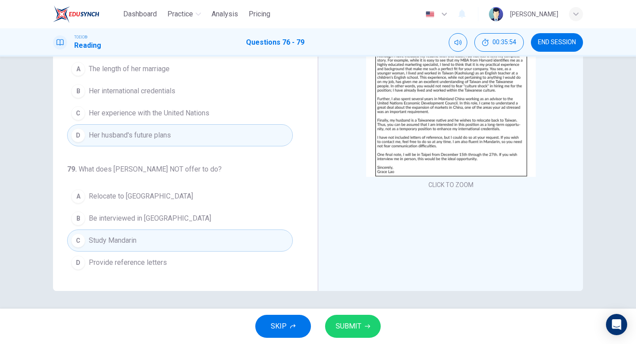
click at [348, 325] on span "SUBMIT" at bounding box center [349, 326] width 26 height 12
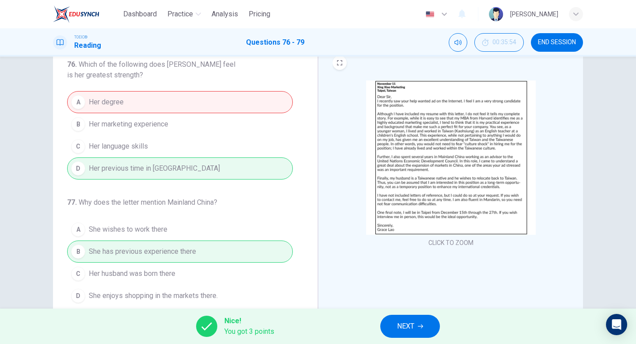
scroll to position [0, 0]
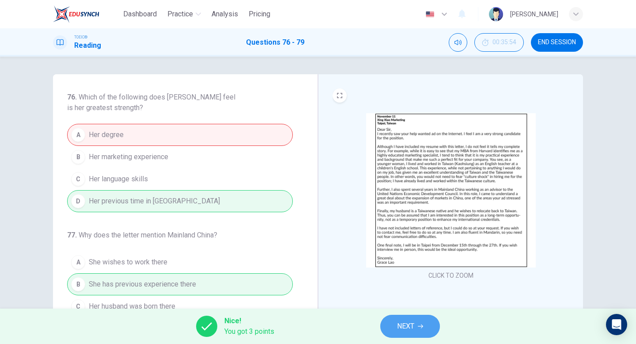
click at [401, 324] on span "NEXT" at bounding box center [405, 326] width 17 height 12
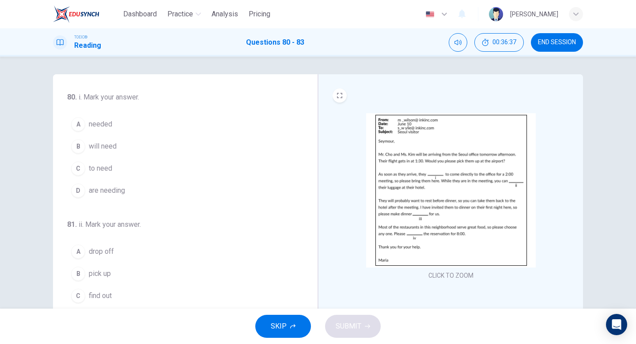
click at [108, 144] on span "will need" at bounding box center [103, 146] width 28 height 11
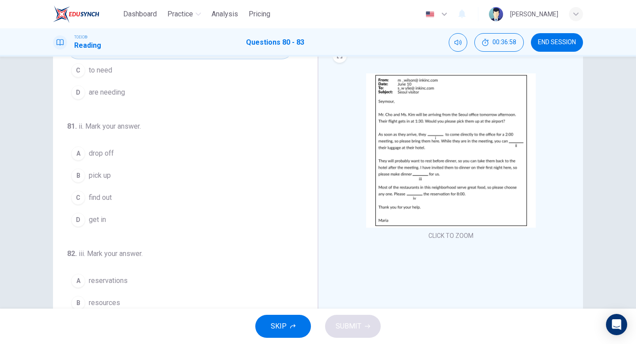
scroll to position [58, 0]
click at [97, 154] on span "drop off" at bounding box center [101, 153] width 25 height 11
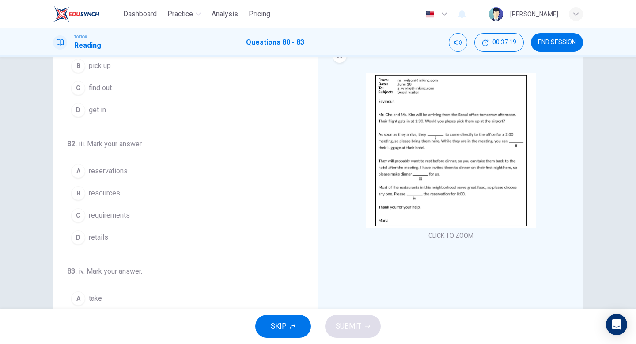
scroll to position [173, 0]
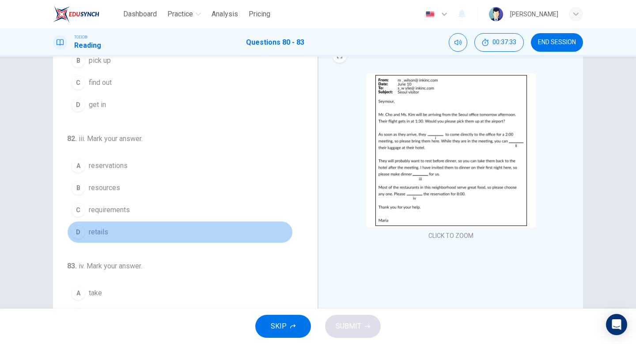
click at [100, 233] on span "retails" at bounding box center [98, 232] width 19 height 11
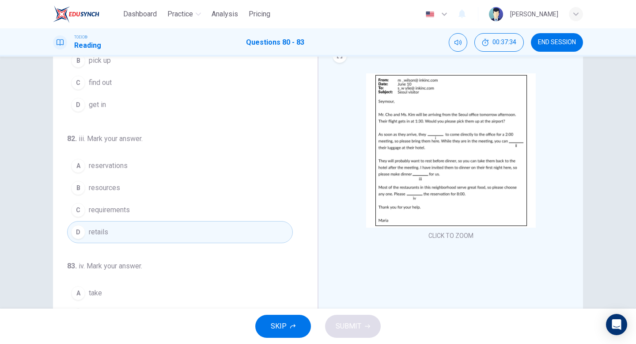
click at [111, 167] on span "reservations" at bounding box center [108, 165] width 39 height 11
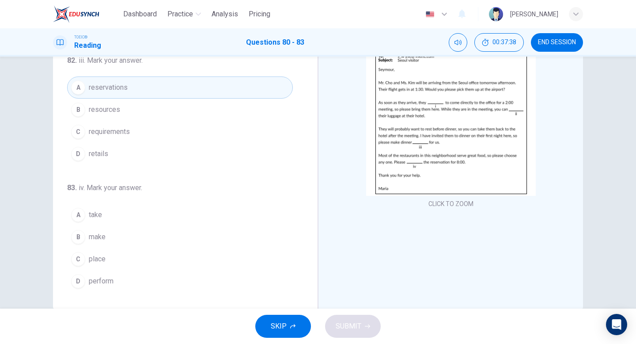
scroll to position [72, 0]
click at [96, 237] on span "make" at bounding box center [97, 236] width 17 height 11
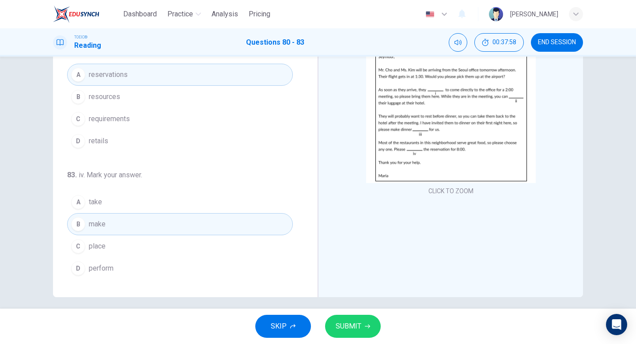
scroll to position [91, 0]
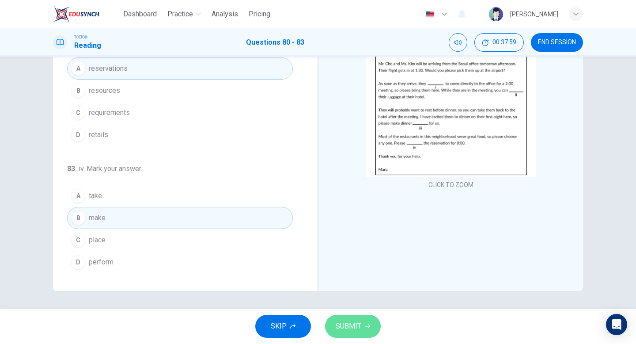
click at [350, 321] on span "SUBMIT" at bounding box center [349, 326] width 26 height 12
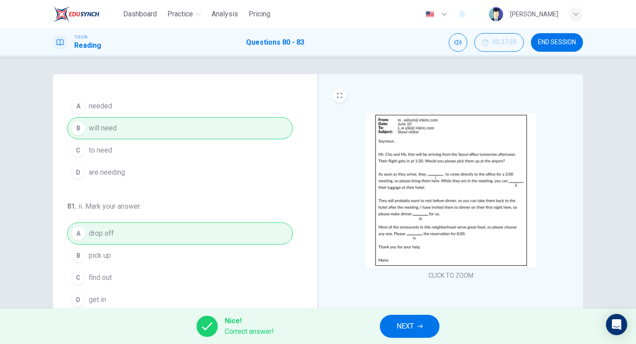
scroll to position [0, 0]
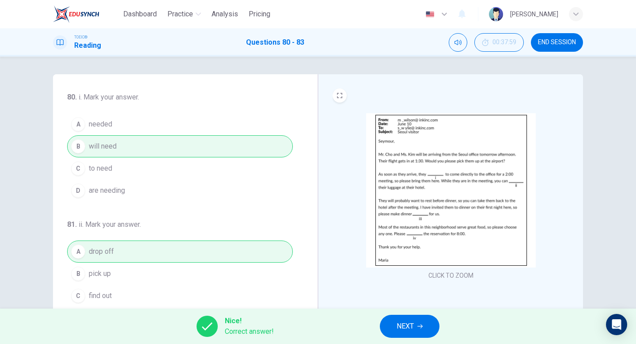
click at [407, 329] on span "NEXT" at bounding box center [405, 326] width 17 height 12
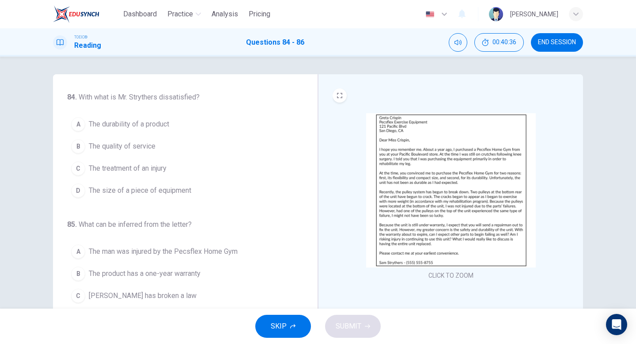
click at [135, 125] on span "The durability of a product" at bounding box center [129, 124] width 80 height 11
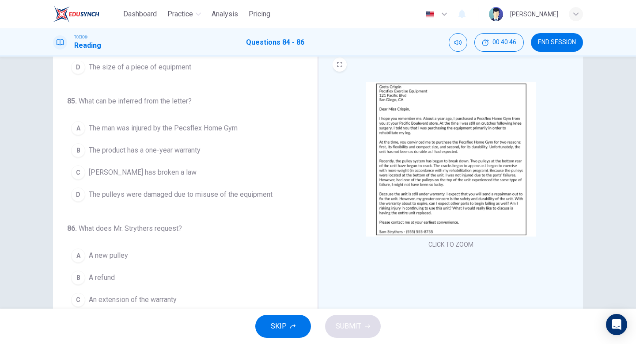
scroll to position [30, 0]
click at [161, 195] on span "The pulleys were damaged due to misuse of the equipment" at bounding box center [181, 194] width 184 height 11
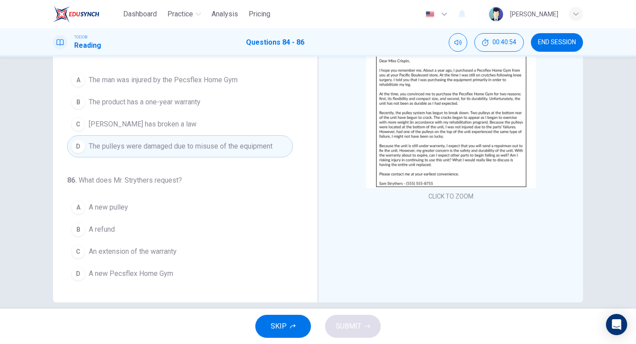
scroll to position [91, 0]
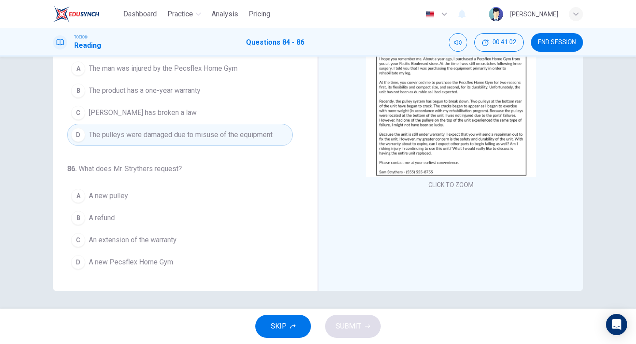
click at [83, 241] on div "C" at bounding box center [78, 240] width 14 height 14
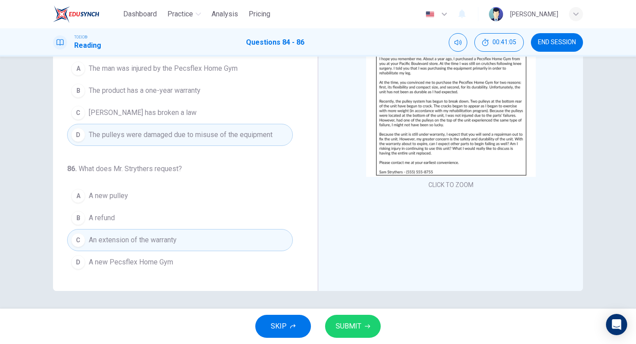
click at [352, 325] on span "SUBMIT" at bounding box center [349, 326] width 26 height 12
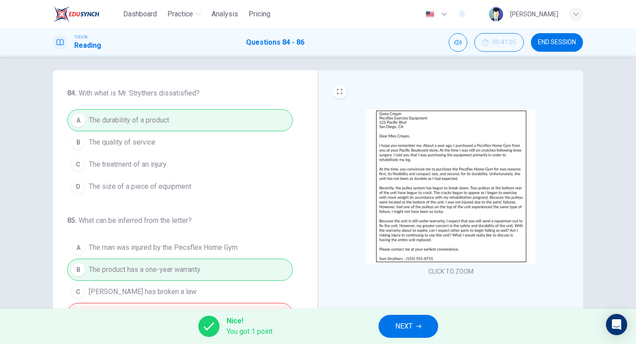
scroll to position [3, 0]
click at [404, 330] on span "NEXT" at bounding box center [403, 326] width 17 height 12
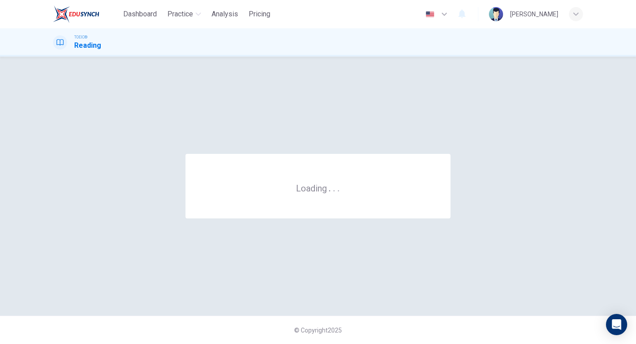
scroll to position [0, 0]
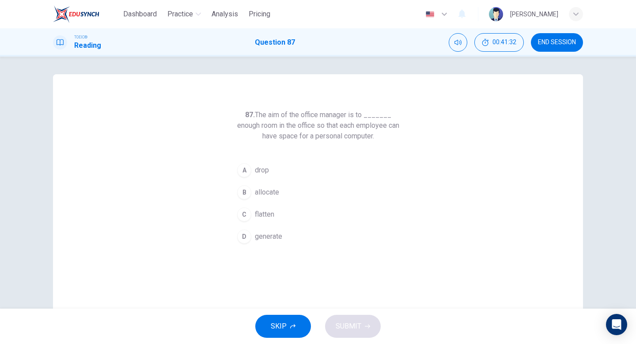
click at [247, 235] on div "D" at bounding box center [244, 236] width 14 height 14
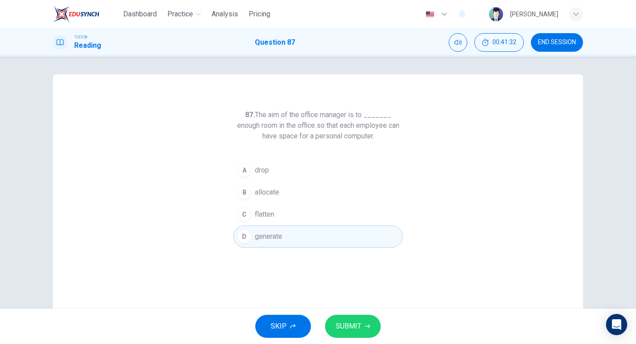
click at [247, 195] on div "B" at bounding box center [244, 192] width 14 height 14
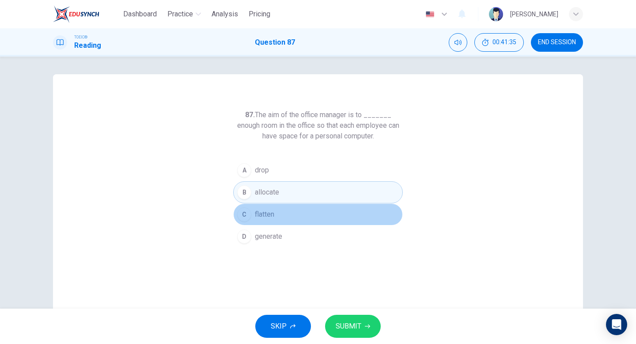
click at [268, 215] on span "flatten" at bounding box center [264, 214] width 19 height 11
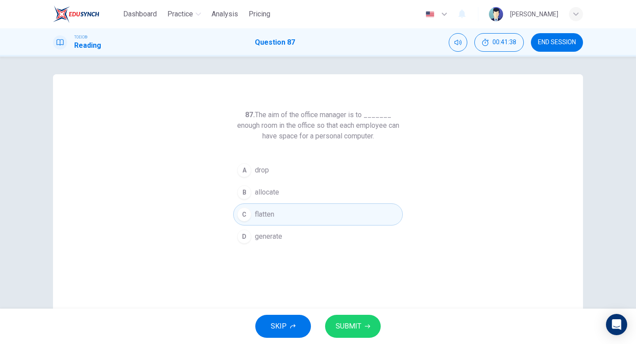
click at [355, 326] on span "SUBMIT" at bounding box center [349, 326] width 26 height 12
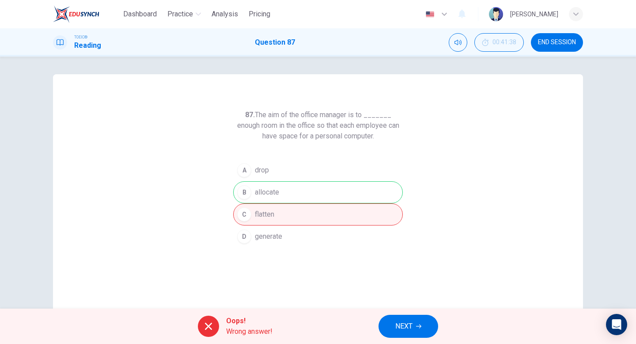
click at [408, 326] on span "NEXT" at bounding box center [403, 326] width 17 height 12
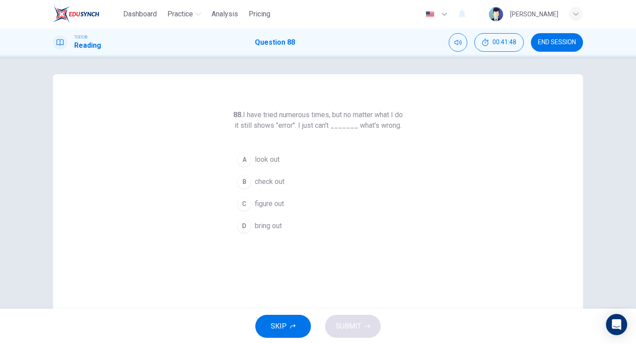
click at [267, 209] on span "figure out" at bounding box center [269, 203] width 29 height 11
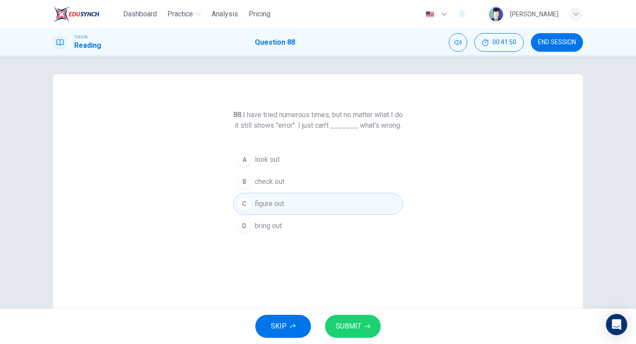
click at [355, 327] on span "SUBMIT" at bounding box center [349, 326] width 26 height 12
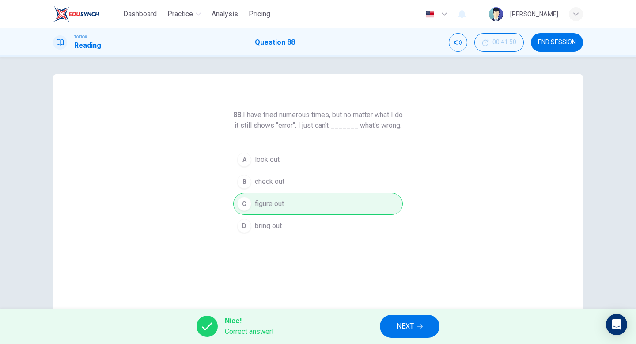
click at [411, 327] on span "NEXT" at bounding box center [405, 326] width 17 height 12
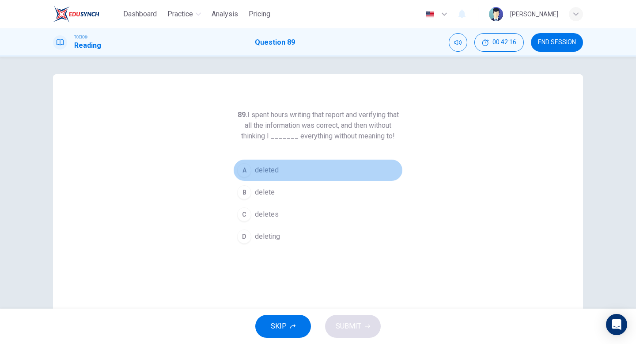
click at [242, 168] on div "A" at bounding box center [244, 170] width 14 height 14
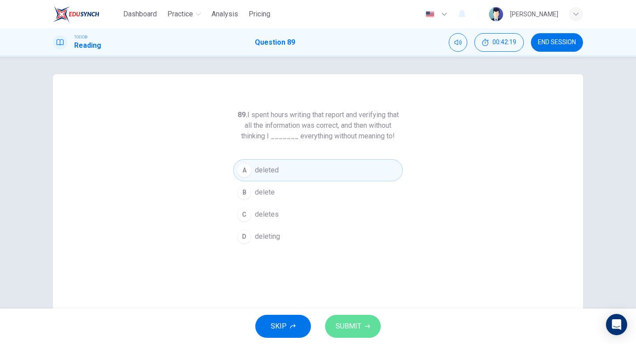
click at [350, 325] on span "SUBMIT" at bounding box center [349, 326] width 26 height 12
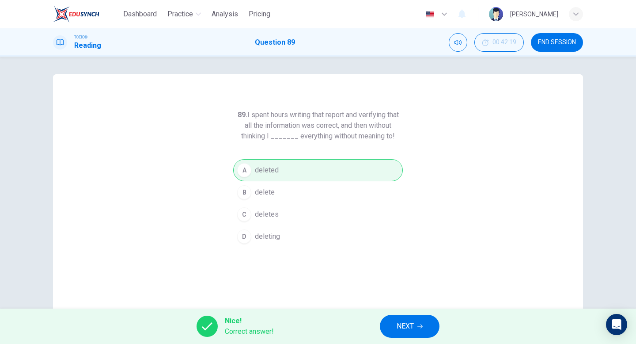
click at [403, 323] on span "NEXT" at bounding box center [405, 326] width 17 height 12
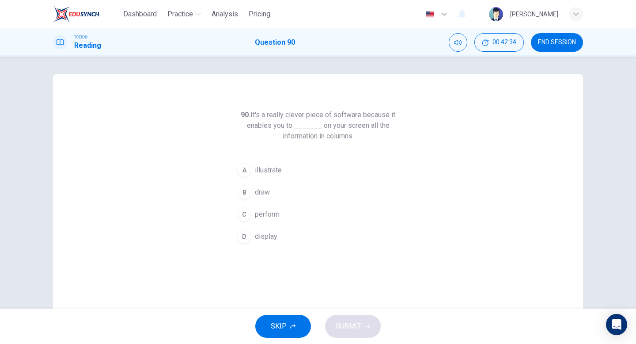
click at [261, 240] on span "display" at bounding box center [266, 236] width 23 height 11
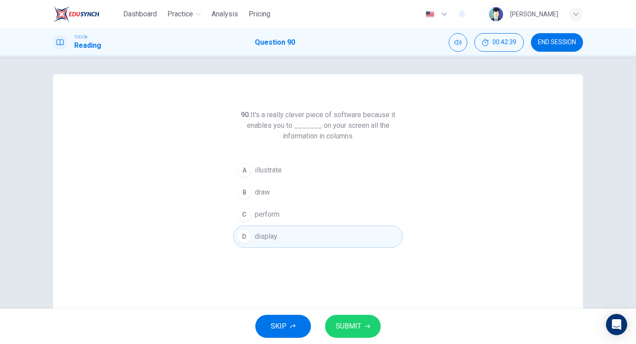
click at [272, 172] on span "illustrate" at bounding box center [268, 170] width 27 height 11
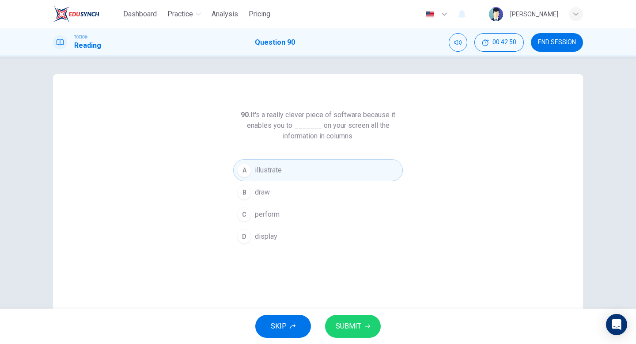
click at [345, 325] on span "SUBMIT" at bounding box center [349, 326] width 26 height 12
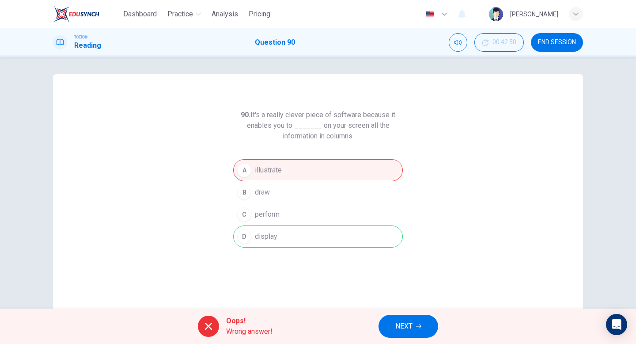
click at [396, 325] on span "NEXT" at bounding box center [403, 326] width 17 height 12
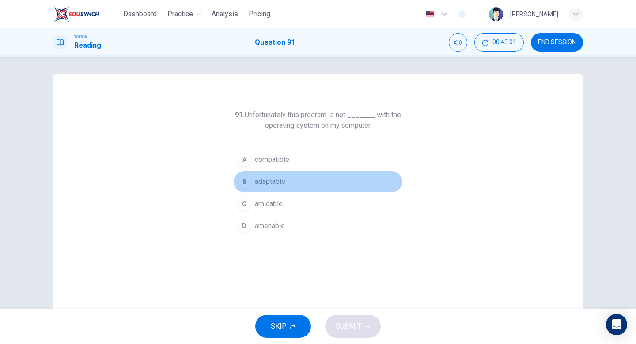
click at [277, 185] on span "adaptable" at bounding box center [270, 181] width 30 height 11
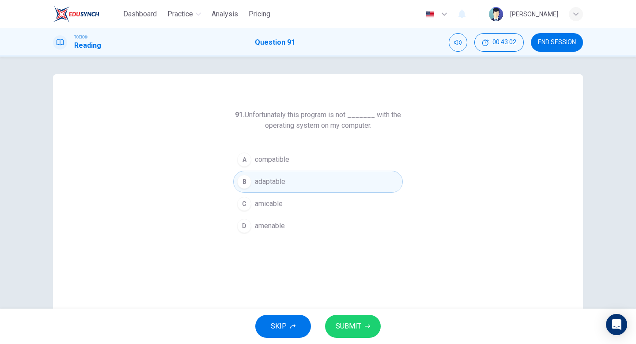
click at [355, 331] on span "SUBMIT" at bounding box center [349, 326] width 26 height 12
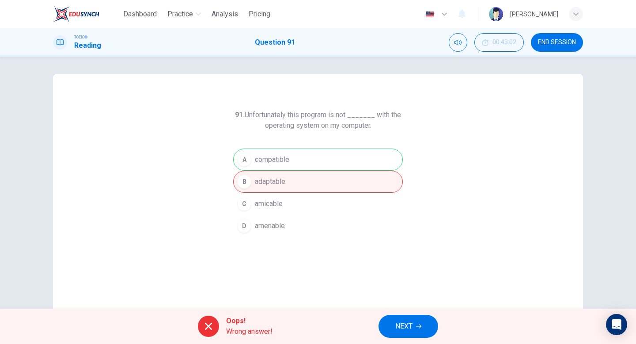
click at [402, 320] on span "NEXT" at bounding box center [403, 326] width 17 height 12
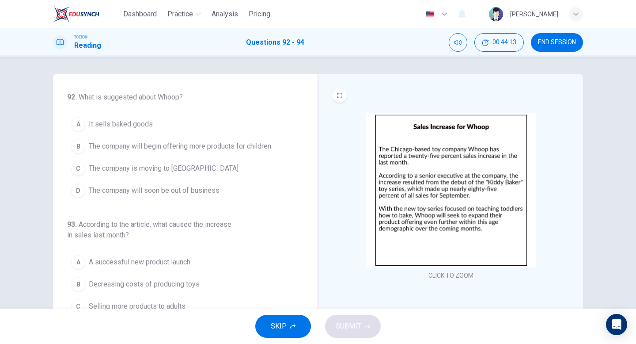
click at [143, 147] on span "The company will begin offering more products for children" at bounding box center [180, 146] width 182 height 11
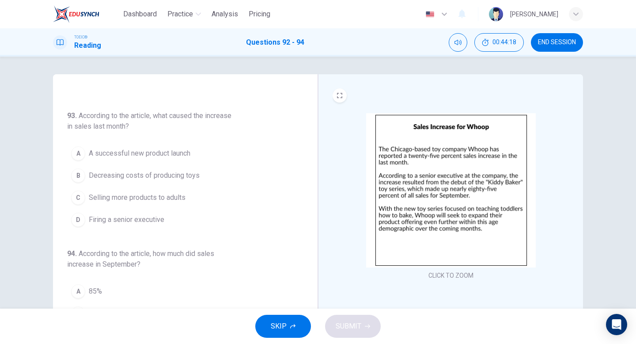
scroll to position [113, 0]
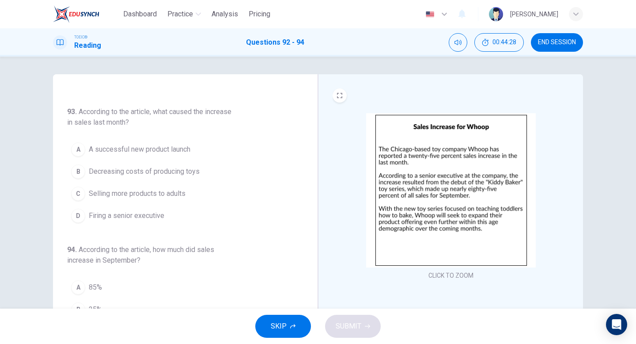
click at [149, 151] on span "A successful new product launch" at bounding box center [140, 149] width 102 height 11
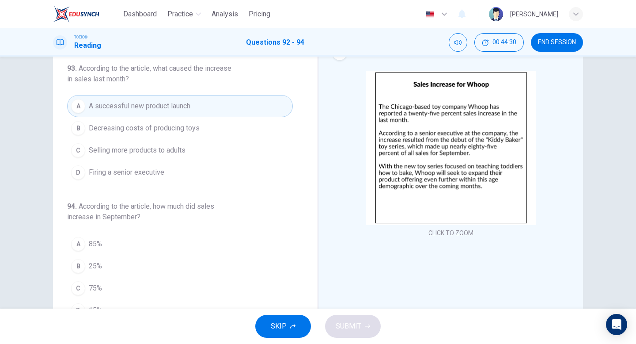
scroll to position [91, 0]
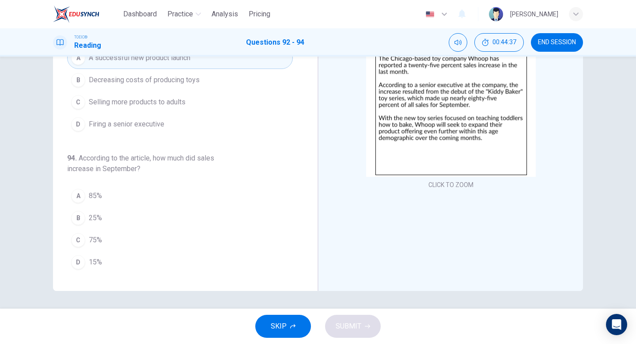
click at [80, 216] on div "B" at bounding box center [78, 218] width 14 height 14
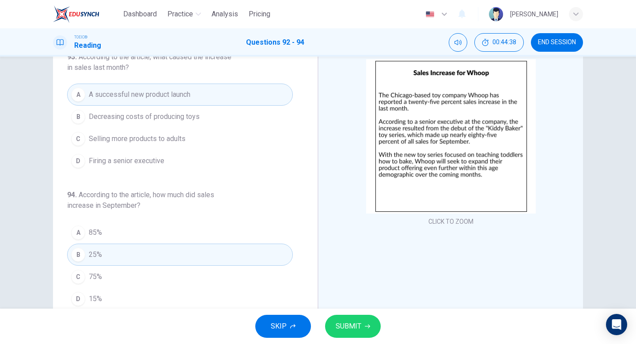
scroll to position [49, 0]
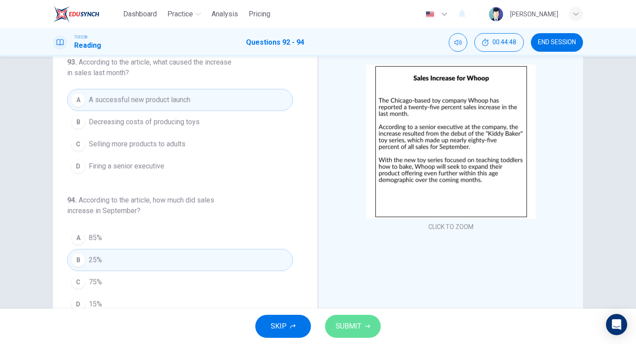
click at [346, 324] on span "SUBMIT" at bounding box center [349, 326] width 26 height 12
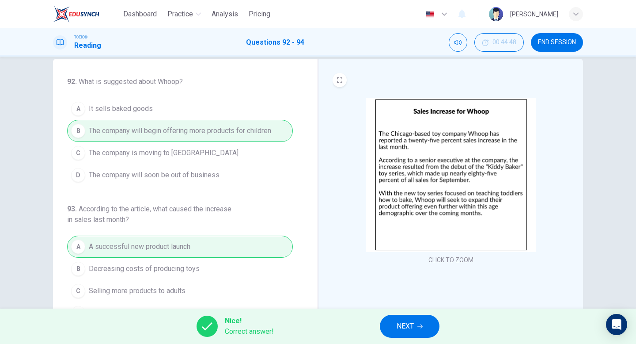
scroll to position [4, 0]
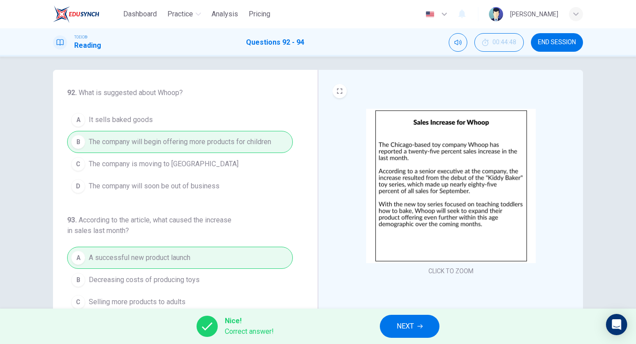
click at [403, 326] on span "NEXT" at bounding box center [405, 326] width 17 height 12
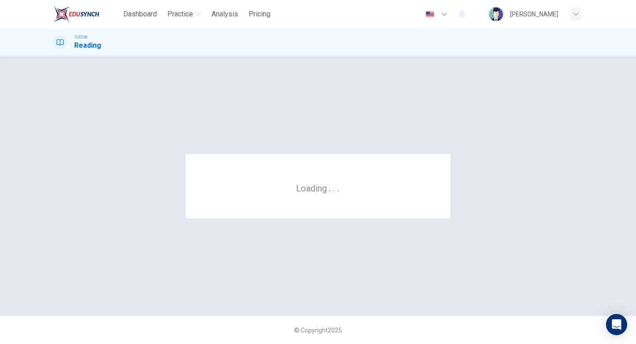
scroll to position [0, 0]
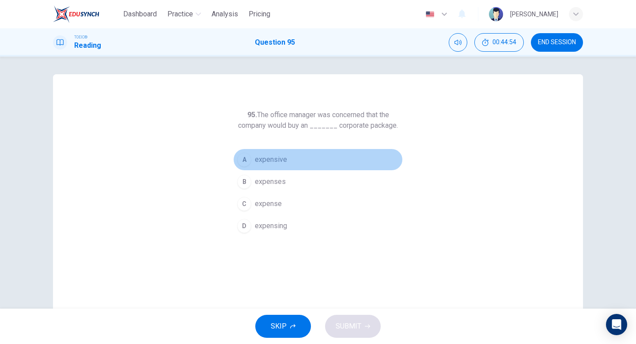
click at [270, 159] on span "expensive" at bounding box center [271, 159] width 32 height 11
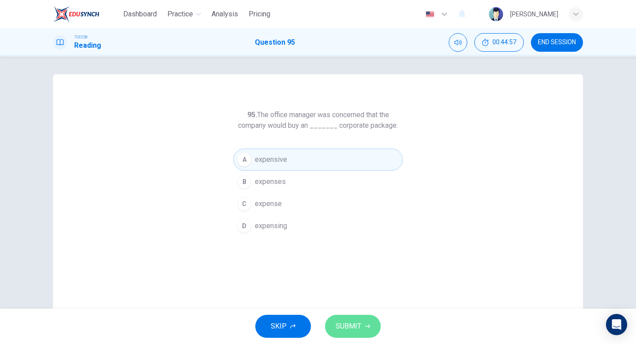
click at [349, 322] on span "SUBMIT" at bounding box center [349, 326] width 26 height 12
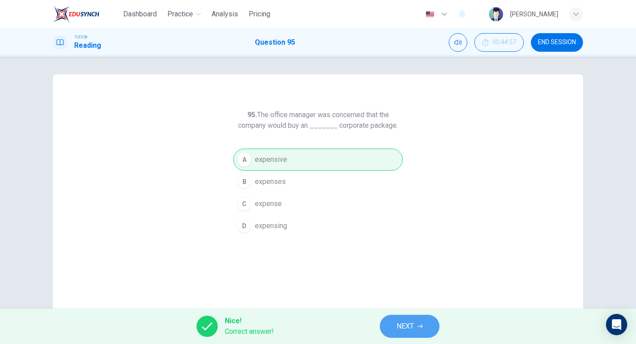
click at [405, 325] on span "NEXT" at bounding box center [405, 326] width 17 height 12
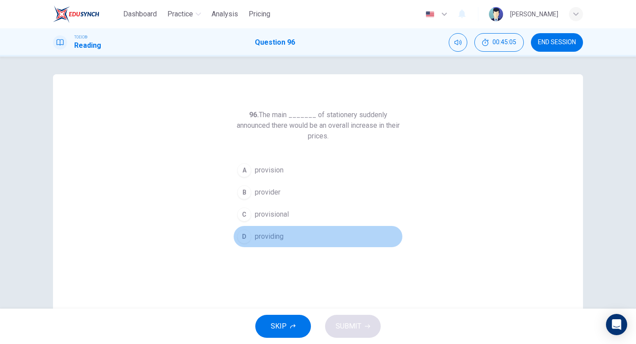
click at [267, 237] on span "providing" at bounding box center [269, 236] width 29 height 11
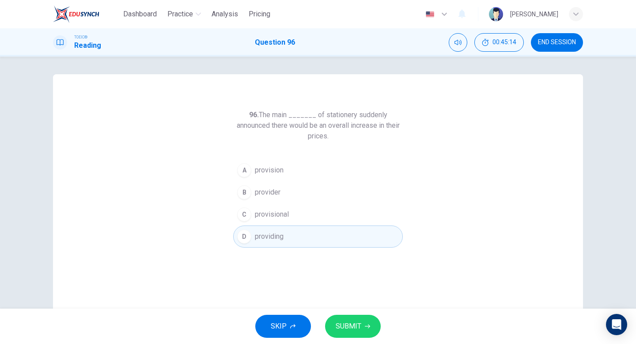
click at [279, 171] on span "provision" at bounding box center [269, 170] width 29 height 11
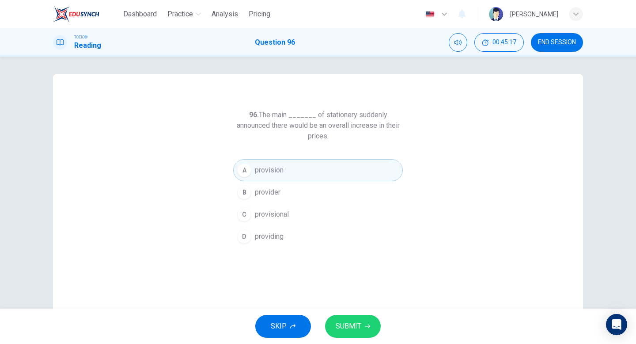
click at [347, 325] on span "SUBMIT" at bounding box center [349, 326] width 26 height 12
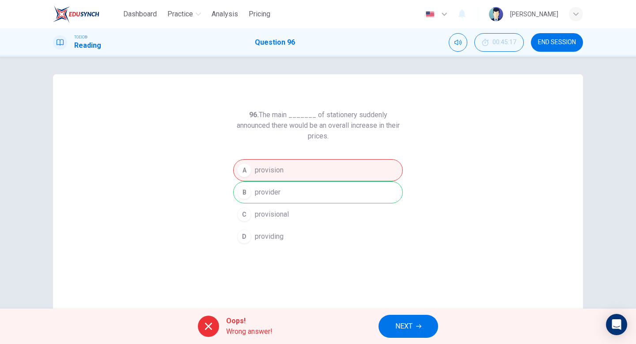
click at [405, 328] on span "NEXT" at bounding box center [403, 326] width 17 height 12
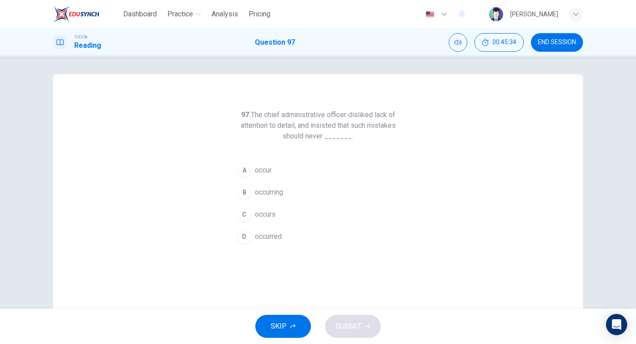
click at [265, 238] on span "occurred" at bounding box center [268, 236] width 27 height 11
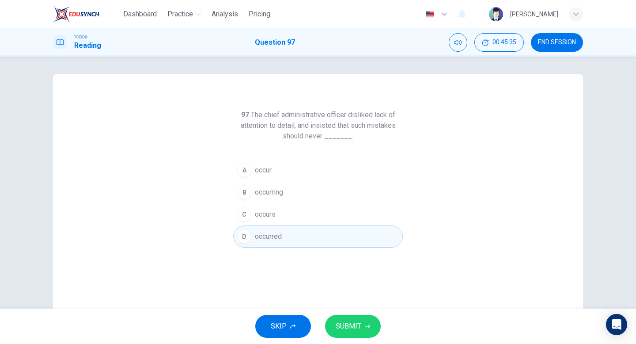
click at [340, 327] on span "SUBMIT" at bounding box center [349, 326] width 26 height 12
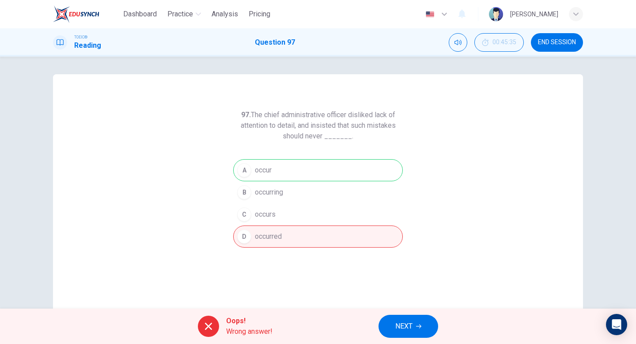
click at [399, 323] on span "NEXT" at bounding box center [403, 326] width 17 height 12
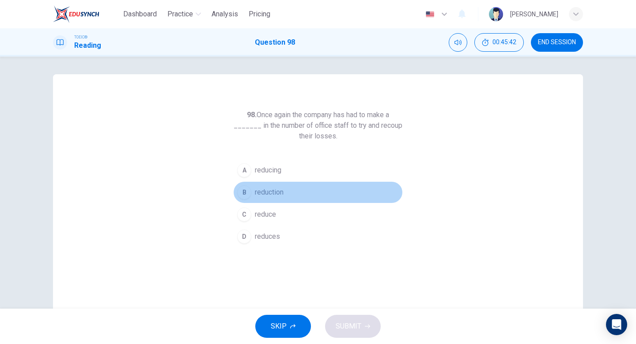
click at [268, 193] on span "reduction" at bounding box center [269, 192] width 29 height 11
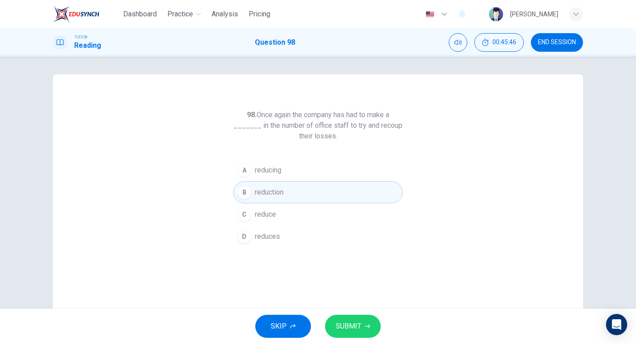
click at [354, 326] on span "SUBMIT" at bounding box center [349, 326] width 26 height 12
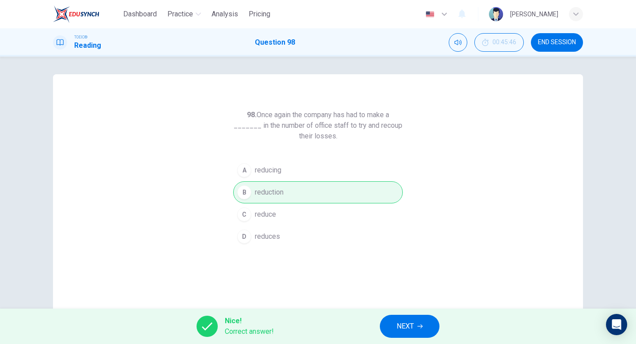
click at [414, 326] on span "NEXT" at bounding box center [405, 326] width 17 height 12
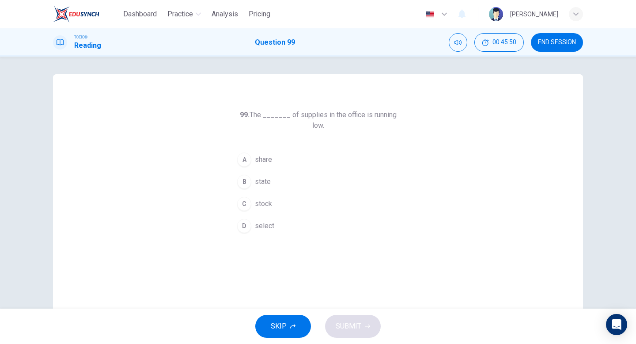
click at [243, 197] on div "C" at bounding box center [244, 204] width 14 height 14
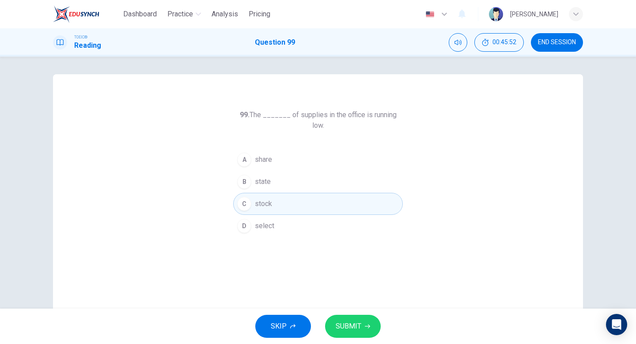
click at [347, 325] on span "SUBMIT" at bounding box center [349, 326] width 26 height 12
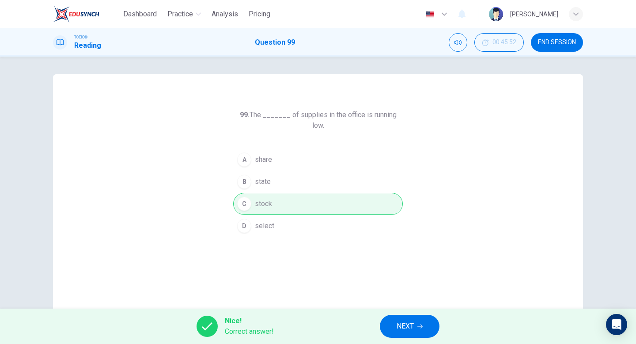
click at [399, 325] on span "NEXT" at bounding box center [405, 326] width 17 height 12
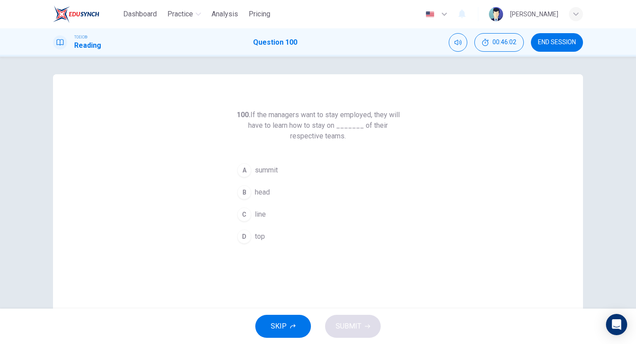
click at [260, 237] on span "top" at bounding box center [260, 236] width 10 height 11
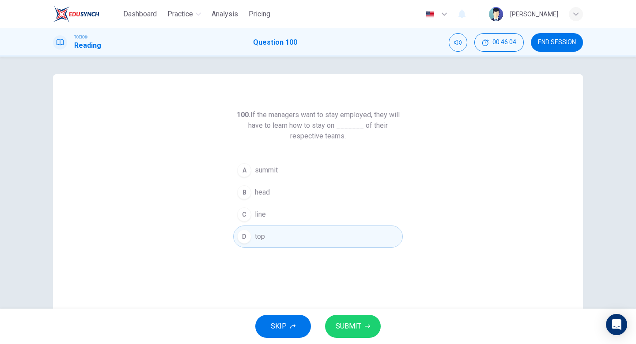
click at [350, 325] on span "SUBMIT" at bounding box center [349, 326] width 26 height 12
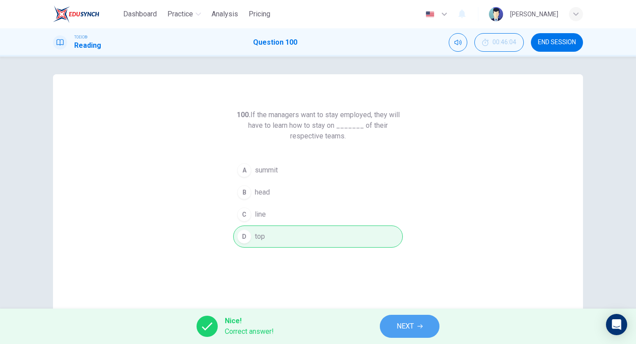
click at [404, 328] on span "NEXT" at bounding box center [405, 326] width 17 height 12
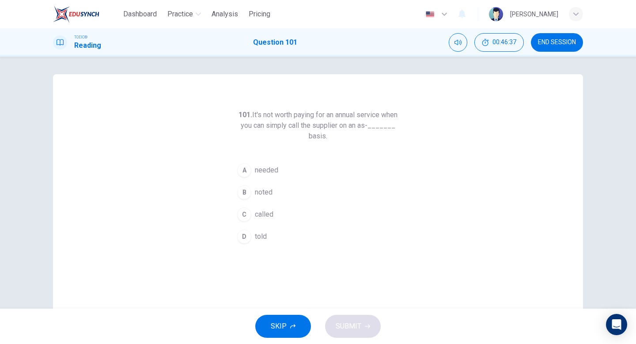
scroll to position [91, 0]
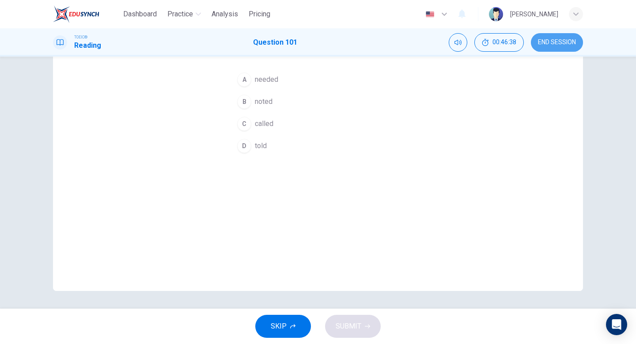
click at [558, 39] on span "END SESSION" at bounding box center [557, 42] width 38 height 7
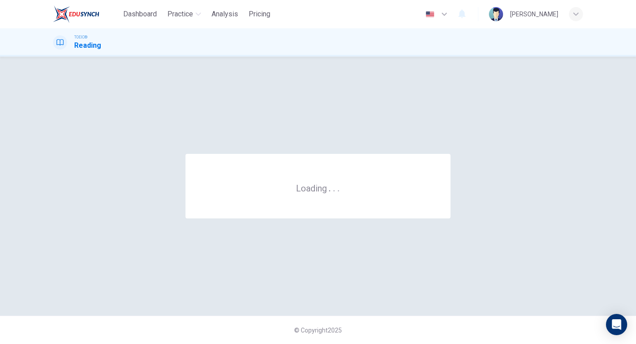
scroll to position [0, 0]
